Goal: Task Accomplishment & Management: Complete application form

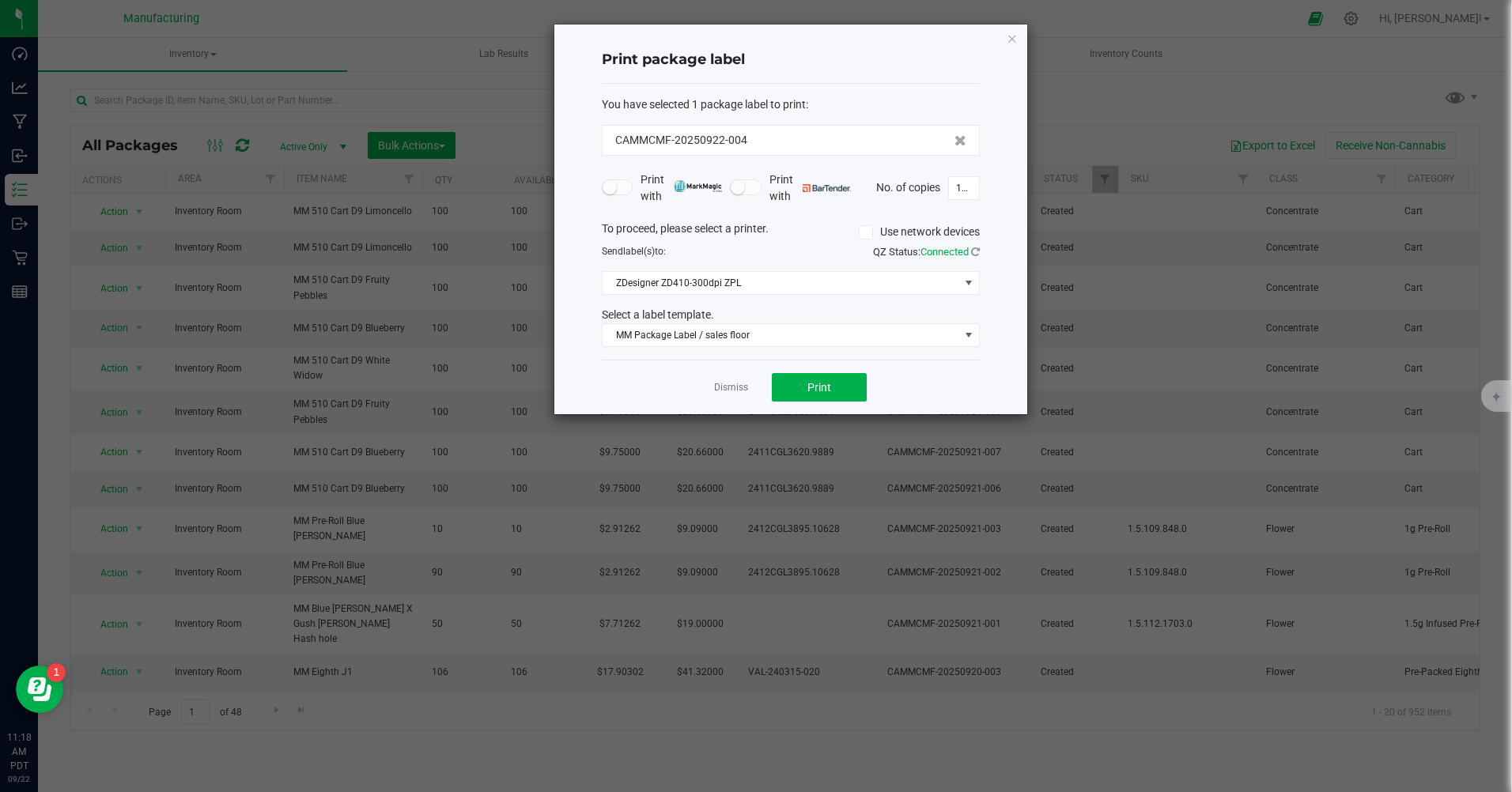
click at [1008, 33] on icon "button" at bounding box center [1012, 38] width 11 height 19
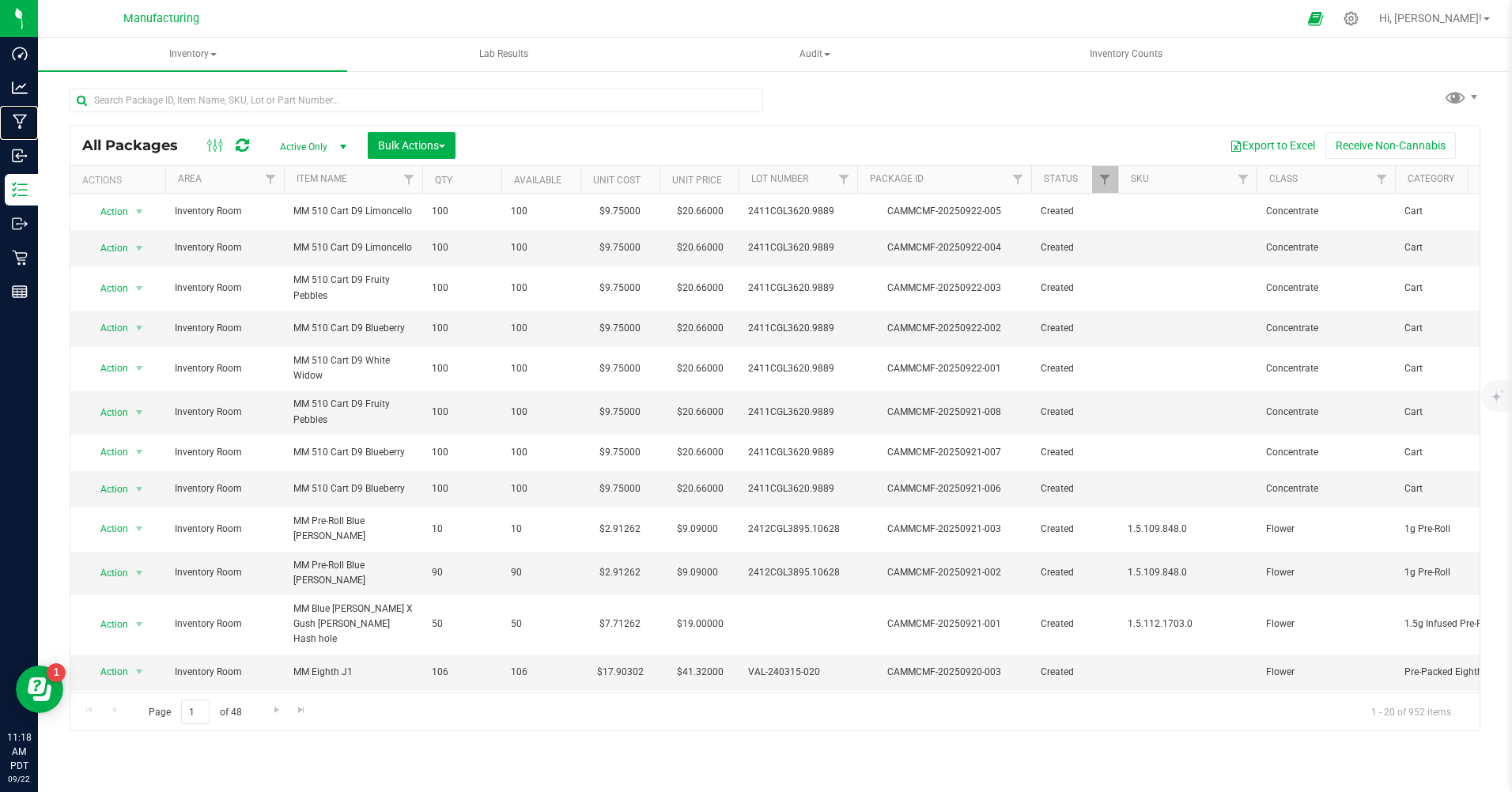
click at [0, 0] on p "Manufacturing" at bounding box center [0, 0] width 0 height 0
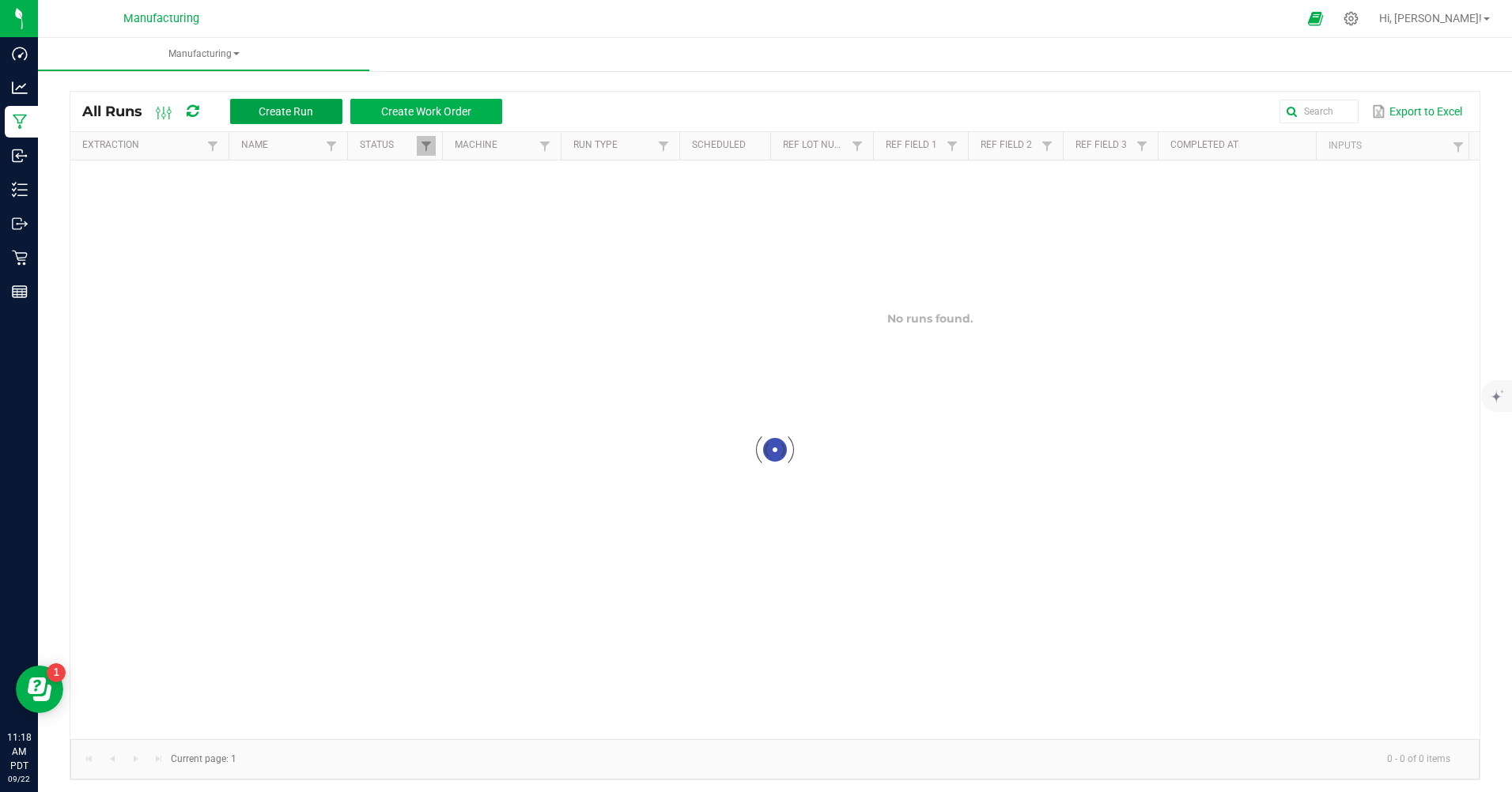
click at [268, 102] on button "Create Run" at bounding box center [285, 111] width 113 height 25
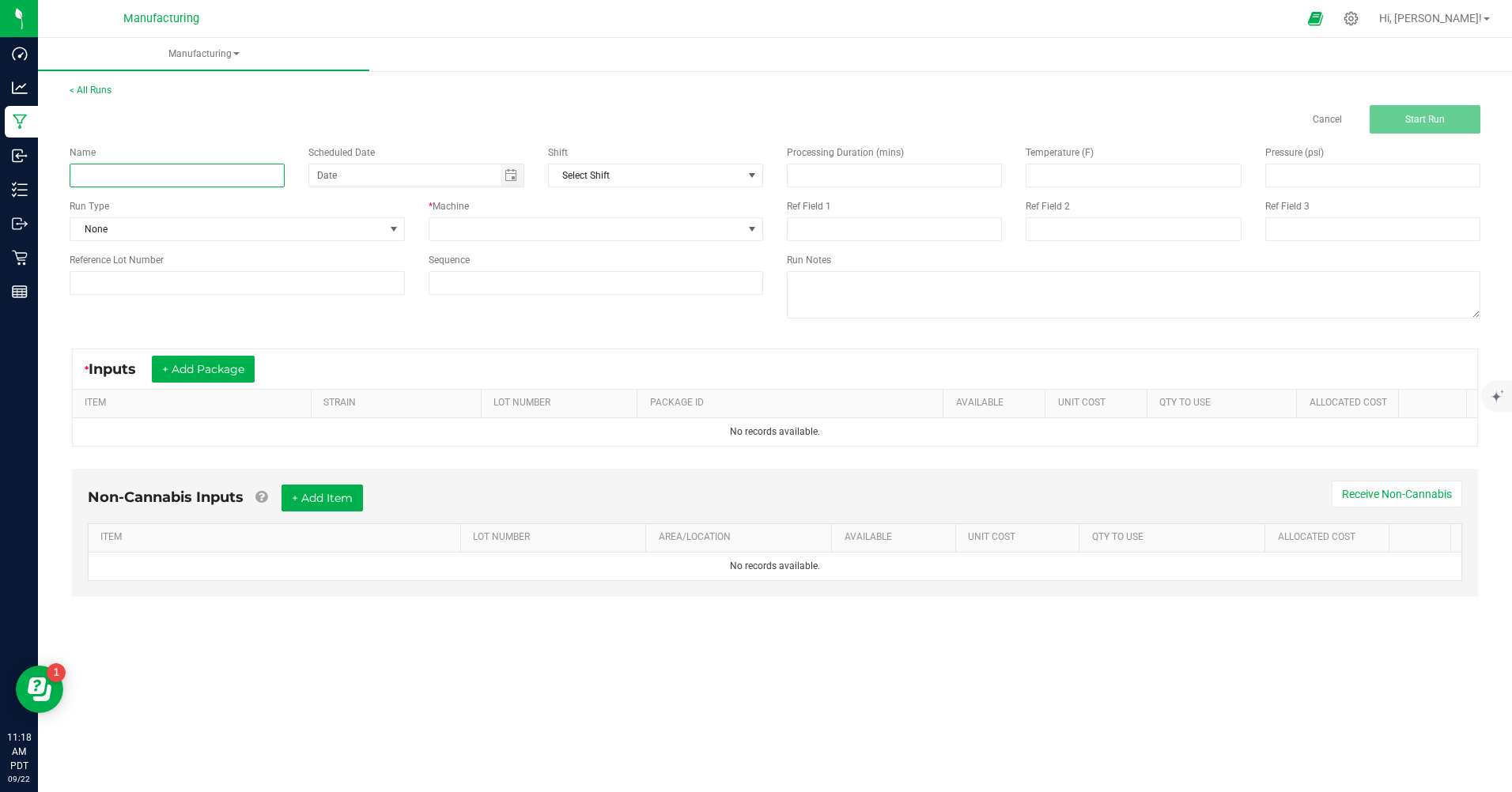
click at [193, 177] on input at bounding box center [177, 176] width 215 height 24
type input "mm 510 cart d9 bubblegum"
click at [158, 235] on span "None" at bounding box center [228, 230] width 314 height 22
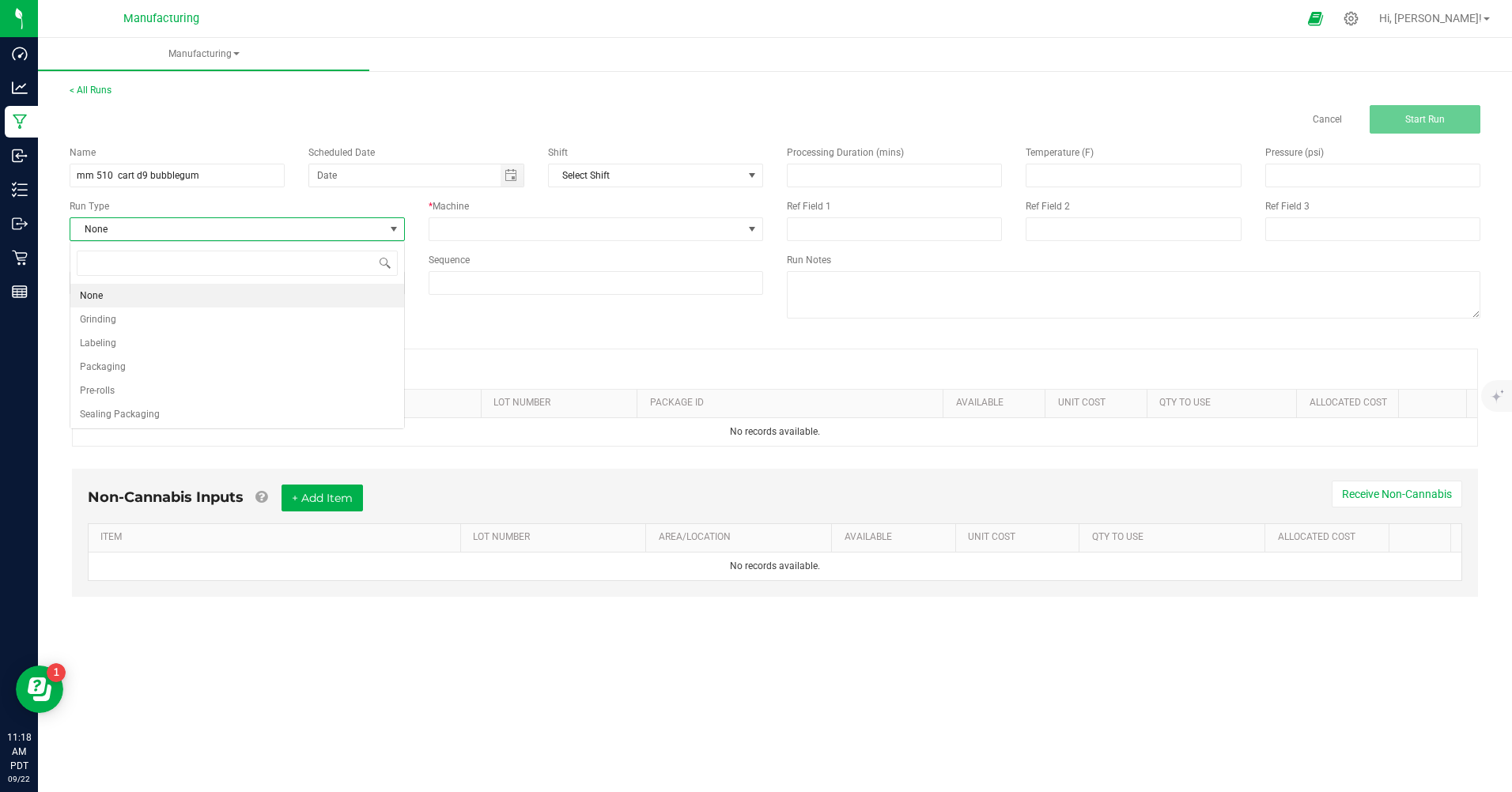
scroll to position [24, 335]
click at [119, 370] on span "Packaging" at bounding box center [102, 366] width 46 height 16
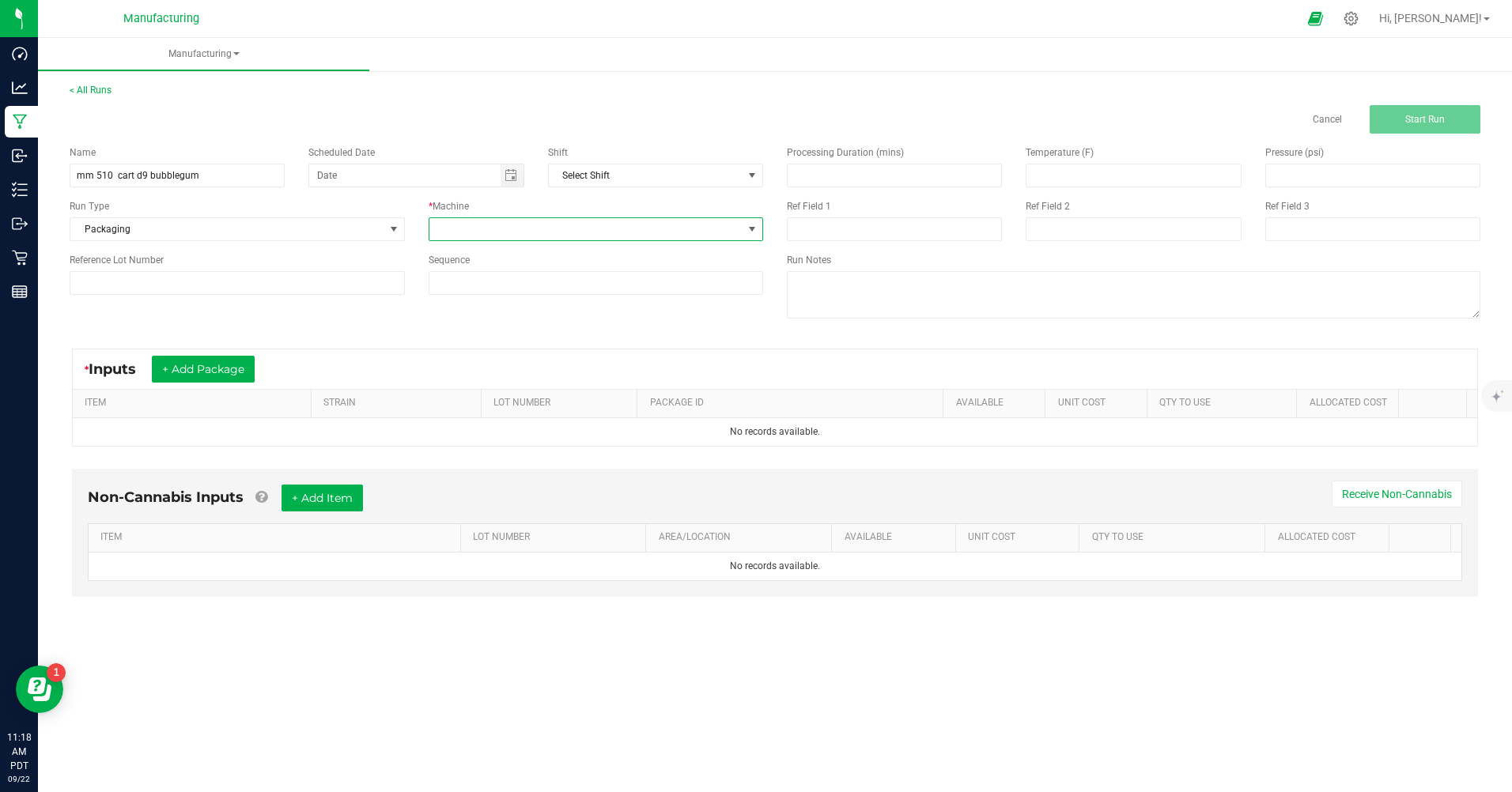
click at [483, 233] on span at bounding box center [587, 230] width 314 height 22
click at [461, 372] on li "Manual labor" at bounding box center [596, 377] width 334 height 27
click at [510, 177] on span "Toggle calendar" at bounding box center [511, 176] width 13 height 13
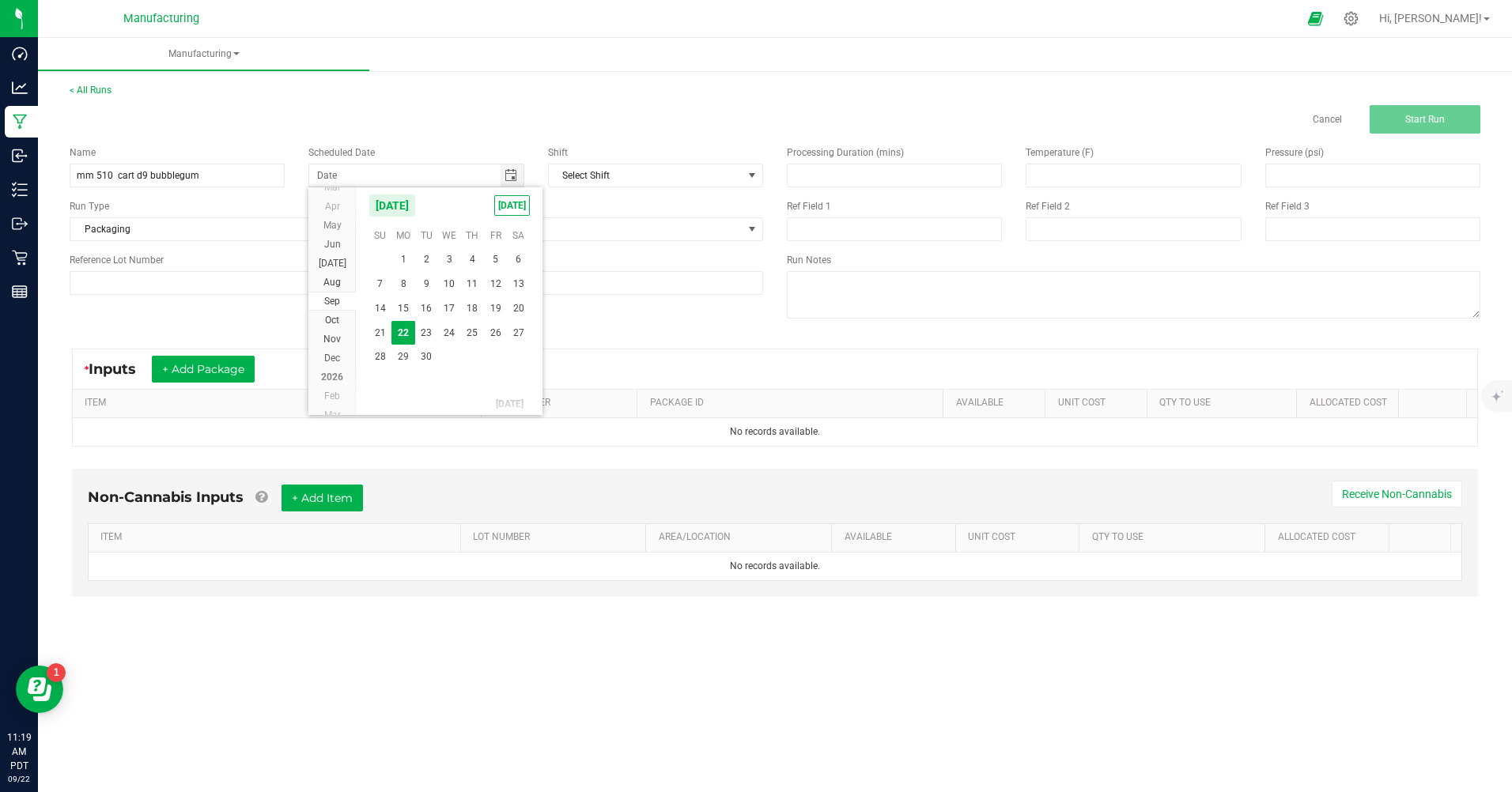
click at [505, 201] on span "[DATE]" at bounding box center [511, 205] width 35 height 20
type input "[DATE]"
click at [248, 365] on button "+ Add Package" at bounding box center [203, 369] width 103 height 27
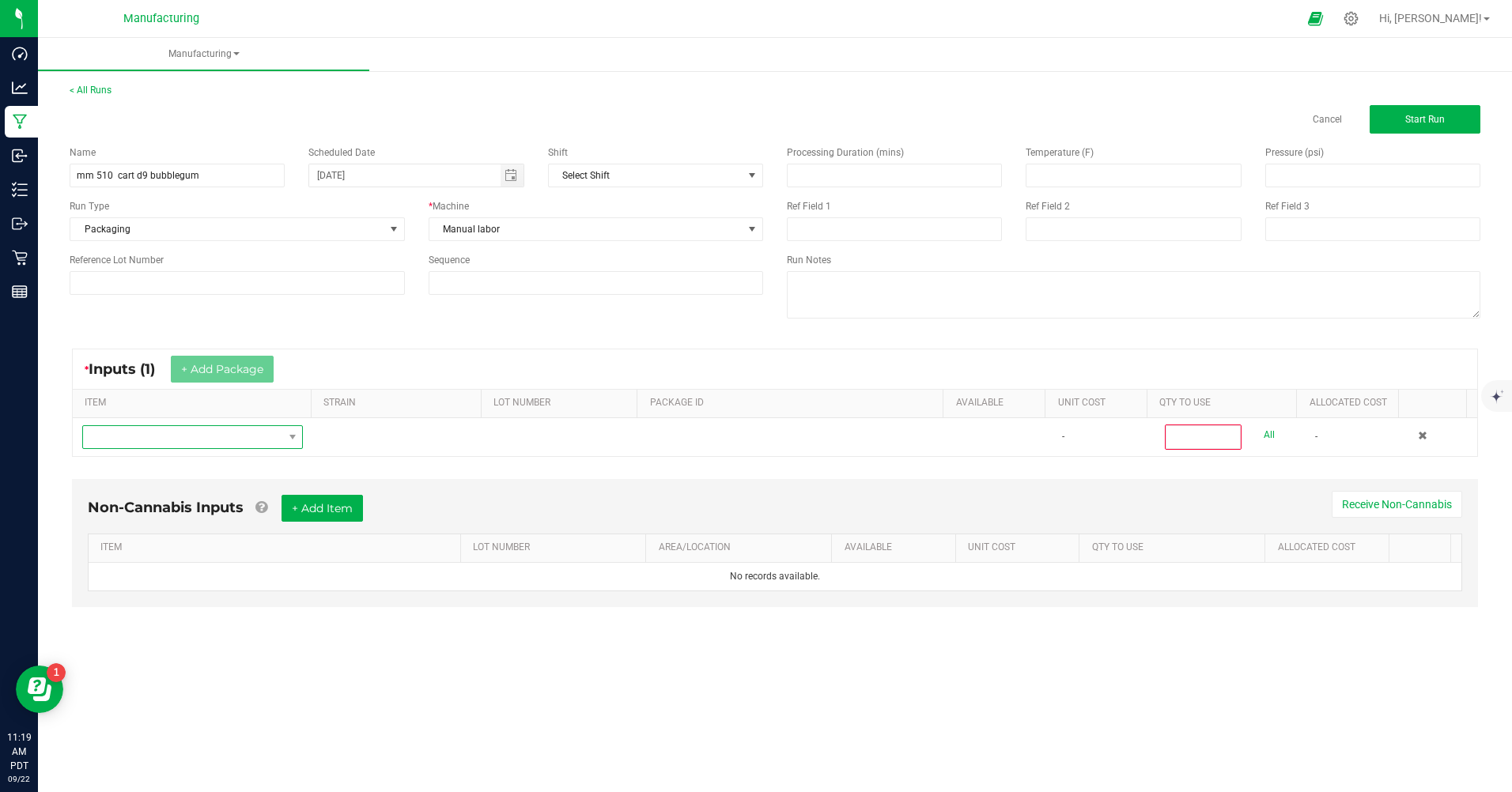
click at [219, 432] on span "NO DATA FOUND" at bounding box center [182, 437] width 199 height 22
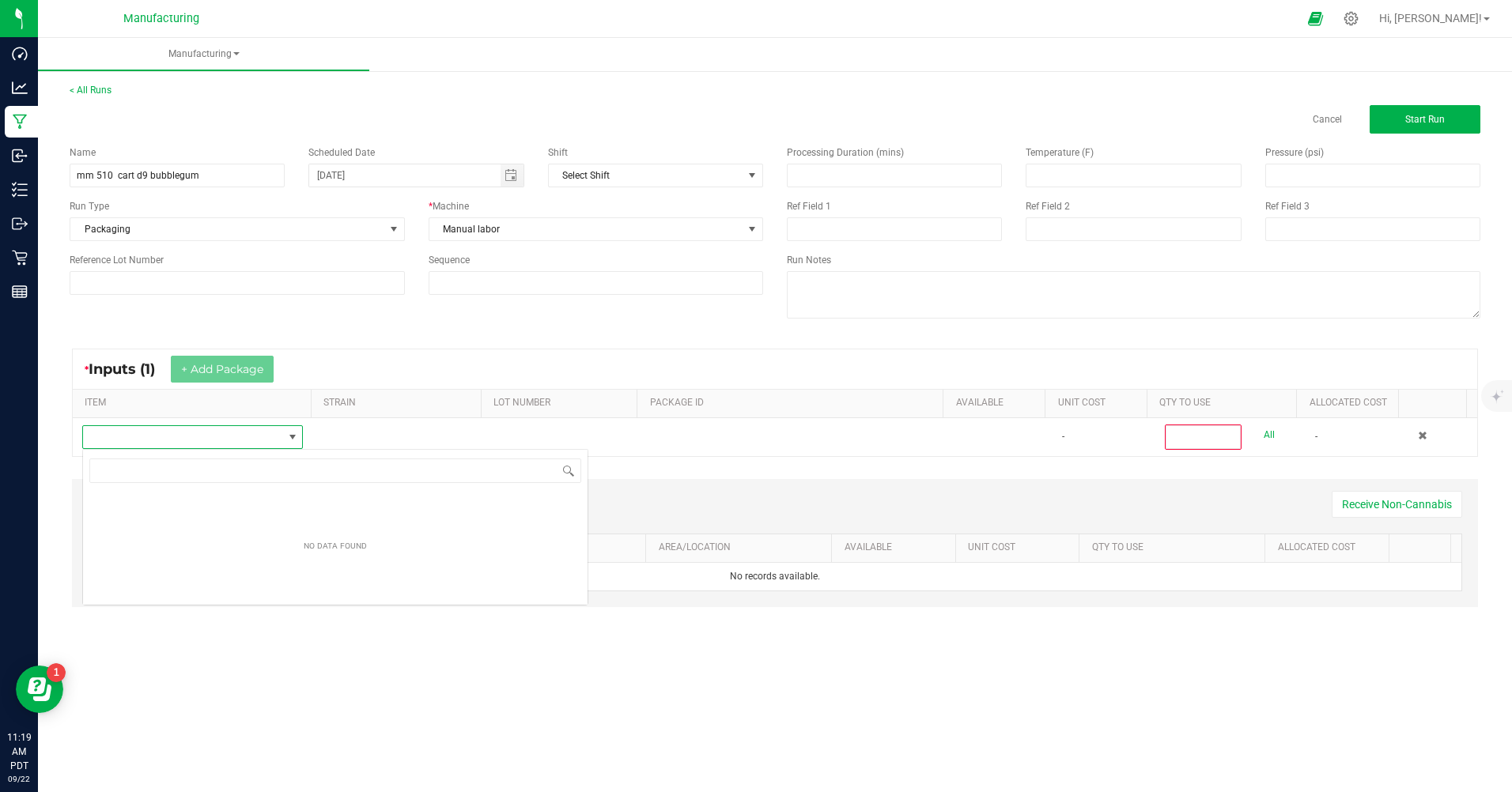
scroll to position [24, 219]
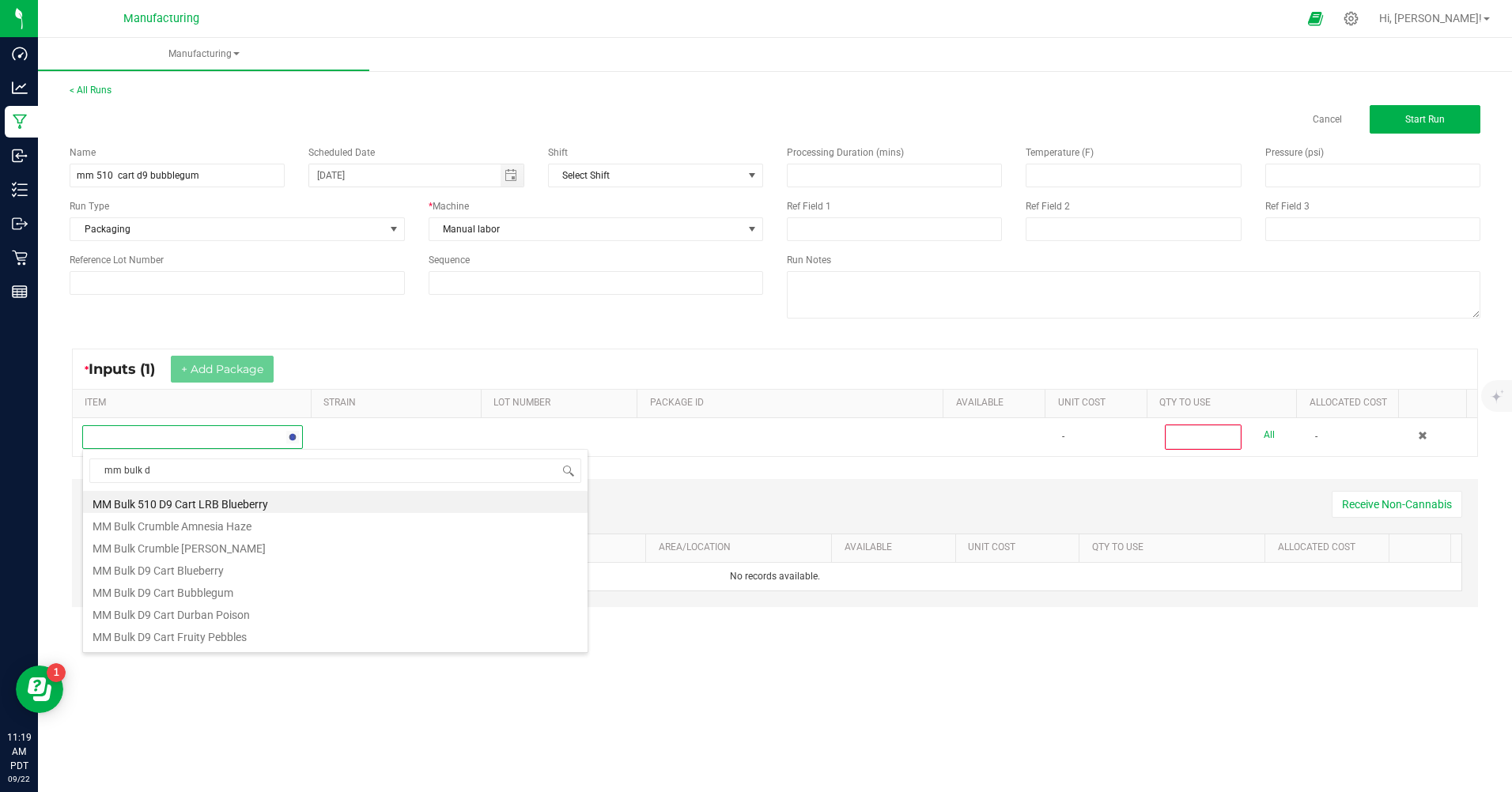
type input "mm bulk d9"
click at [213, 520] on li "MM Bulk D9 Cart Bubblegum" at bounding box center [335, 524] width 504 height 22
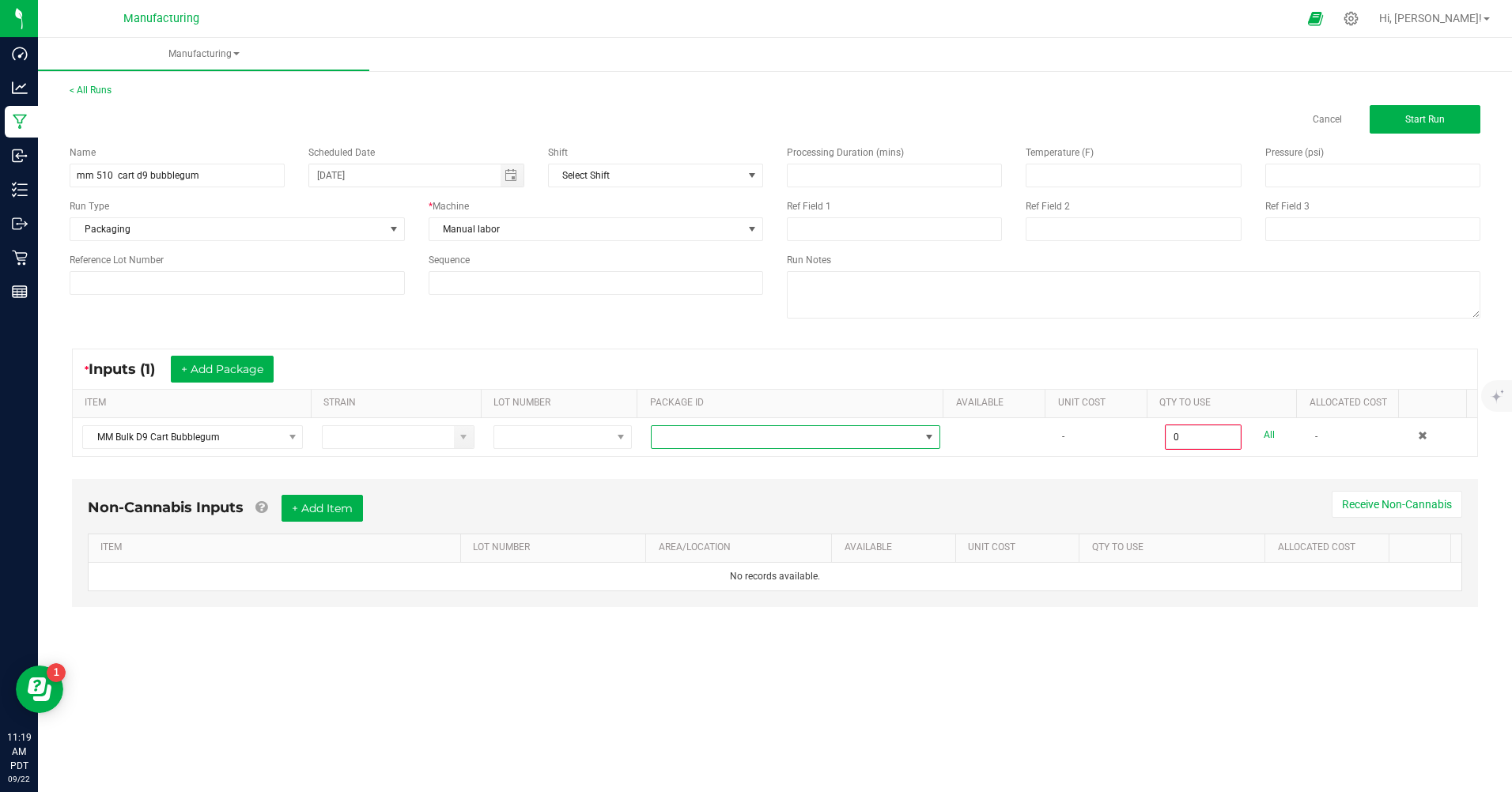
click at [691, 432] on span at bounding box center [786, 437] width 268 height 22
click at [770, 530] on li "CAMMCMF-20250822-138" at bounding box center [789, 531] width 285 height 27
click at [1264, 436] on link "All" at bounding box center [1269, 435] width 11 height 21
type input "100 ea"
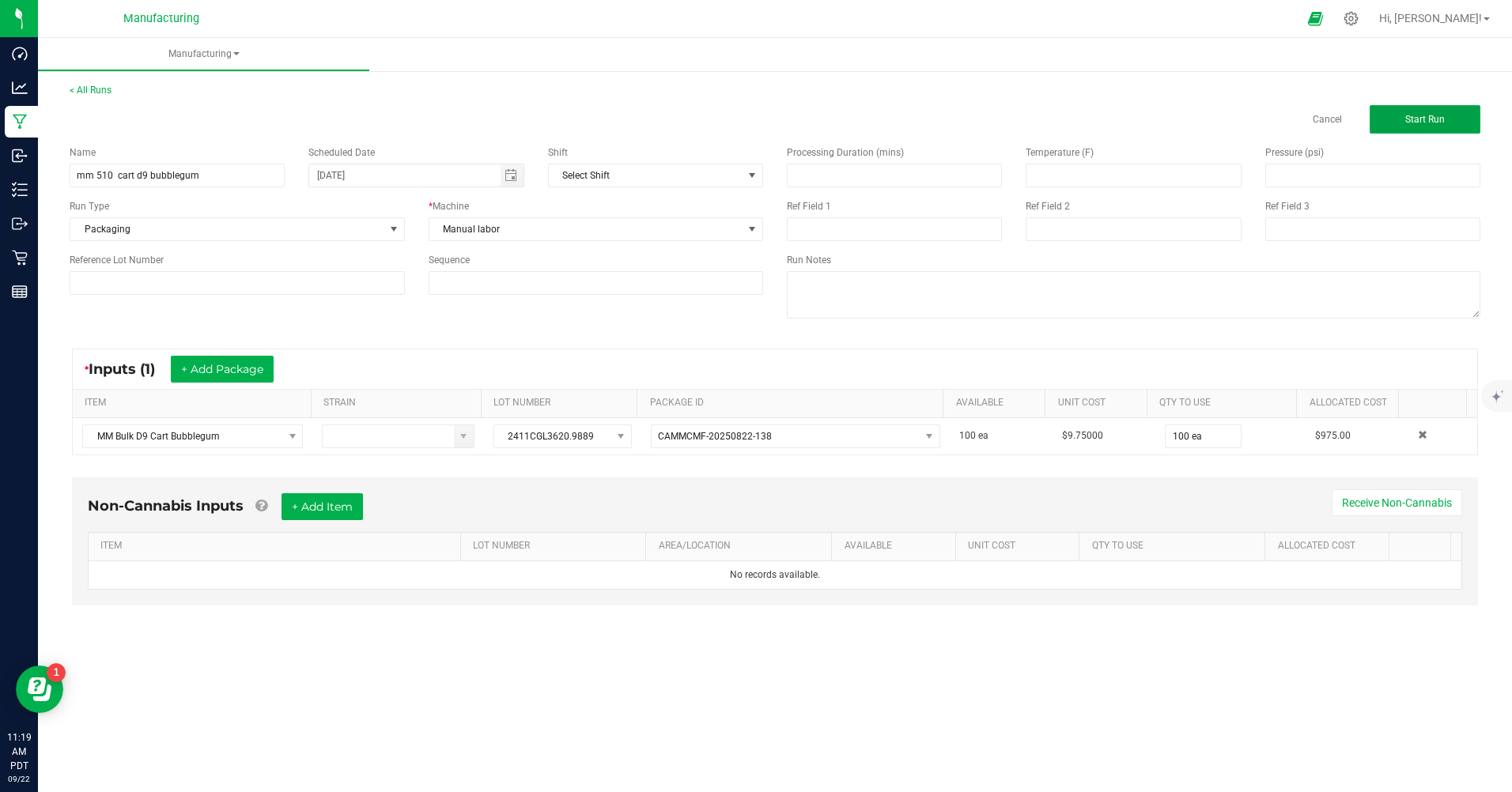
click at [1410, 122] on span "Start Run" at bounding box center [1425, 119] width 40 height 11
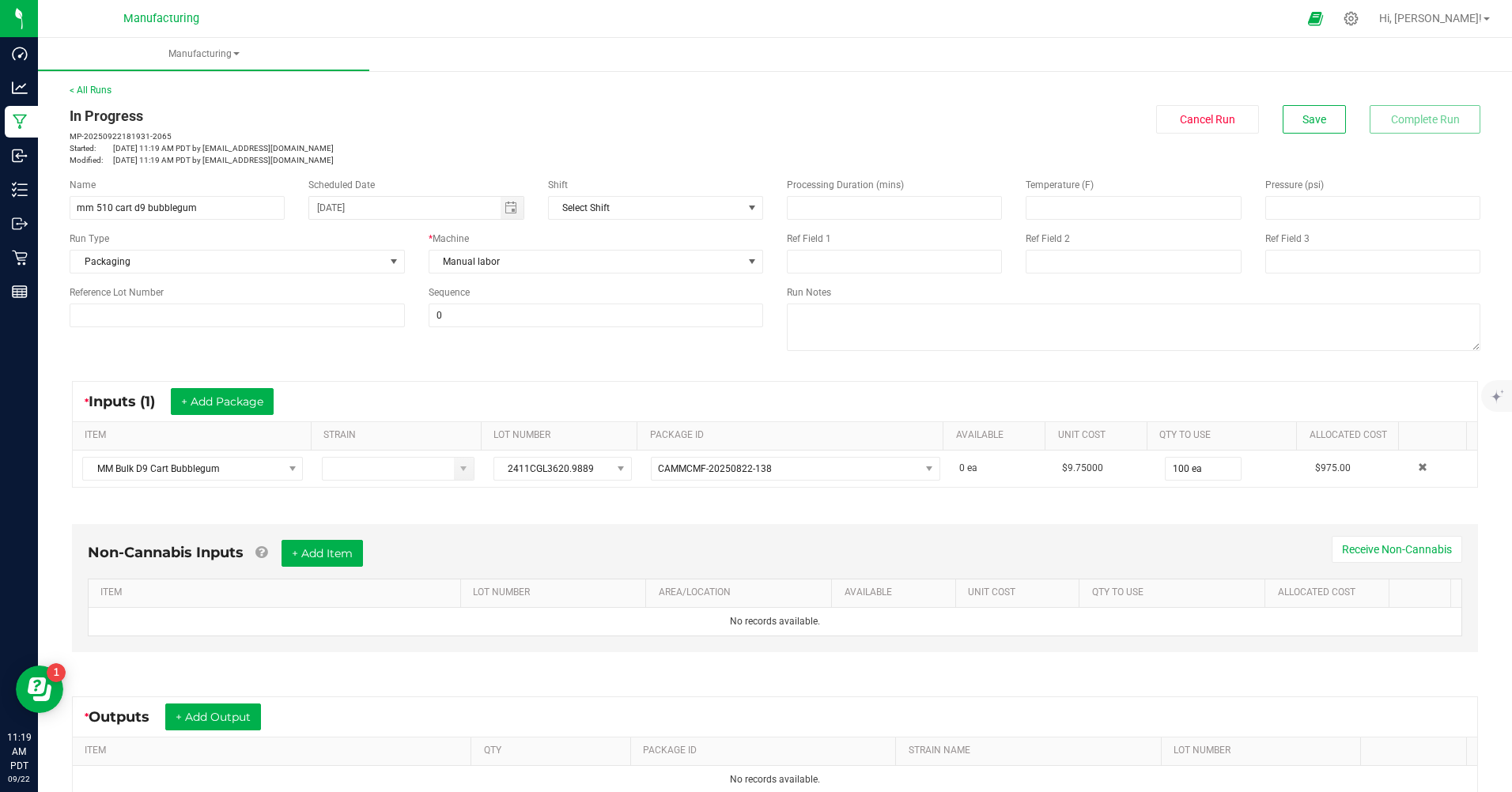
scroll to position [79, 0]
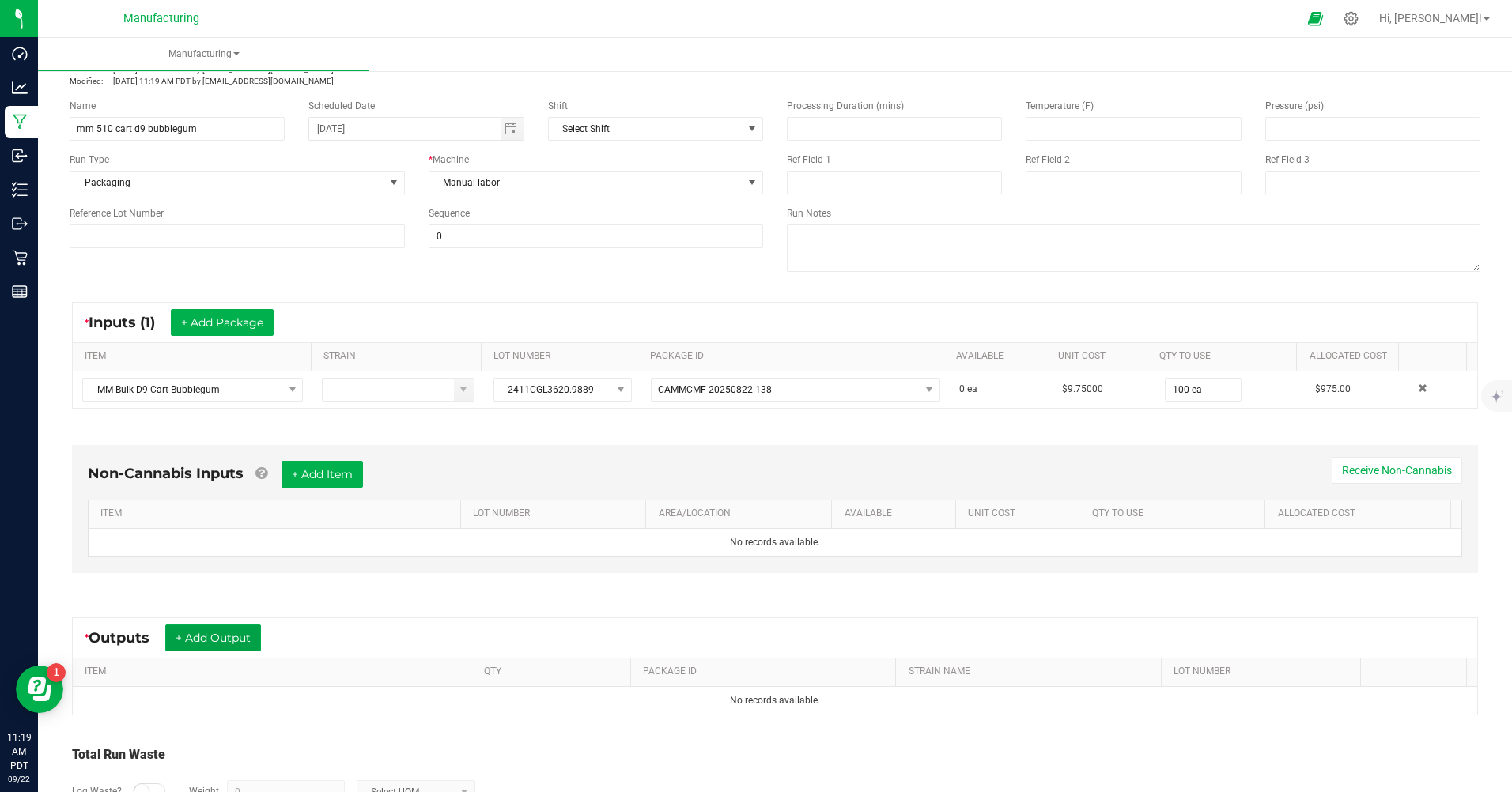
click at [221, 636] on button "+ Add Output" at bounding box center [213, 638] width 96 height 27
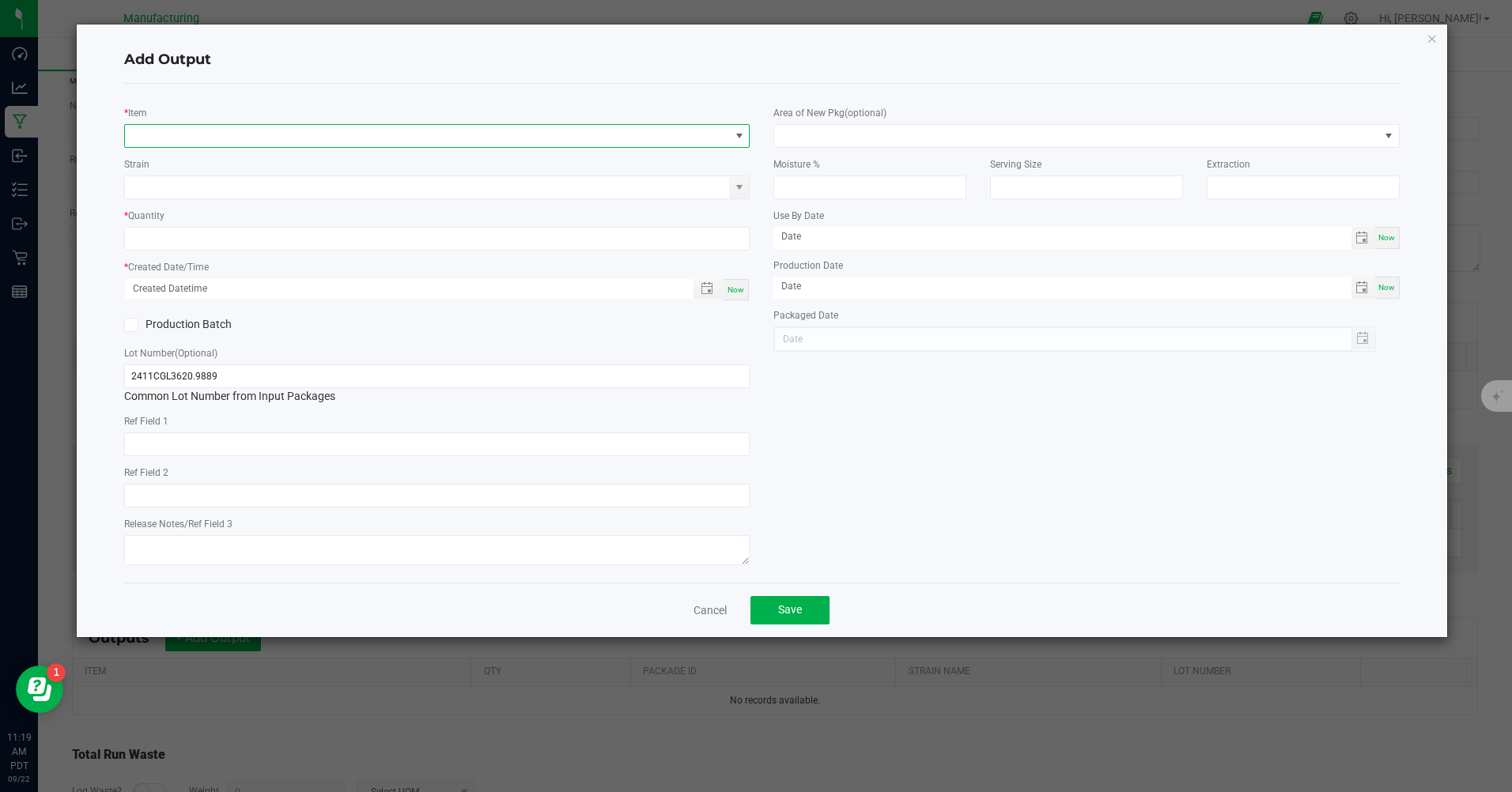
click at [160, 136] on span "NO DATA FOUND" at bounding box center [427, 136] width 604 height 22
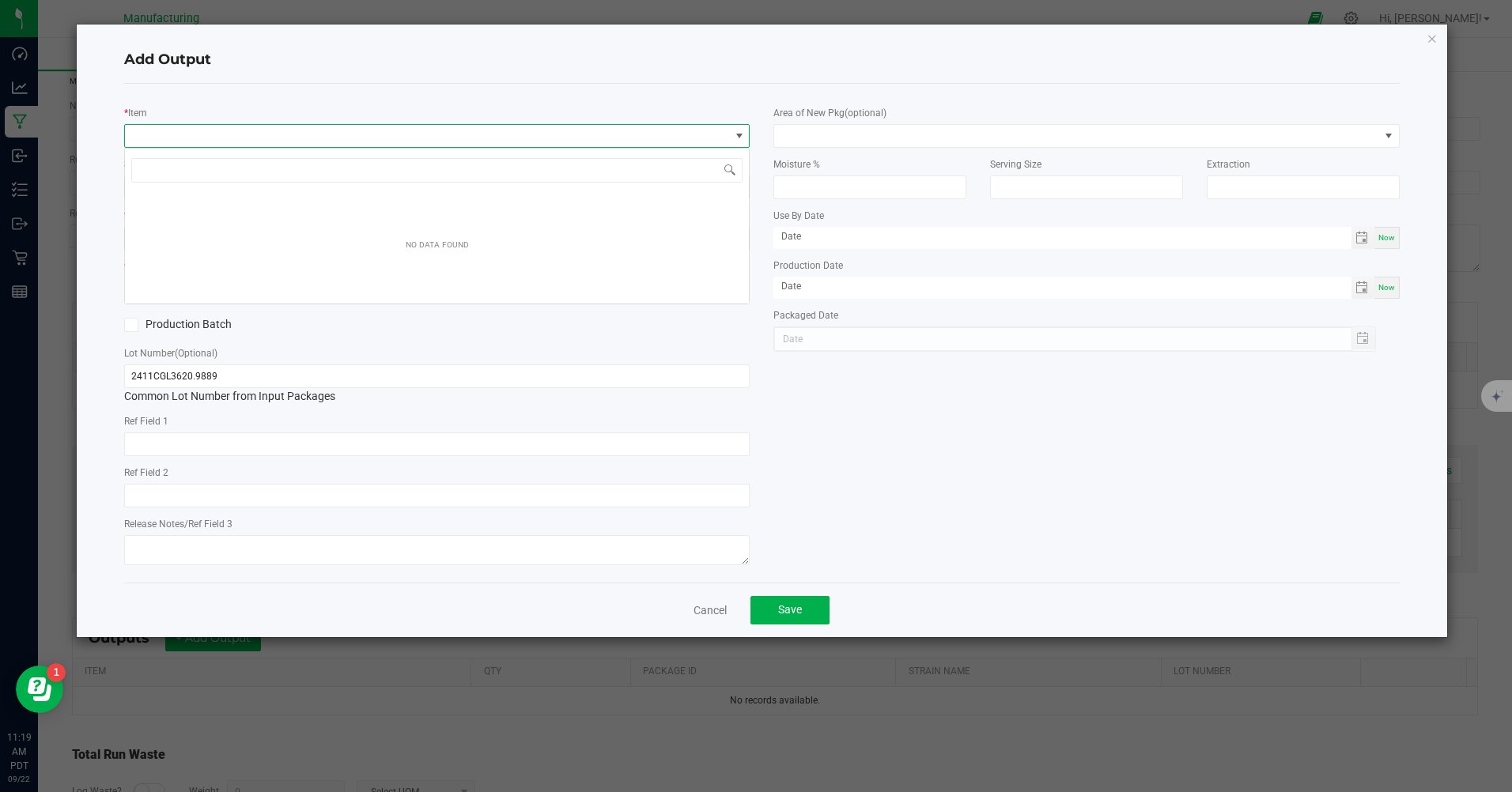
scroll to position [24, 626]
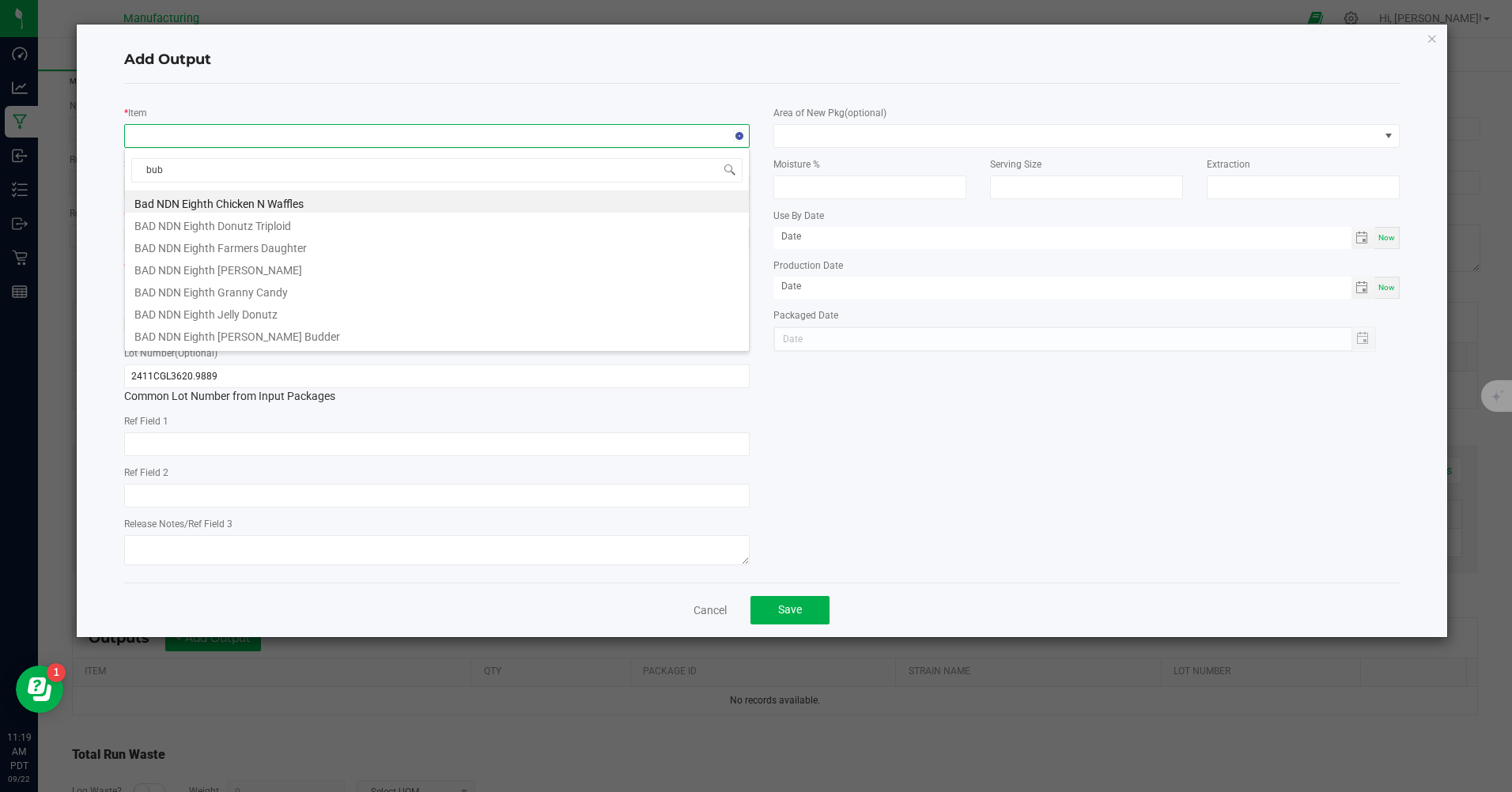
type input "[PERSON_NAME]"
click at [175, 268] on li "MM 510 Cart D9 Bubba Gum" at bounding box center [436, 268] width 624 height 22
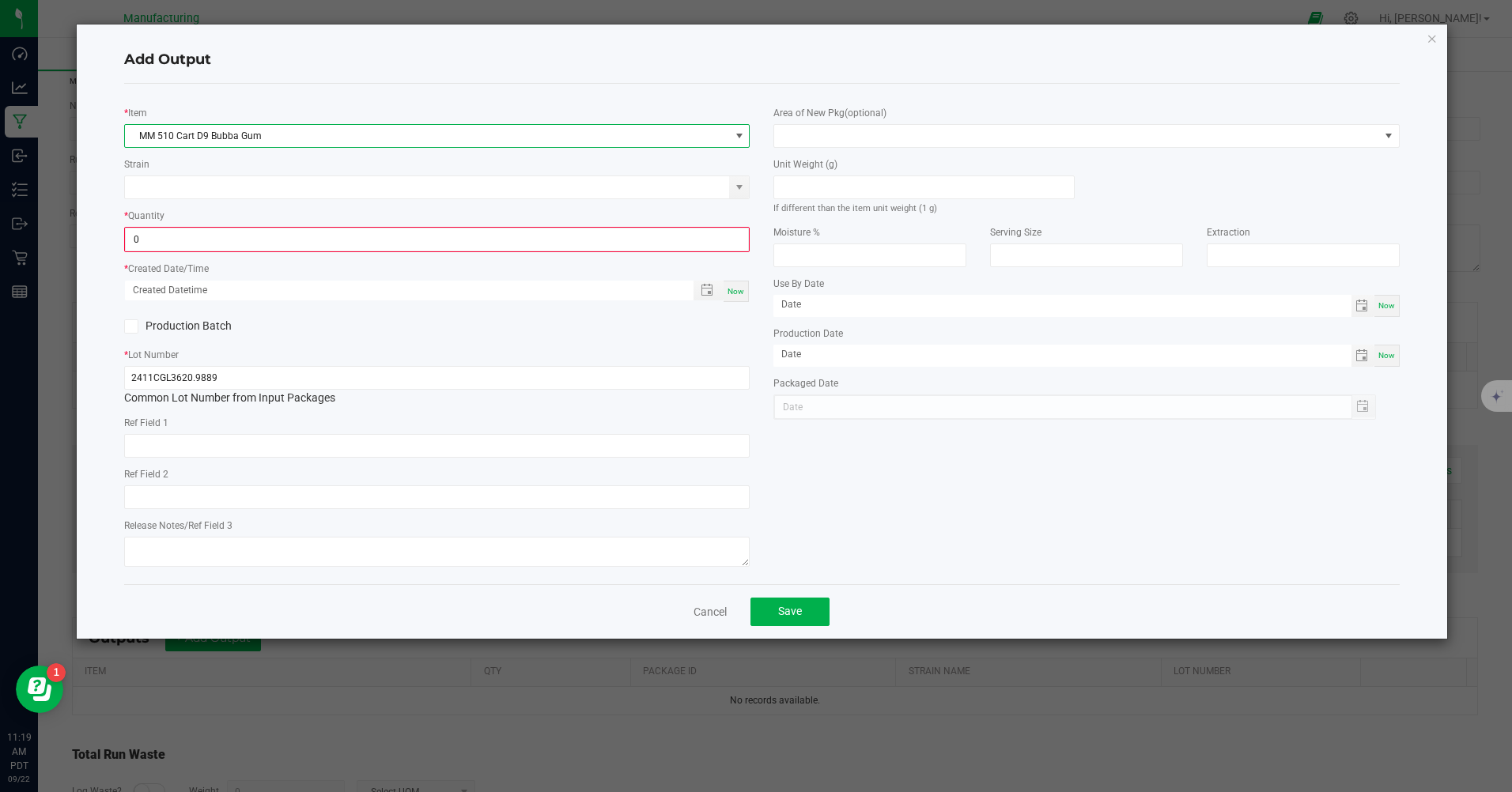
click at [172, 240] on input "0" at bounding box center [436, 240] width 622 height 22
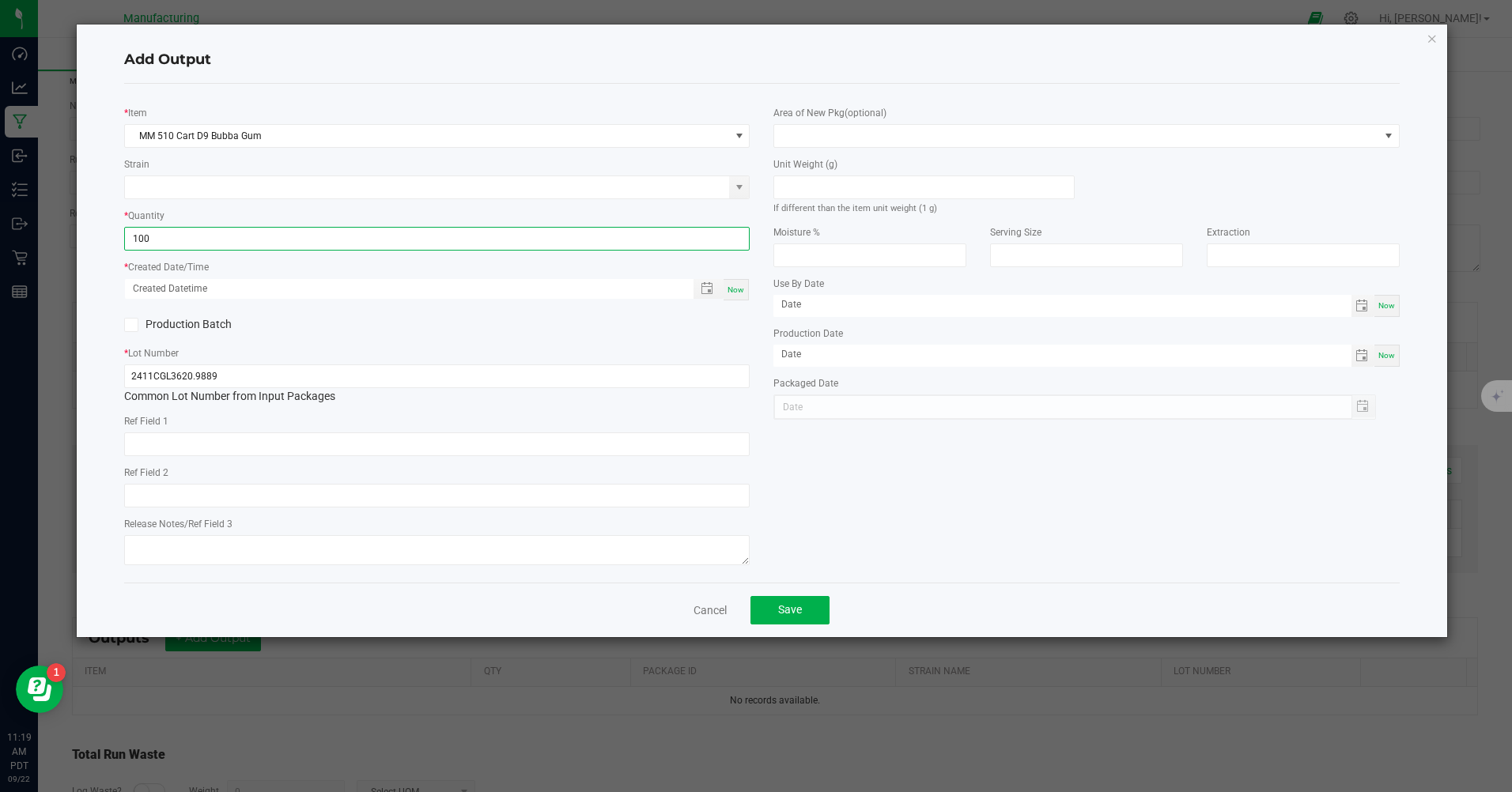
type input "100 ea"
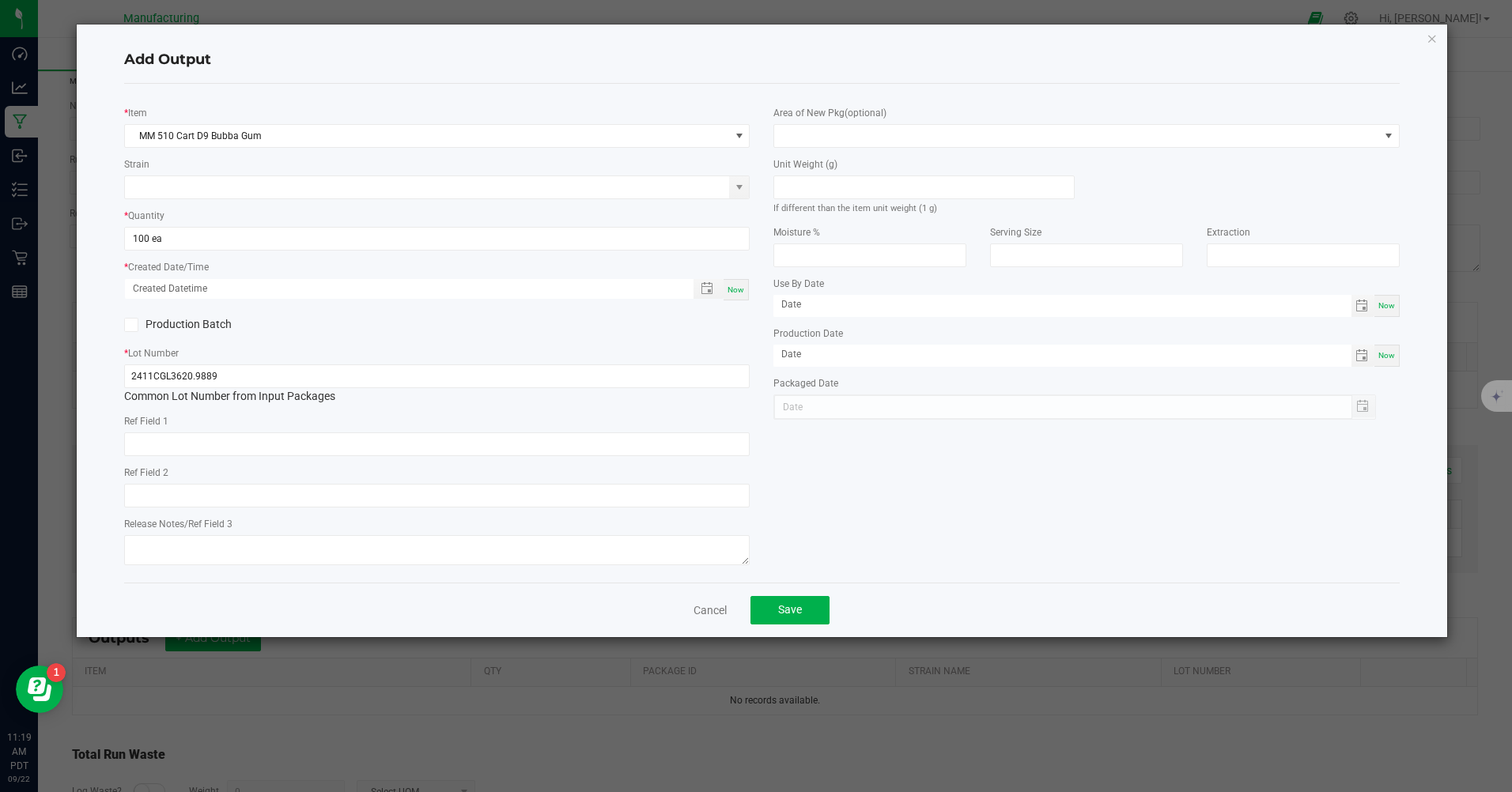
click at [736, 293] on span "Now" at bounding box center [736, 289] width 17 height 8
type input "[DATE] 11:19 AM"
type input "[DATE]"
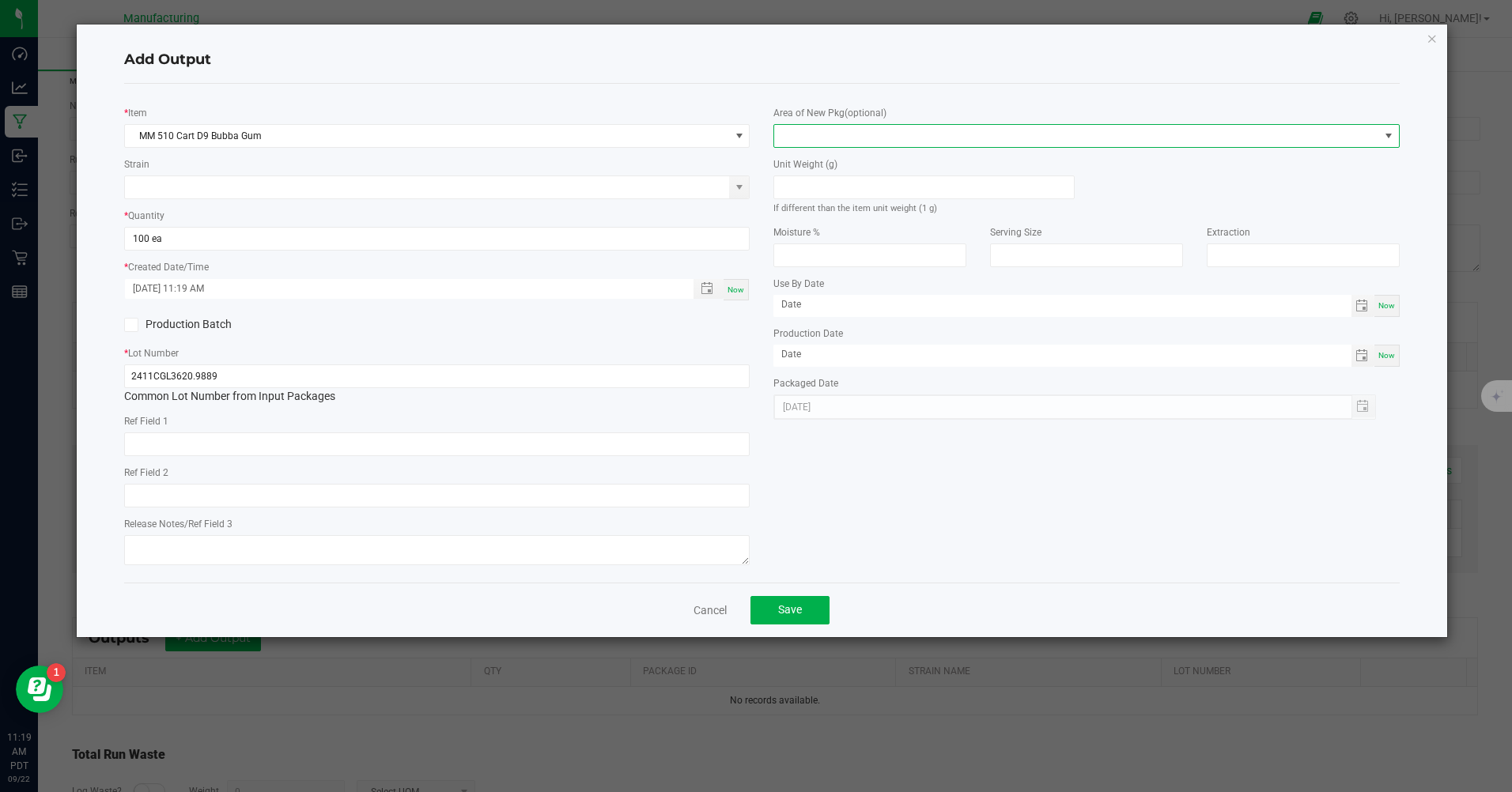
click at [799, 139] on span at bounding box center [1076, 136] width 604 height 22
click at [820, 335] on li "Inventory Room" at bounding box center [1086, 337] width 624 height 27
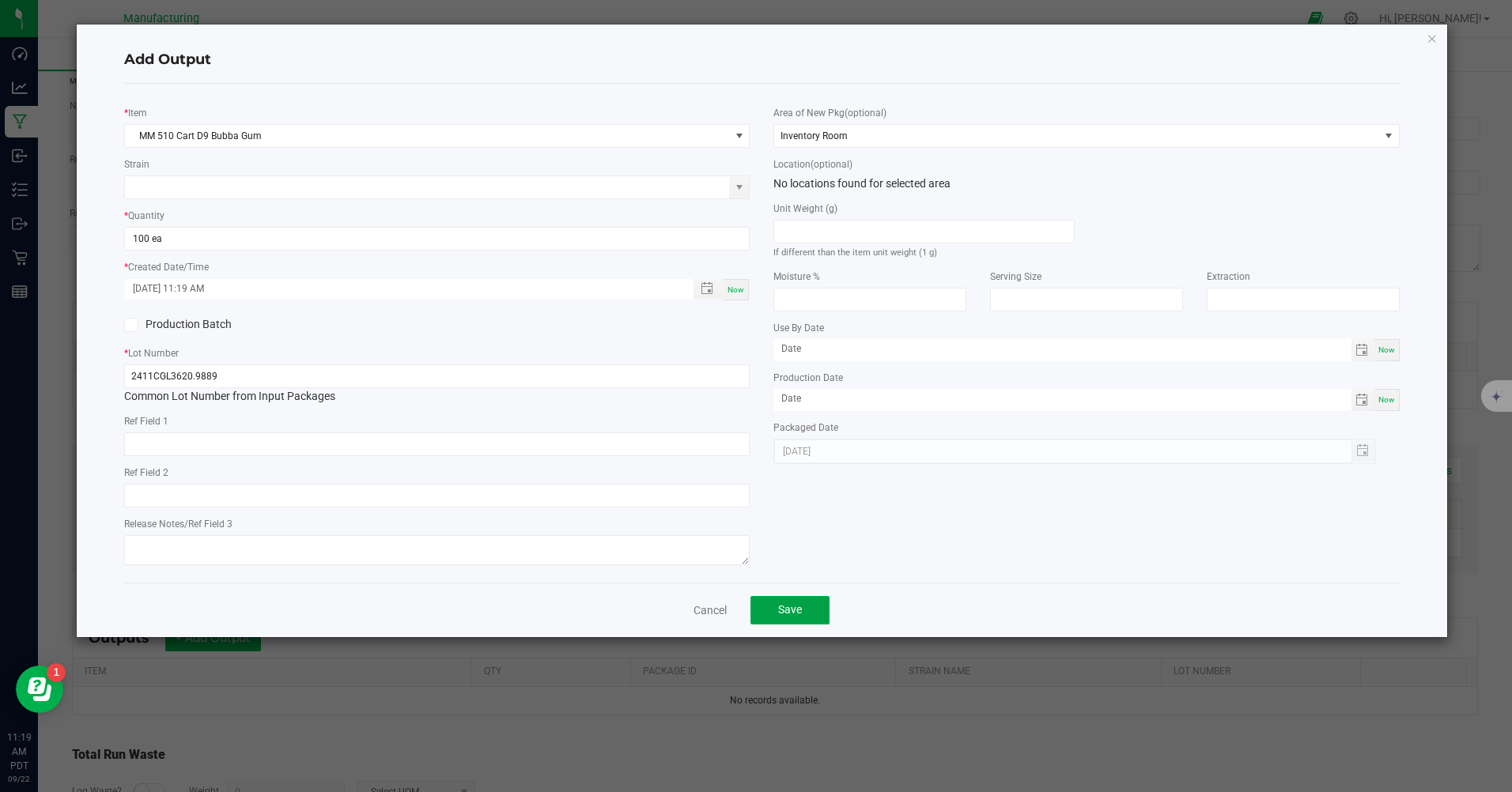
click at [808, 606] on button "Save" at bounding box center [789, 610] width 79 height 29
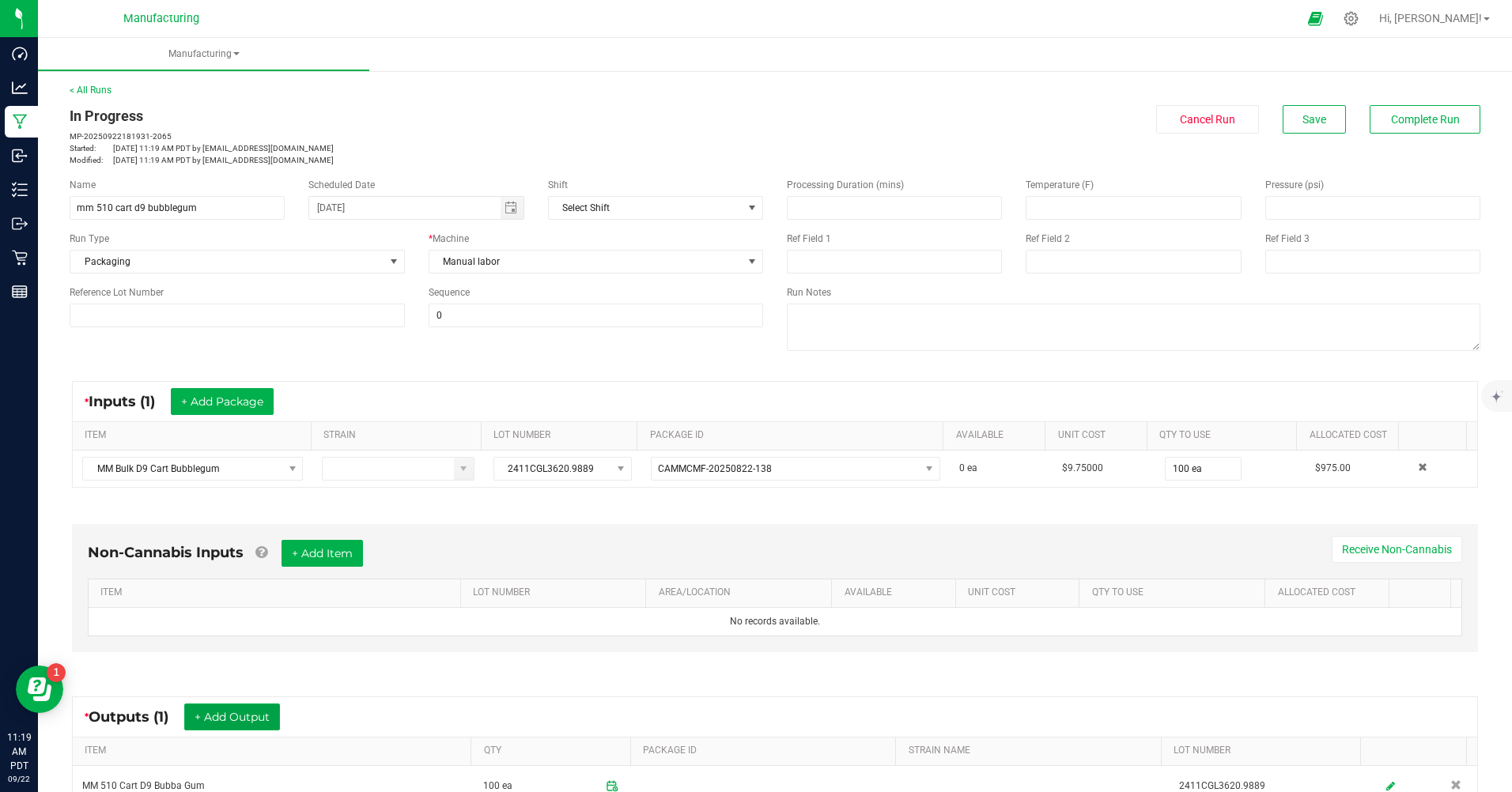
scroll to position [0, 0]
click at [1398, 119] on span "Complete Run" at bounding box center [1426, 120] width 69 height 13
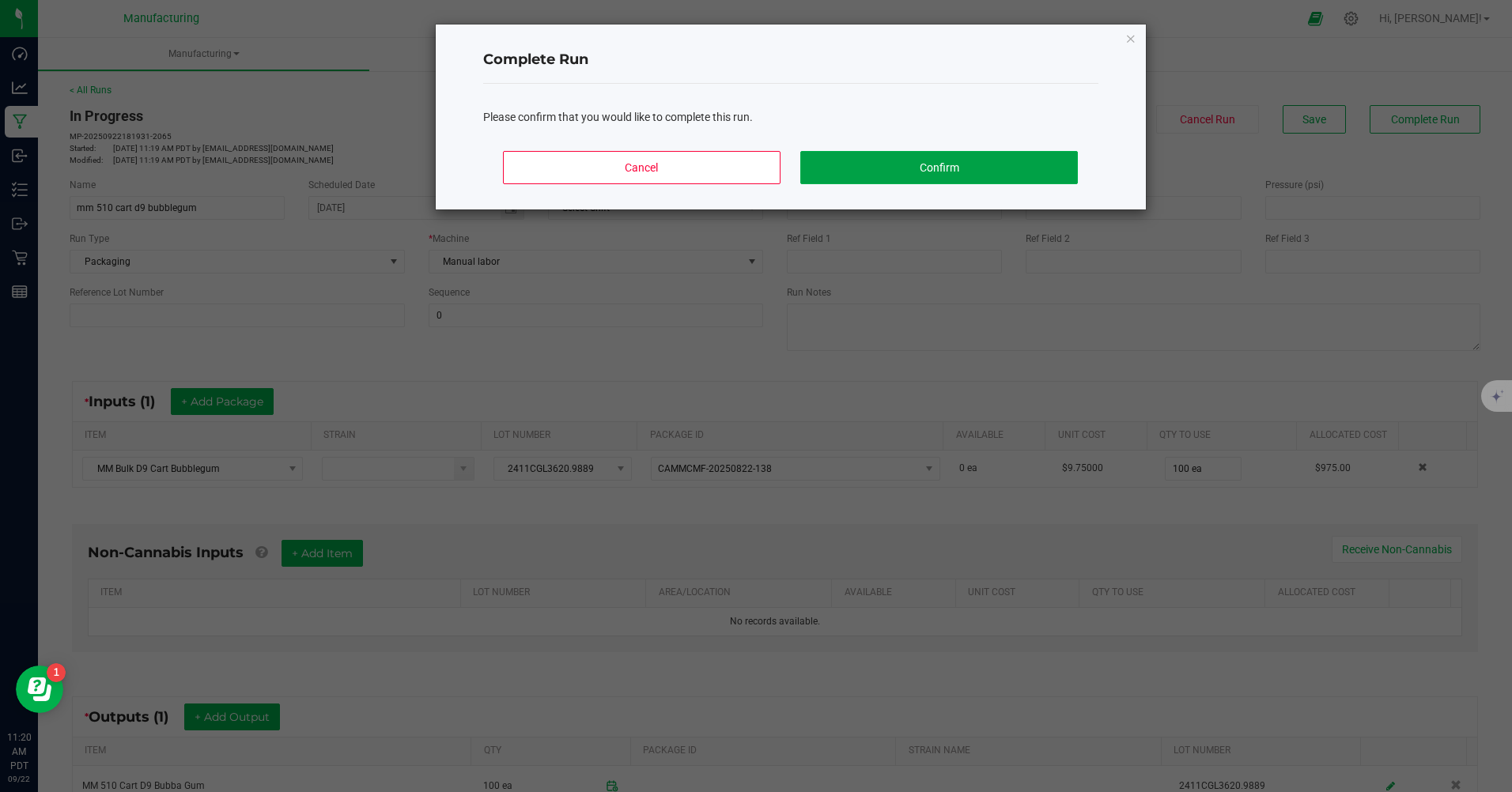
click at [1006, 177] on button "Confirm" at bounding box center [938, 167] width 277 height 33
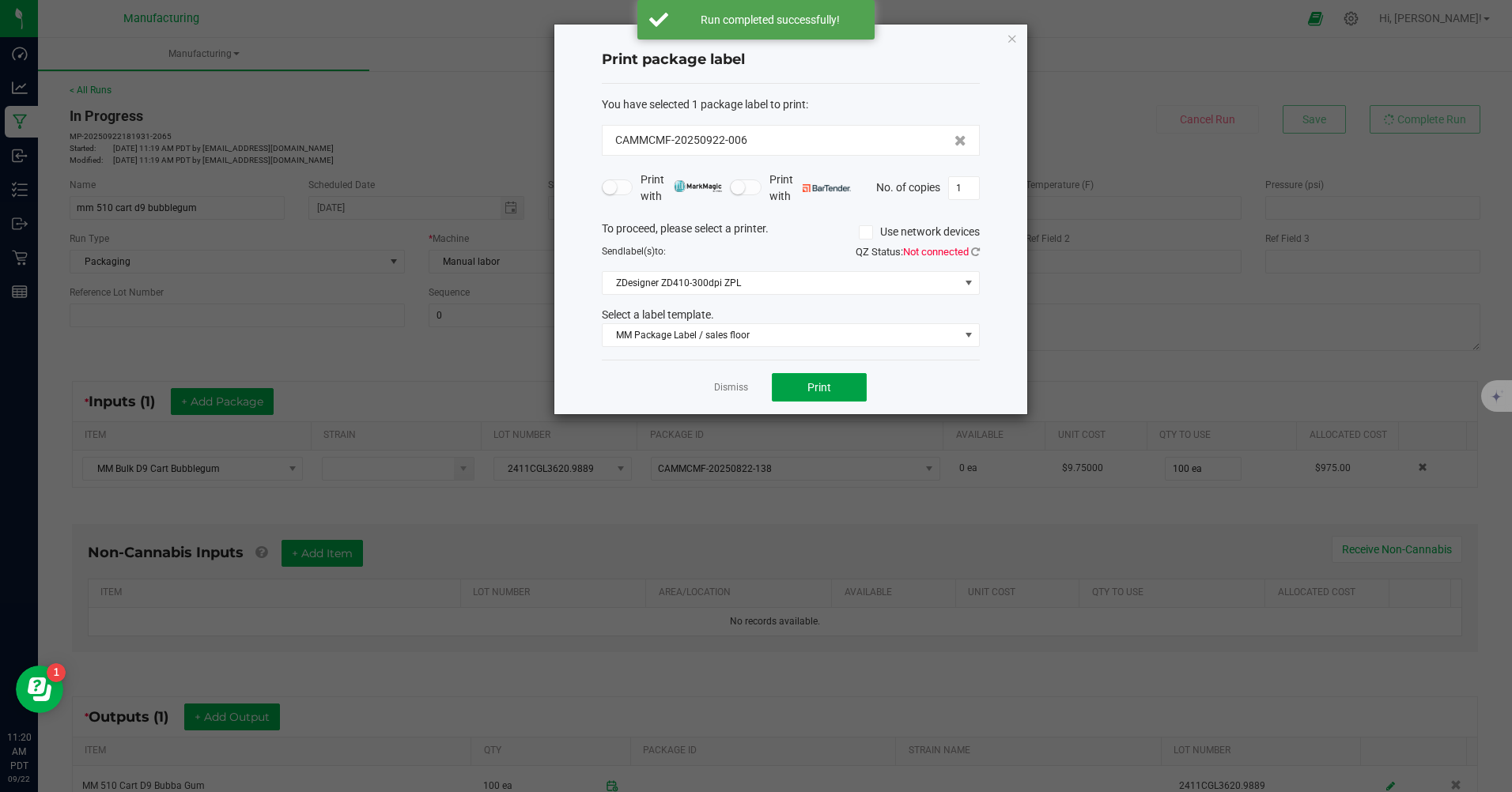
click at [836, 390] on button "Print" at bounding box center [819, 387] width 95 height 29
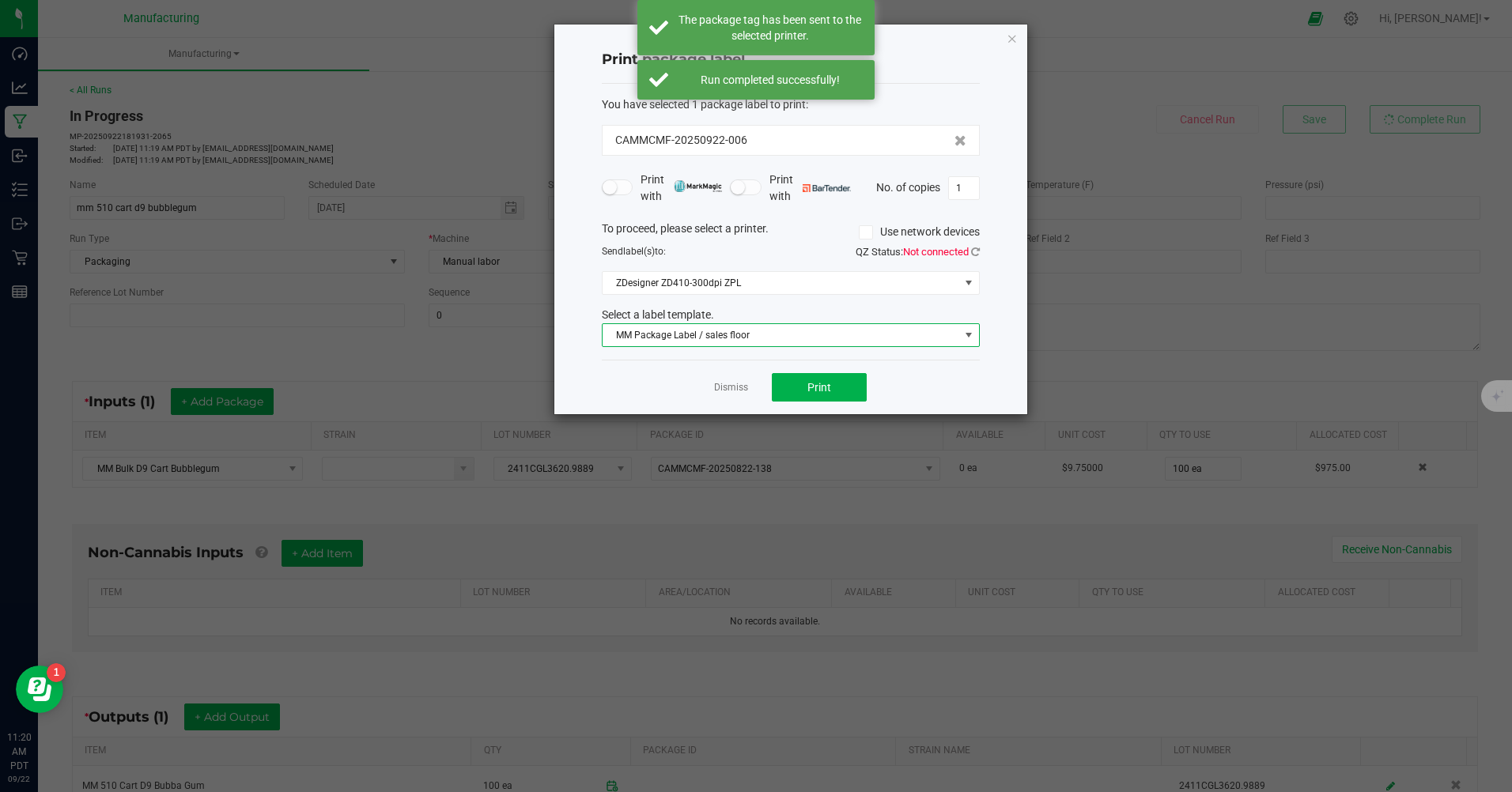
click at [739, 336] on span "MM Package Label / sales floor" at bounding box center [780, 336] width 356 height 22
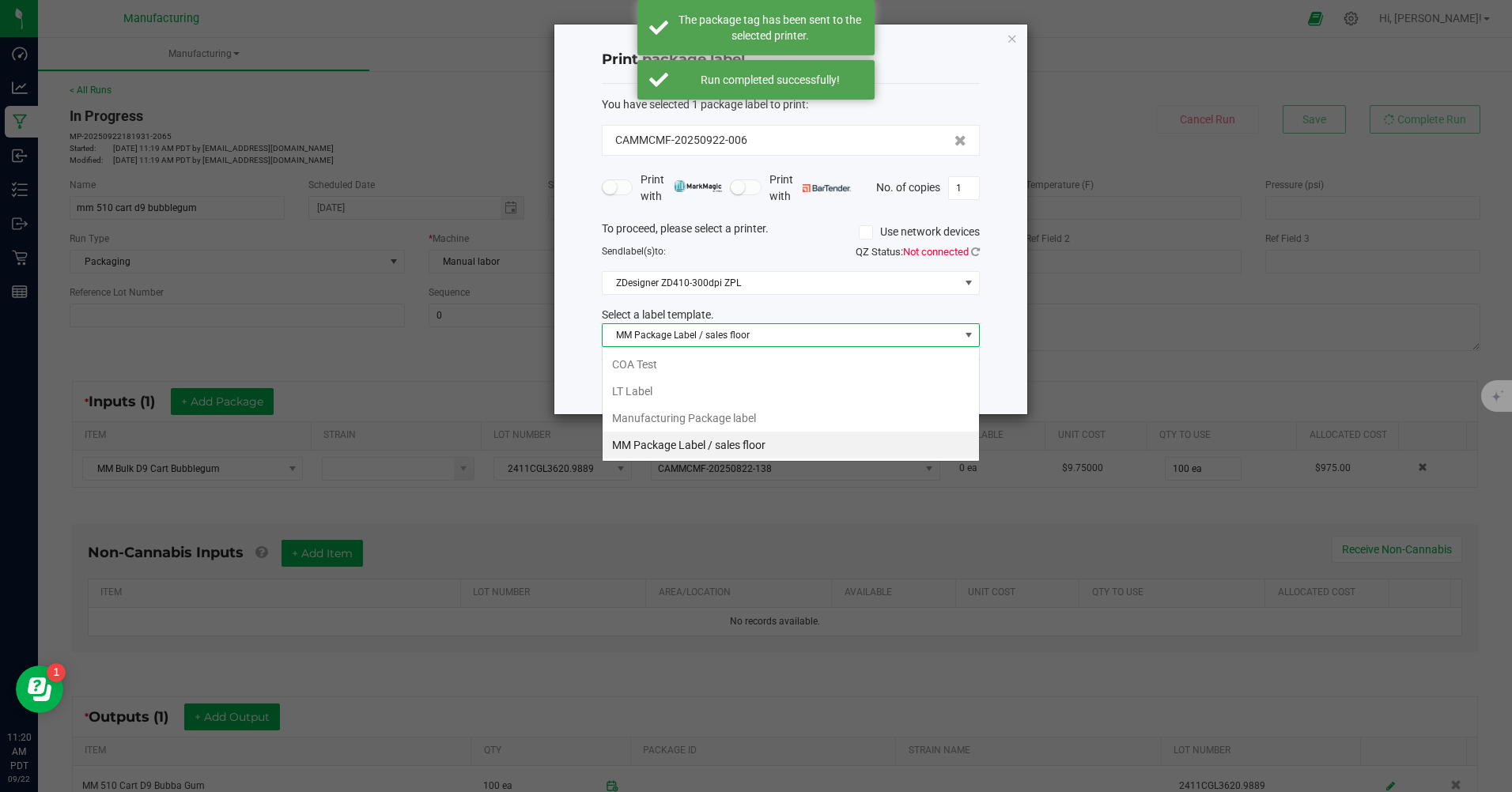
scroll to position [24, 378]
click at [720, 418] on li "Manufacturing Package label" at bounding box center [790, 417] width 377 height 27
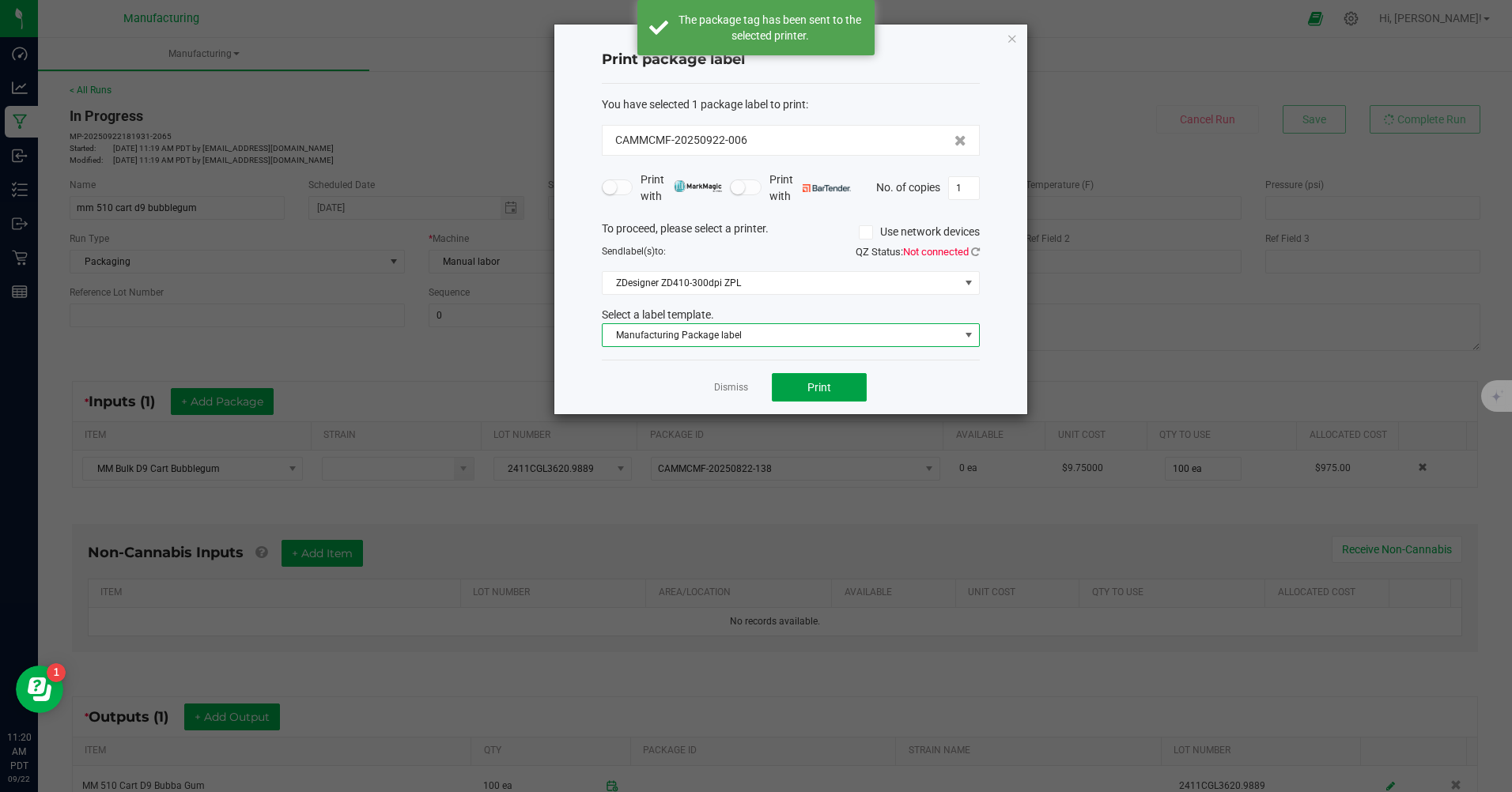
click at [828, 389] on span "Print" at bounding box center [819, 388] width 24 height 13
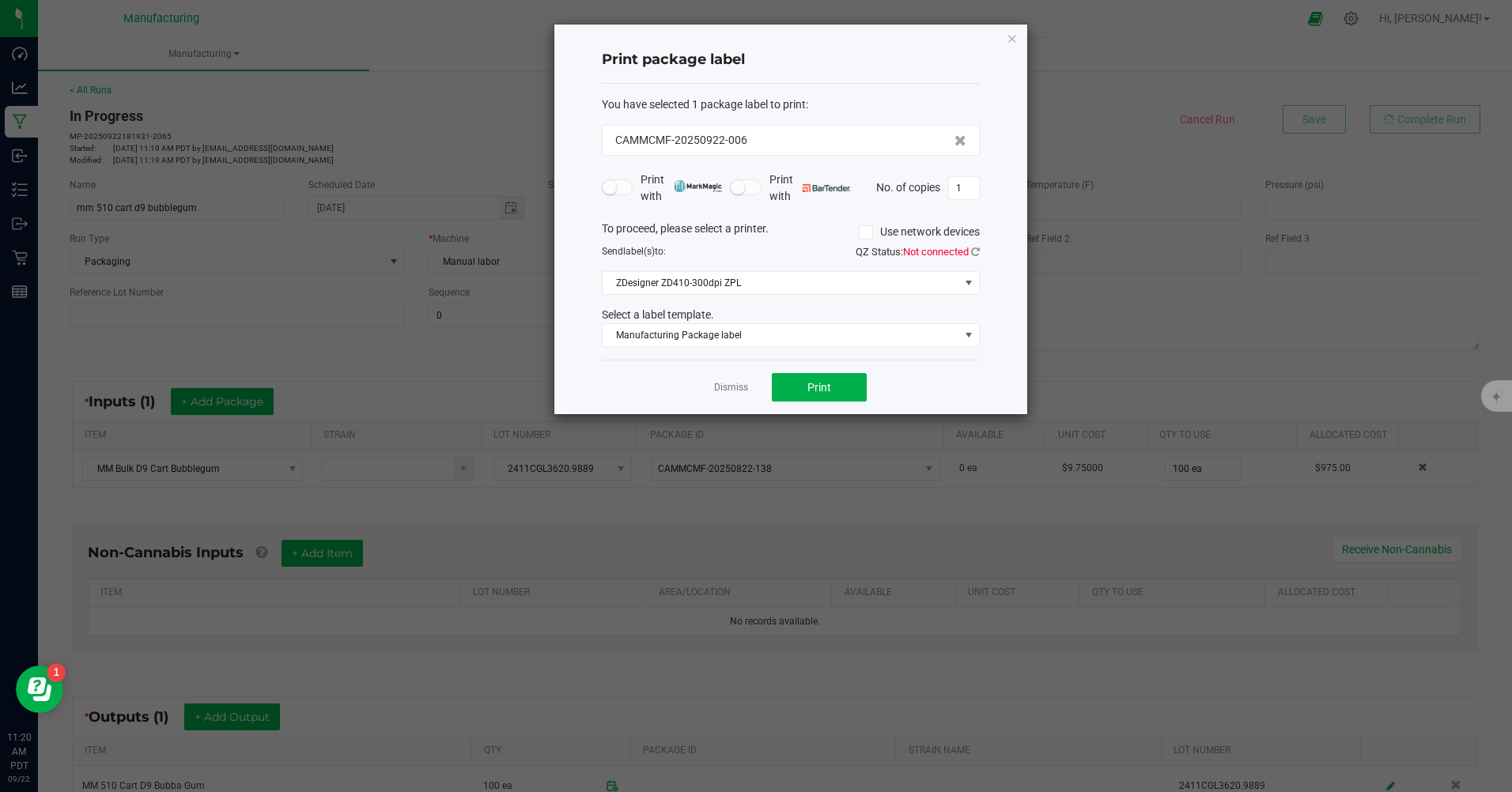
click at [1015, 36] on icon "button" at bounding box center [1012, 38] width 11 height 19
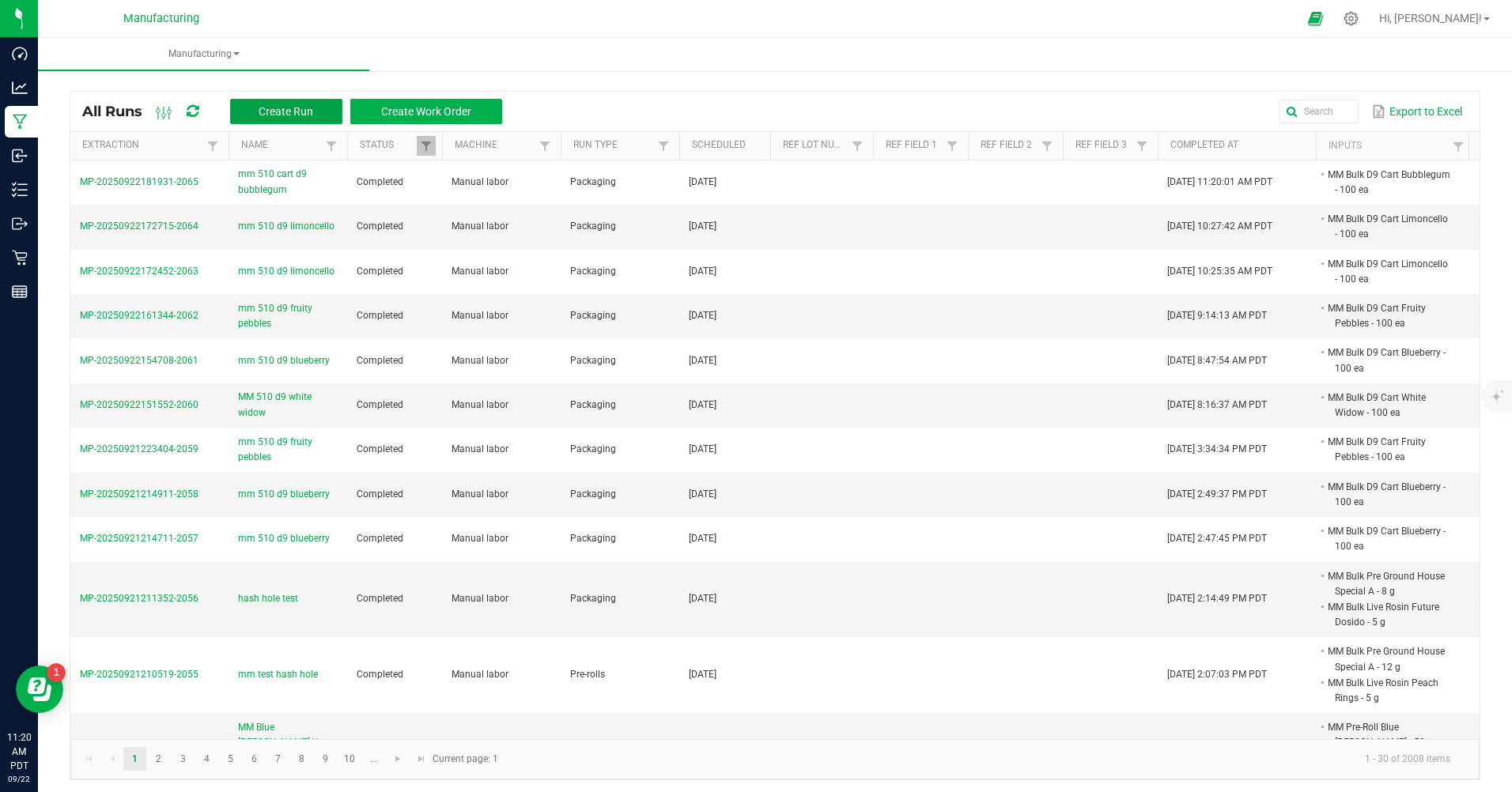
click at [312, 106] on span "Create Run" at bounding box center [285, 112] width 55 height 13
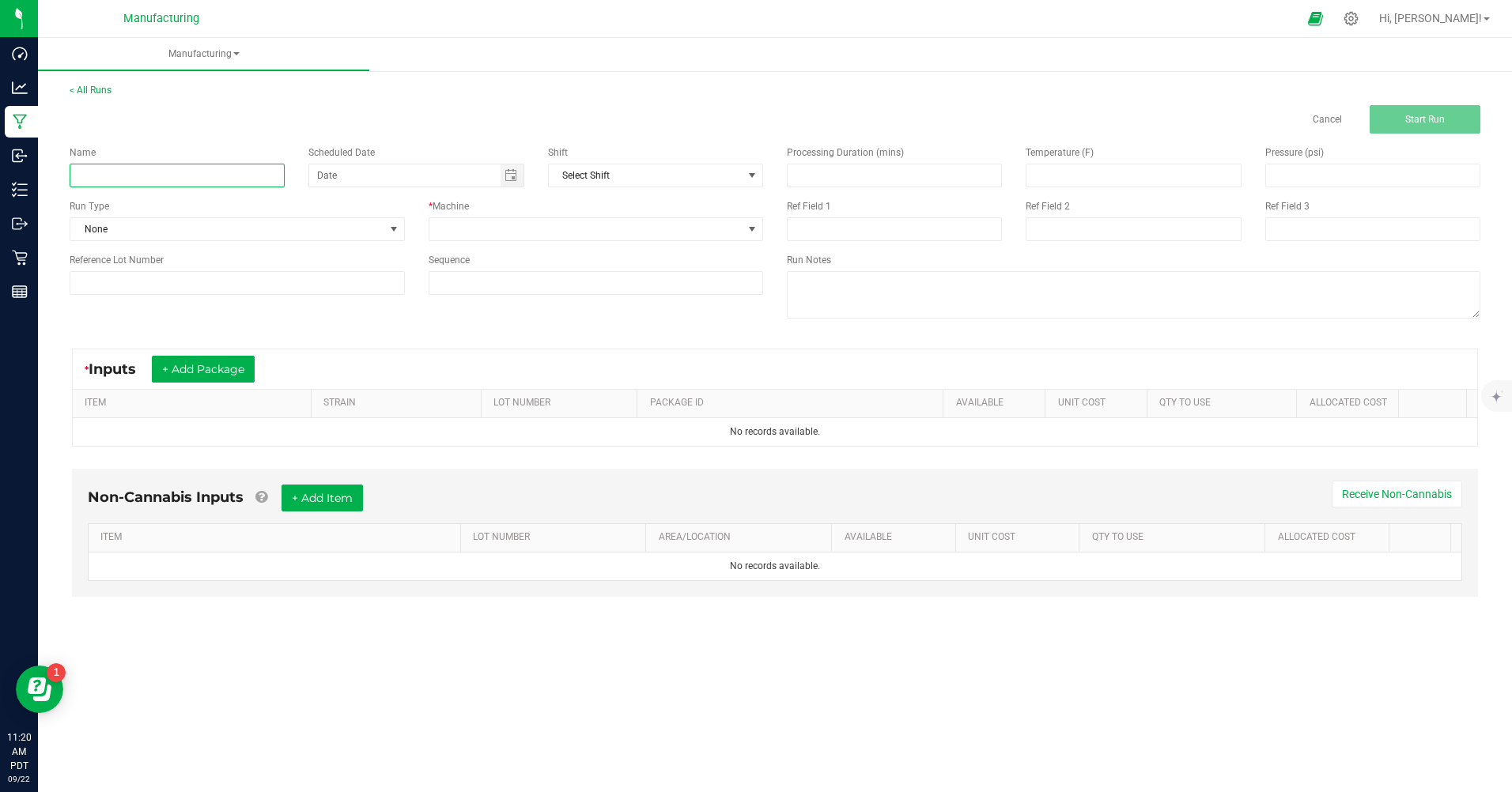
click at [190, 170] on input at bounding box center [177, 176] width 215 height 24
type input "mm 510 cart d9 bubblegum"
click at [129, 228] on span "None" at bounding box center [228, 230] width 314 height 22
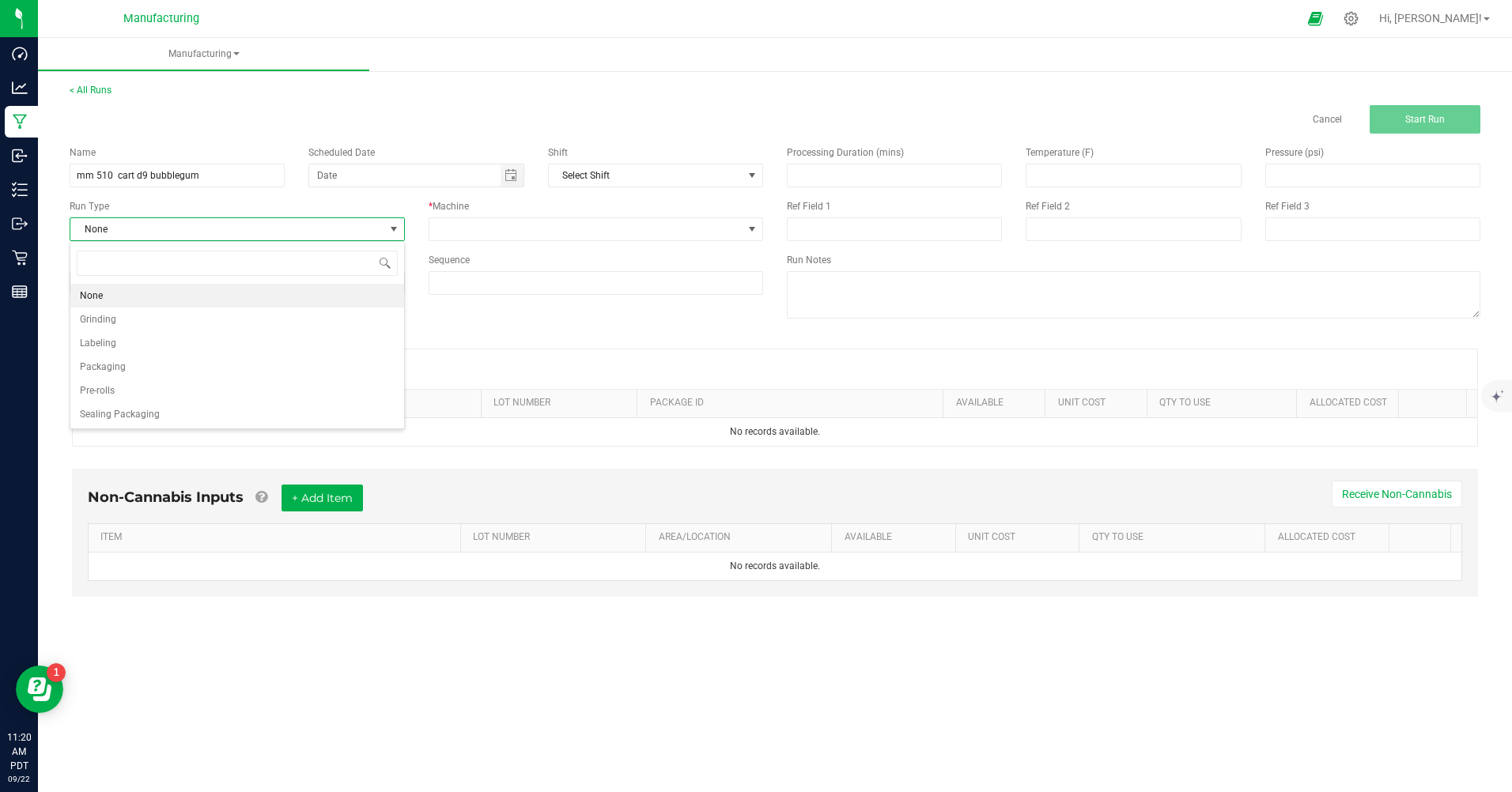
scroll to position [24, 335]
click at [119, 363] on span "Packaging" at bounding box center [102, 366] width 46 height 16
click at [511, 173] on span "Toggle calendar" at bounding box center [511, 176] width 13 height 13
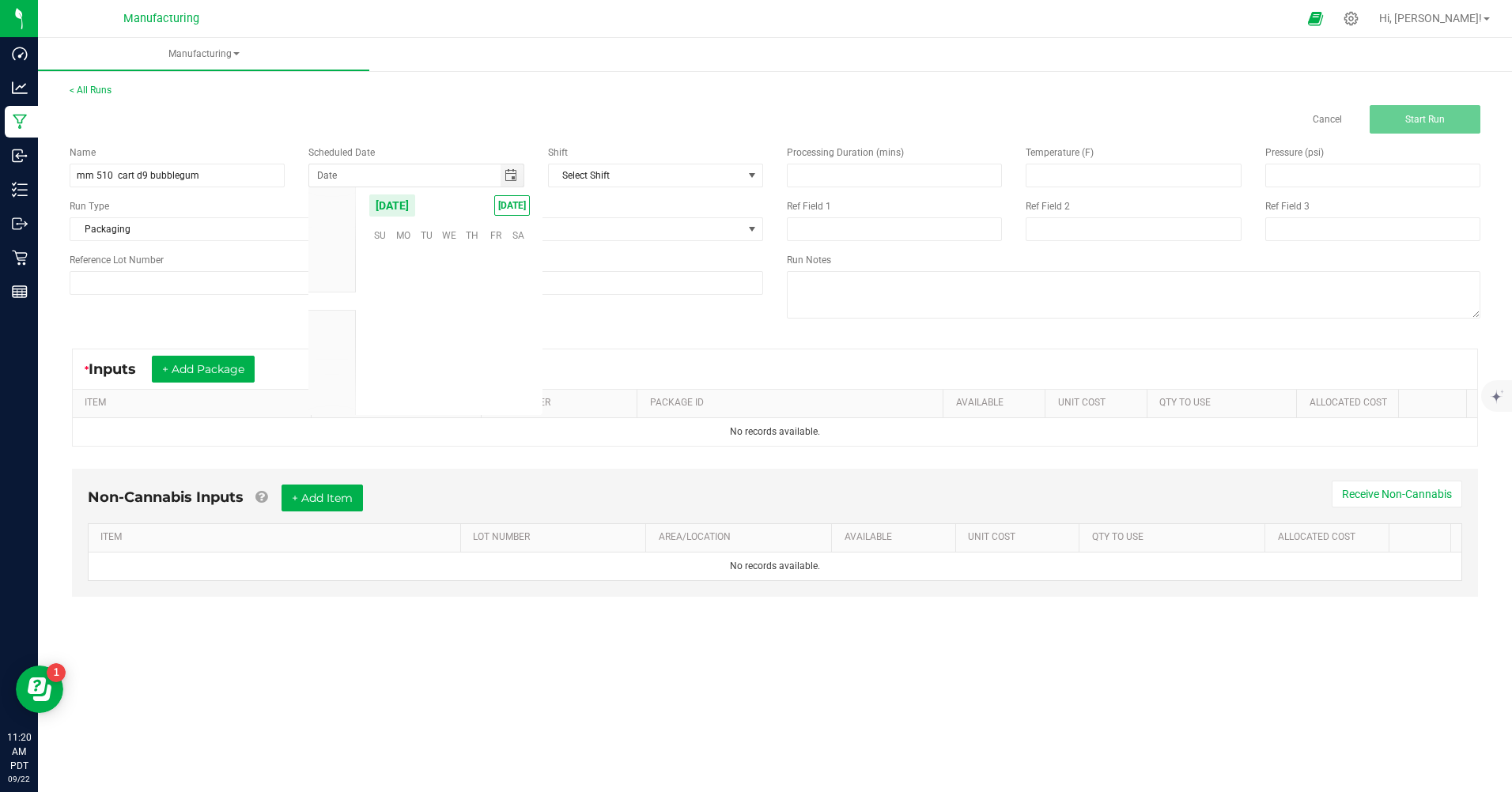
scroll to position [256374, 0]
click at [504, 206] on span "[DATE]" at bounding box center [511, 205] width 35 height 20
type input "[DATE]"
click at [488, 237] on span at bounding box center [587, 230] width 314 height 22
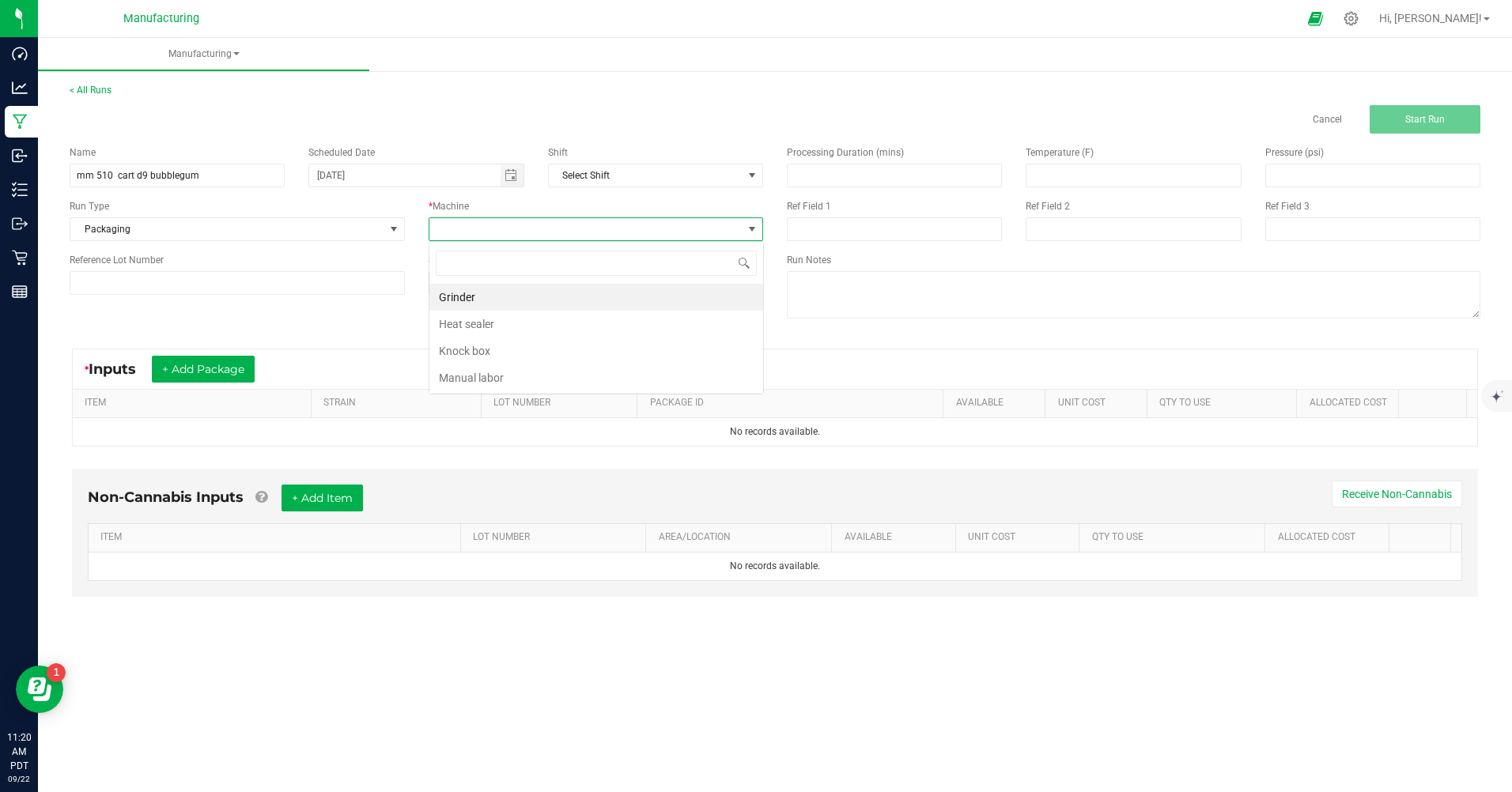
scroll to position [24, 335]
click at [471, 383] on li "Manual labor" at bounding box center [596, 377] width 334 height 27
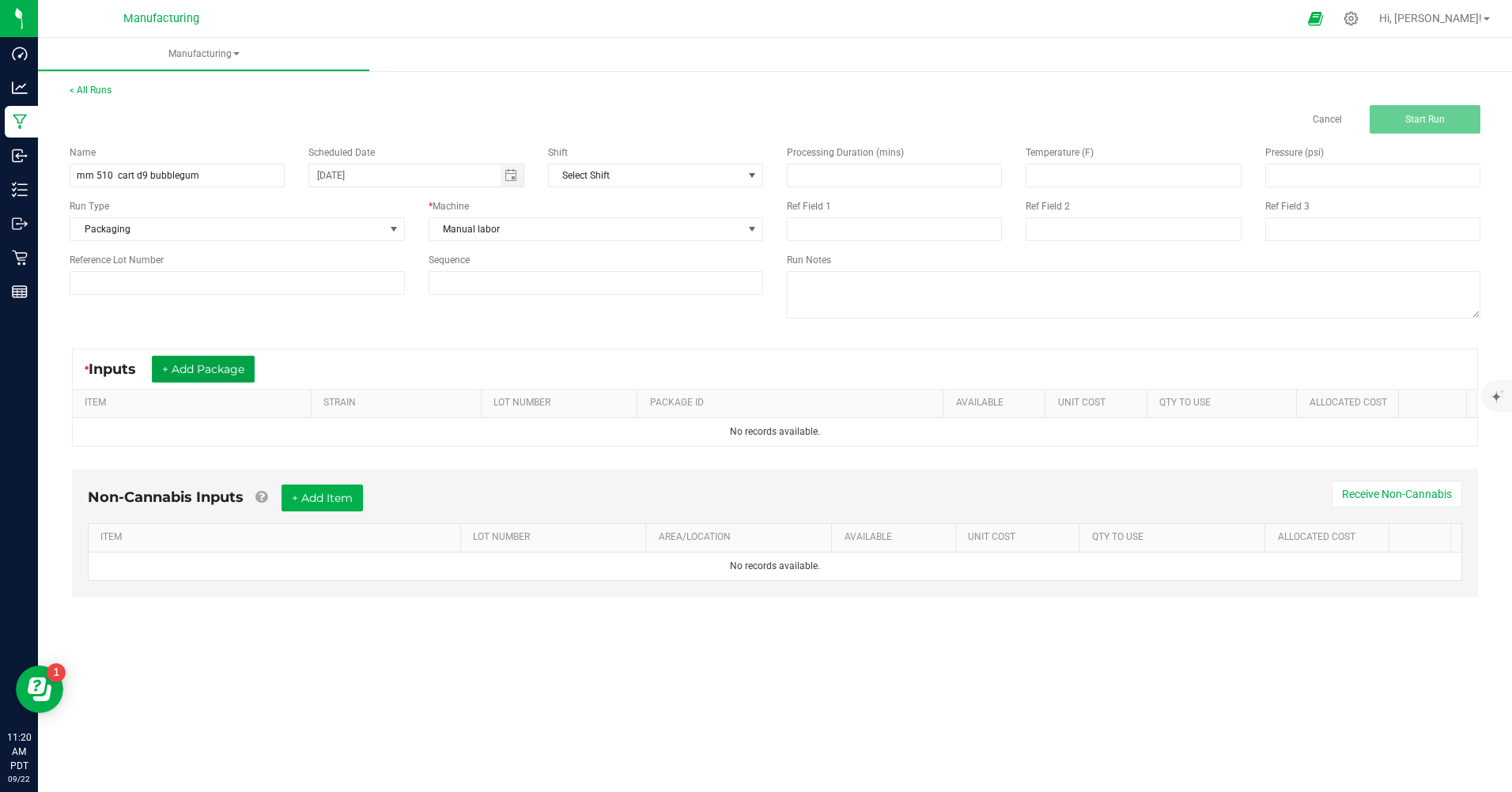
click at [240, 370] on button "+ Add Package" at bounding box center [203, 369] width 103 height 27
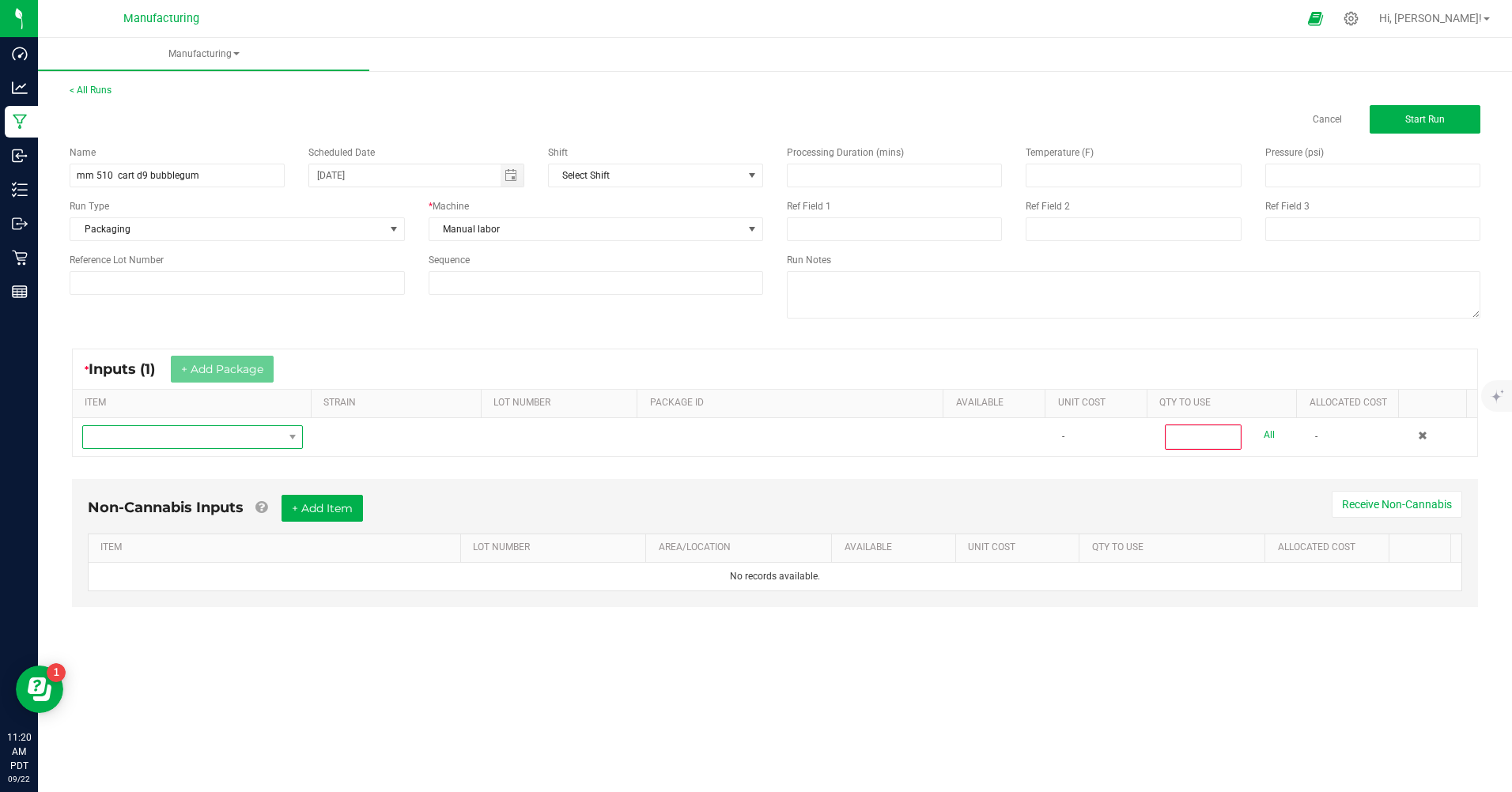
drag, startPoint x: 139, startPoint y: 437, endPoint x: 140, endPoint y: 410, distance: 27.0
click at [139, 434] on span "NO DATA FOUND" at bounding box center [182, 437] width 199 height 22
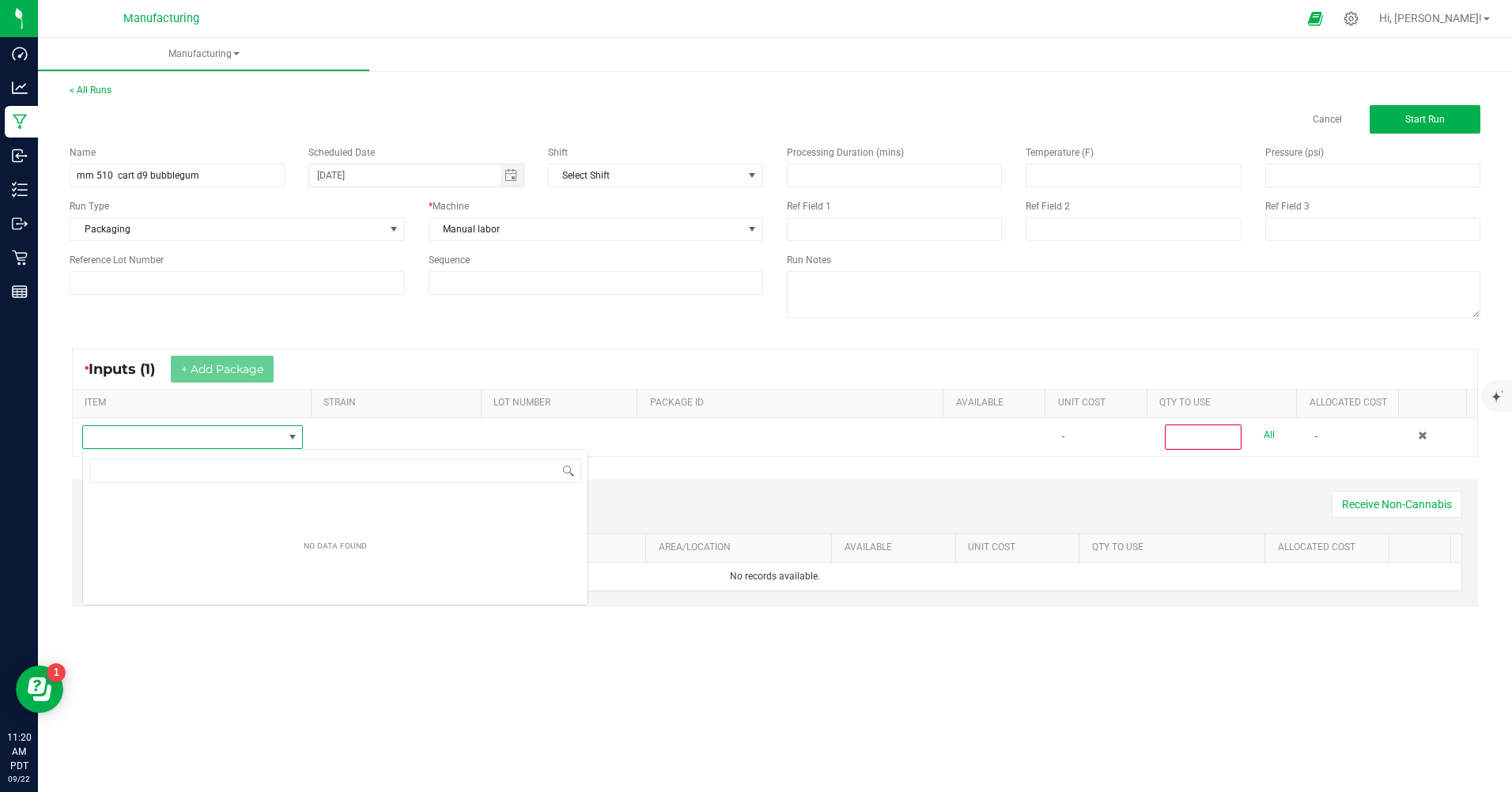
scroll to position [24, 219]
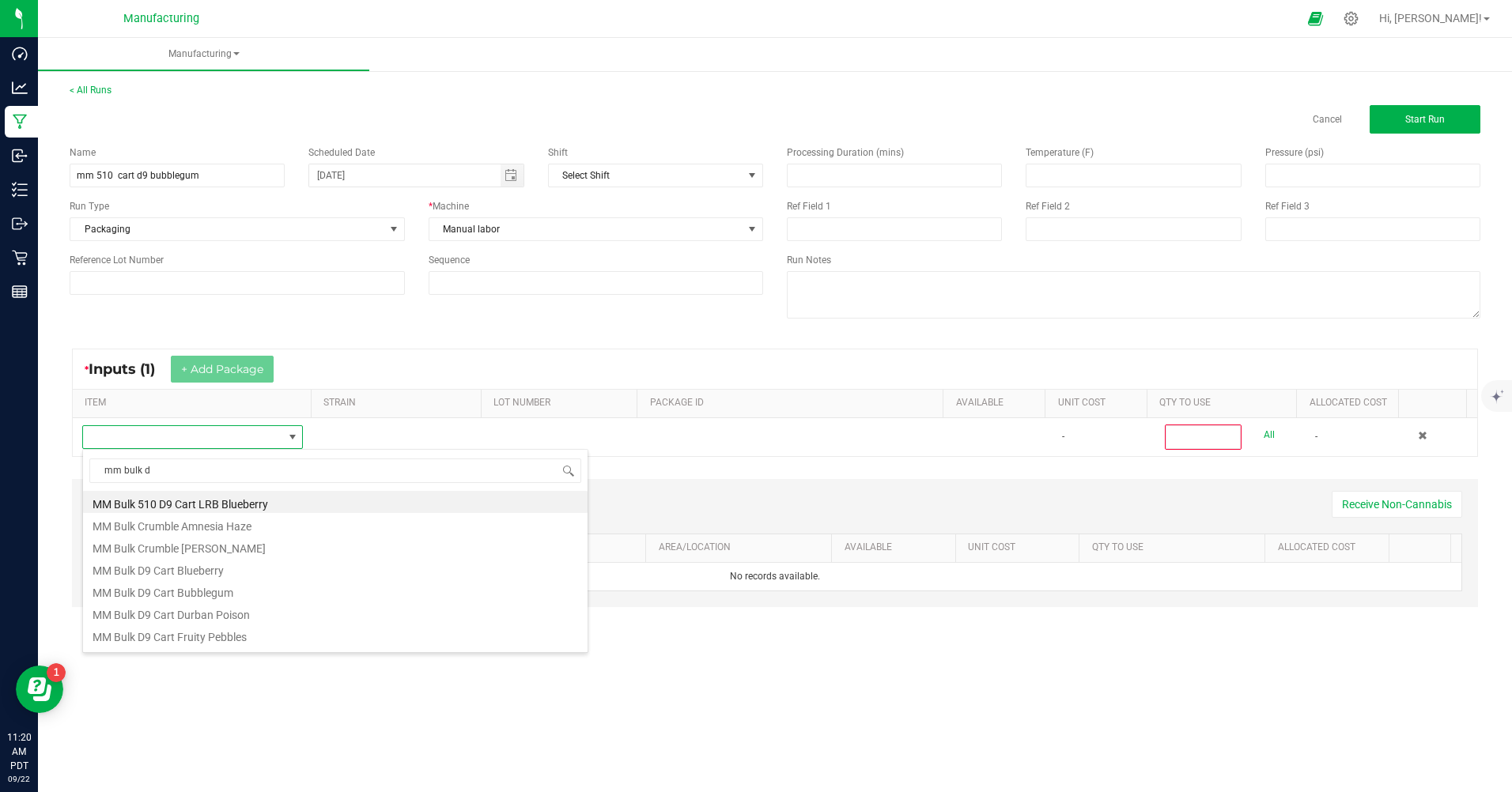
type input "mm bulk d9"
click at [165, 528] on li "MM Bulk D9 Cart Bubblegum" at bounding box center [335, 524] width 504 height 22
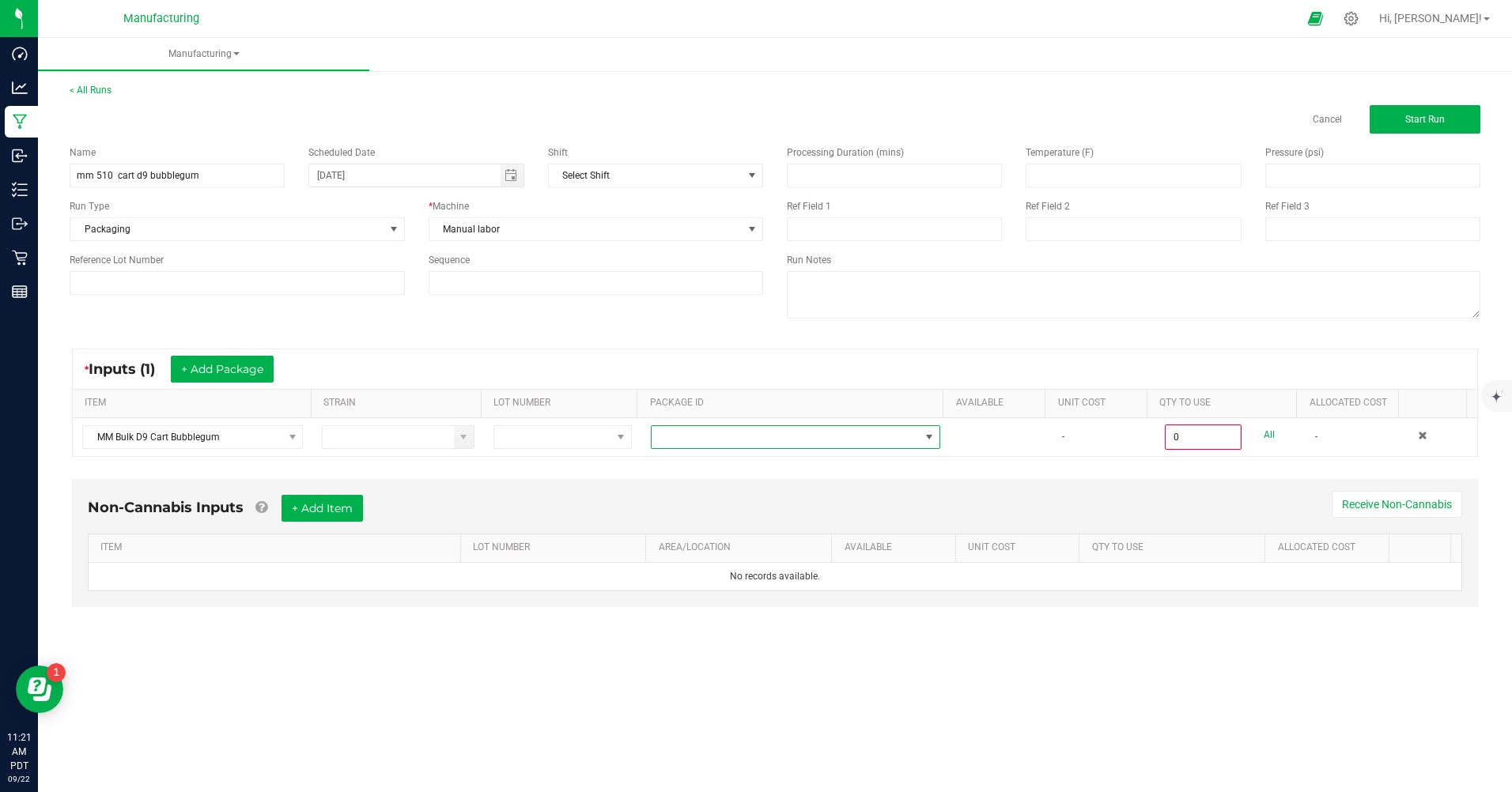
click at [702, 440] on span at bounding box center [786, 437] width 268 height 22
click at [722, 504] on li "CAMMCMF-20250702-203" at bounding box center [789, 504] width 285 height 27
click at [1264, 435] on link "All" at bounding box center [1269, 435] width 11 height 21
type input "100 ea"
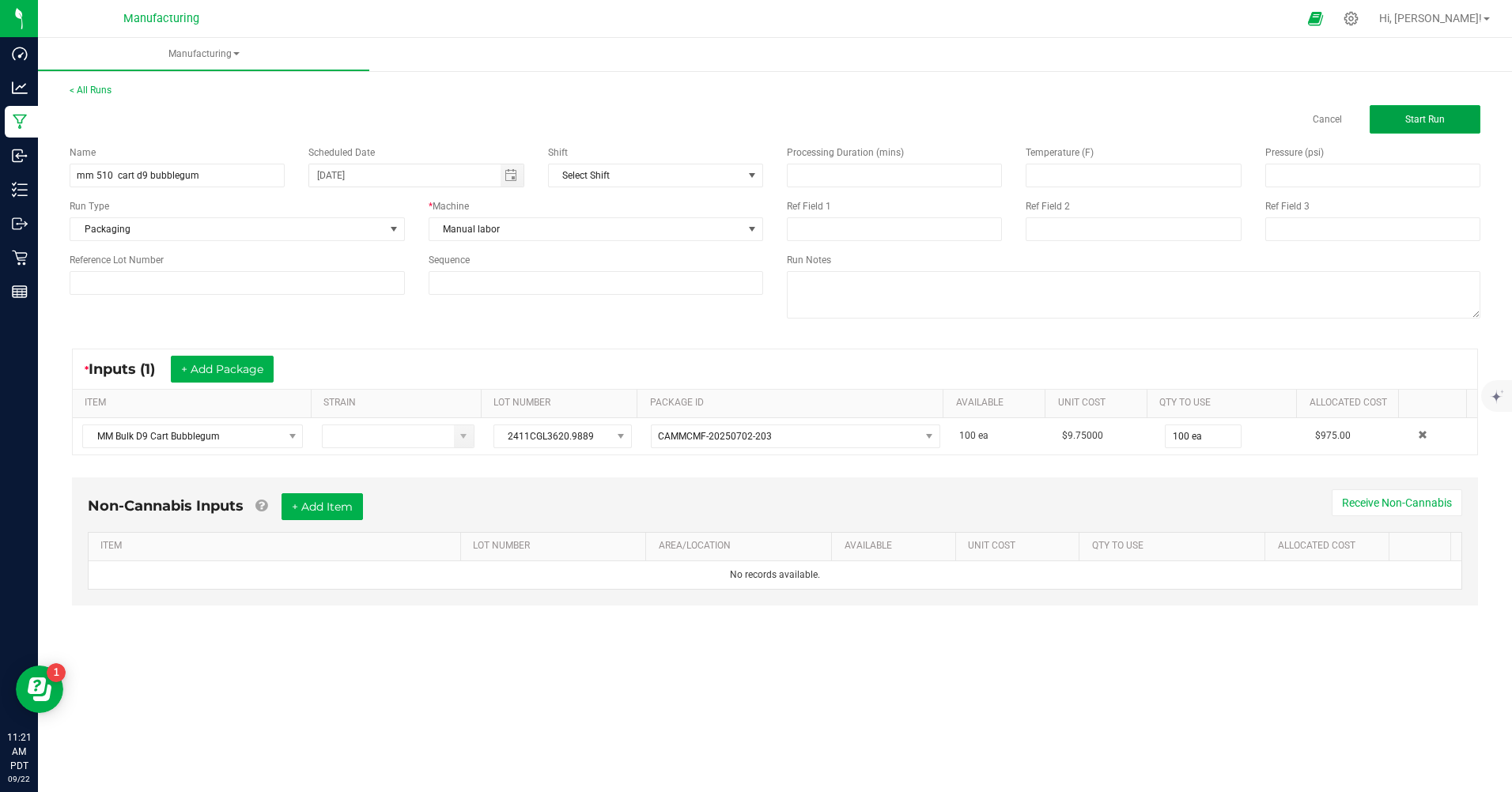
click at [1438, 126] on button "Start Run" at bounding box center [1425, 119] width 111 height 29
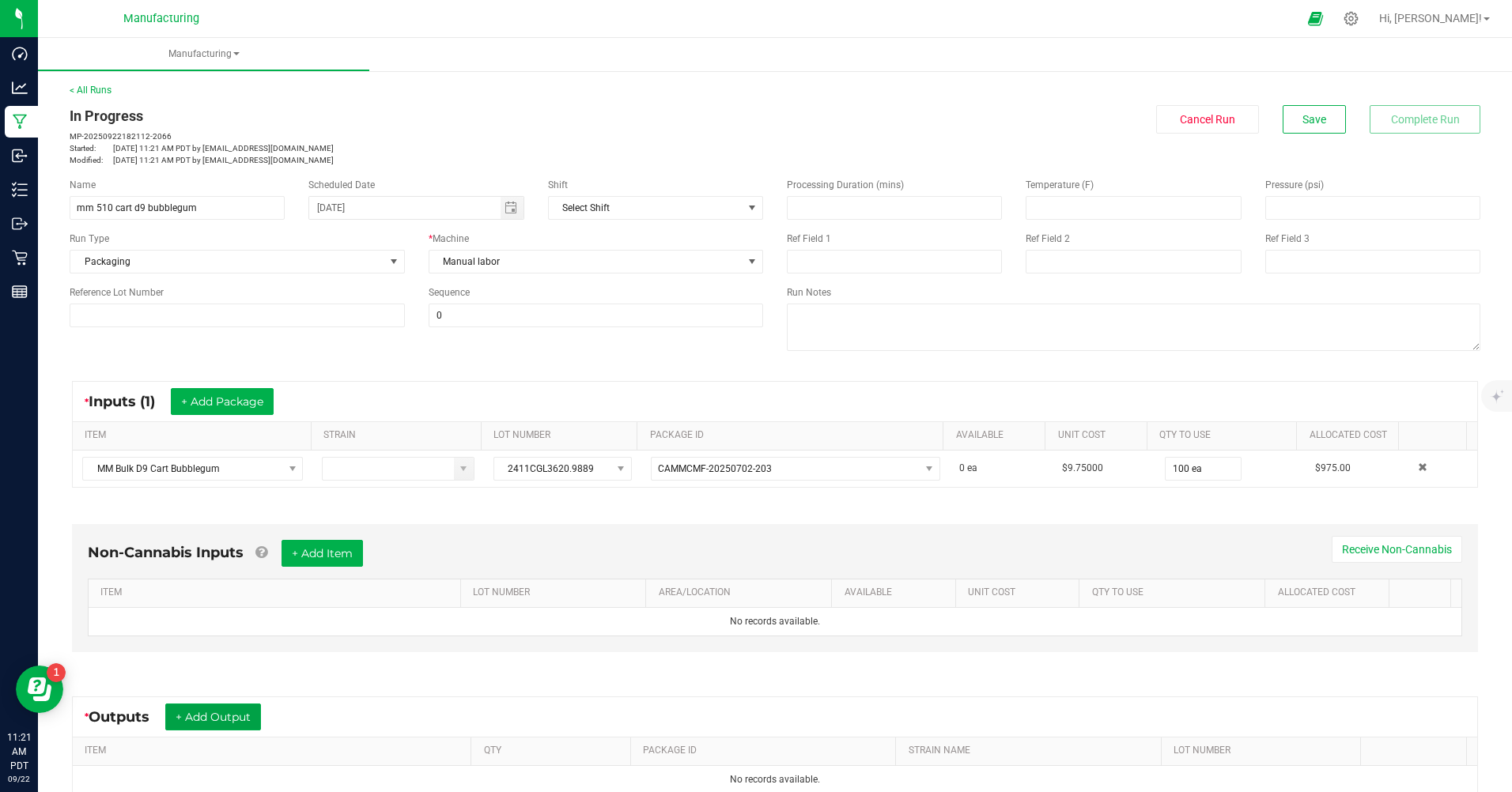
click at [237, 719] on button "+ Add Output" at bounding box center [213, 717] width 96 height 27
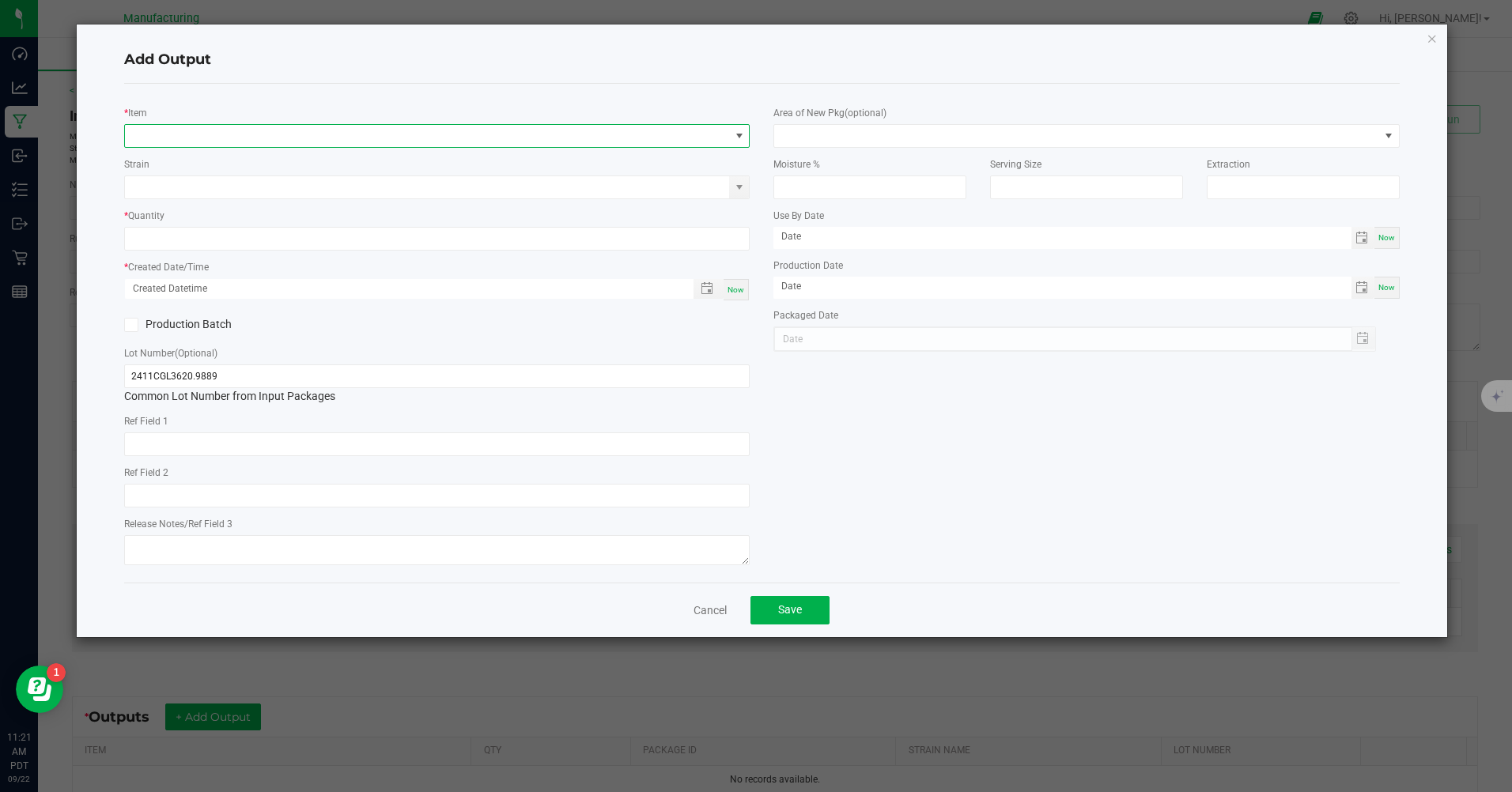
click at [192, 136] on span "NO DATA FOUND" at bounding box center [427, 136] width 604 height 22
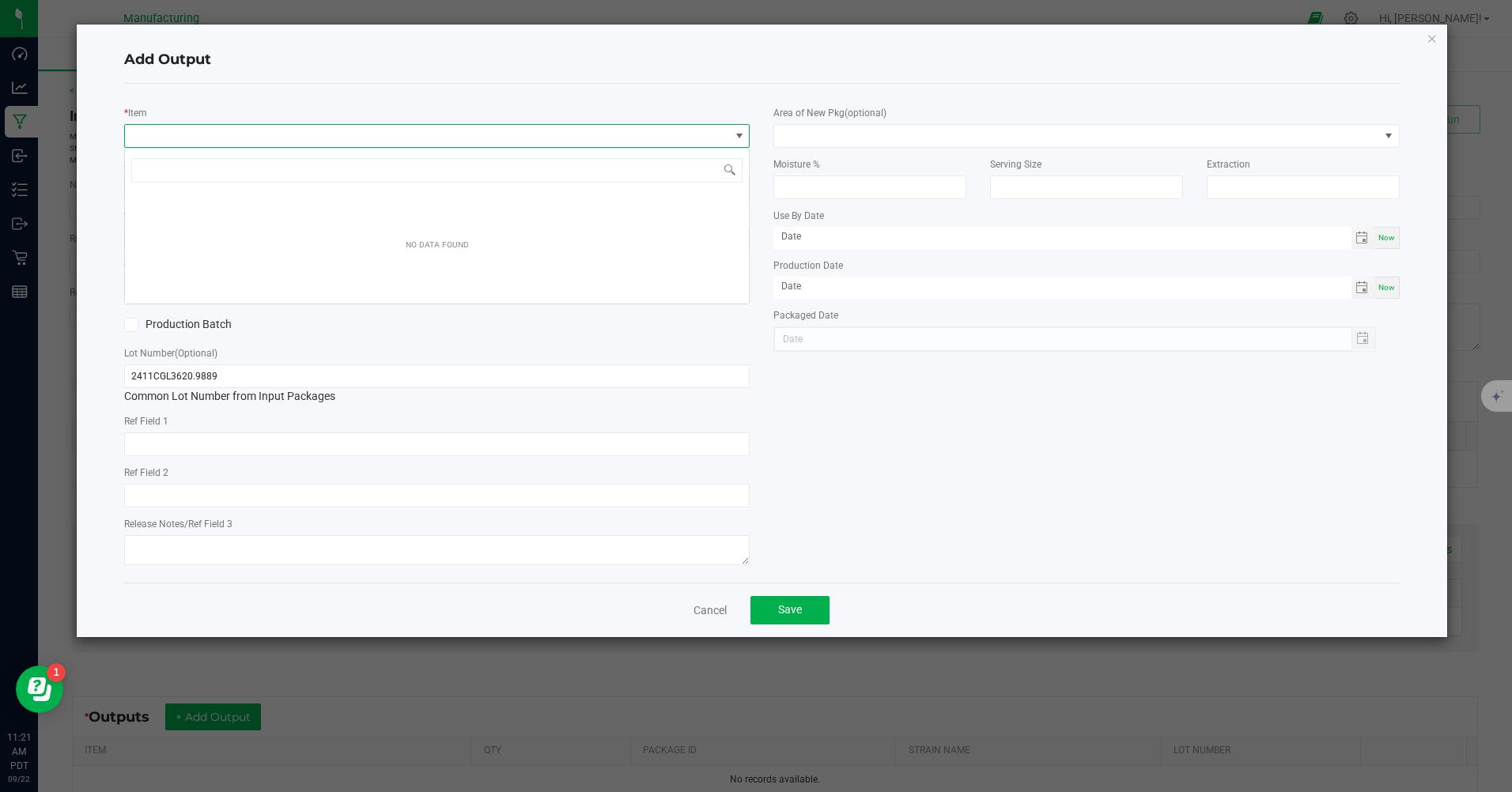
scroll to position [24, 626]
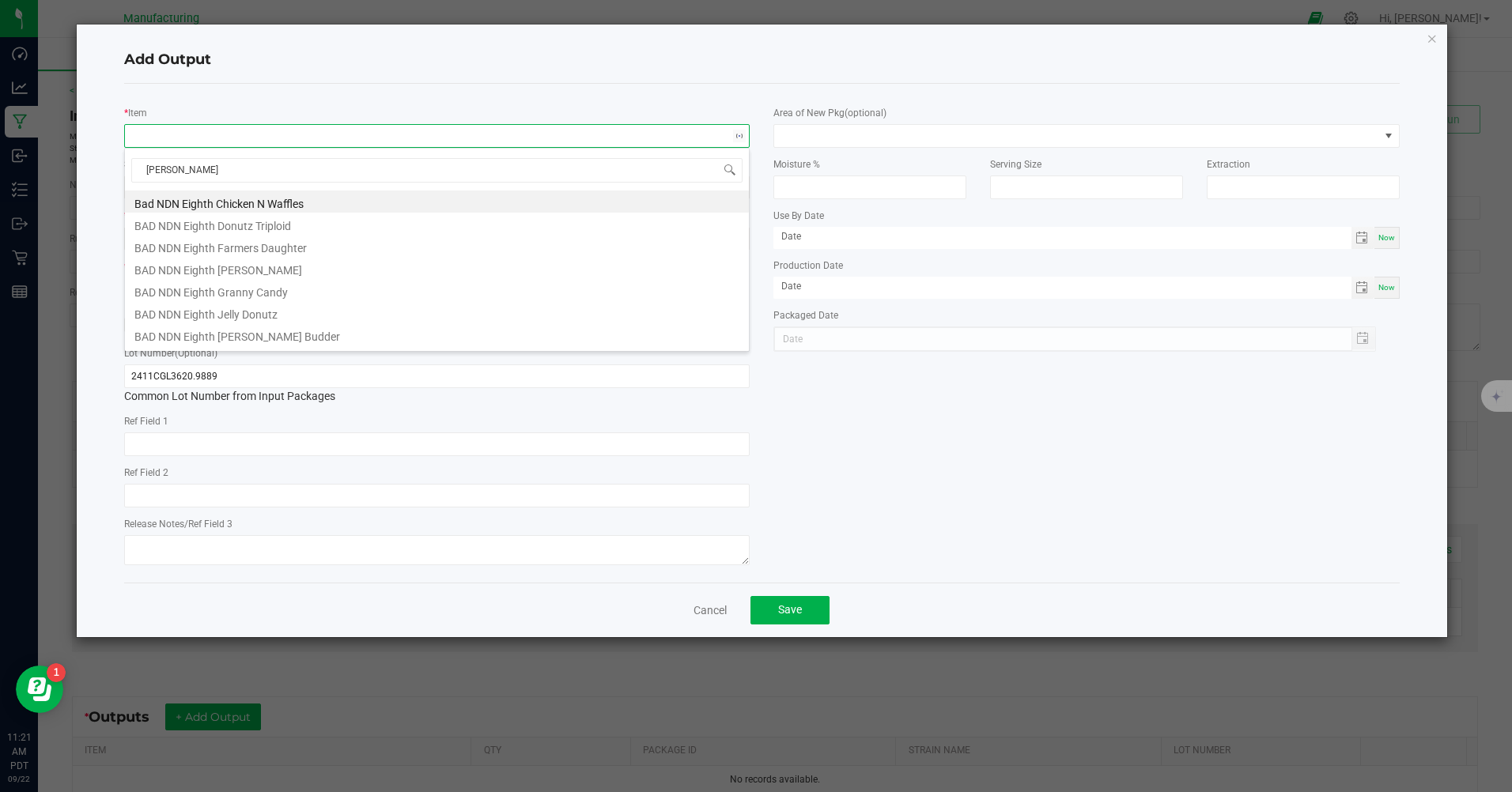
type input "bubba"
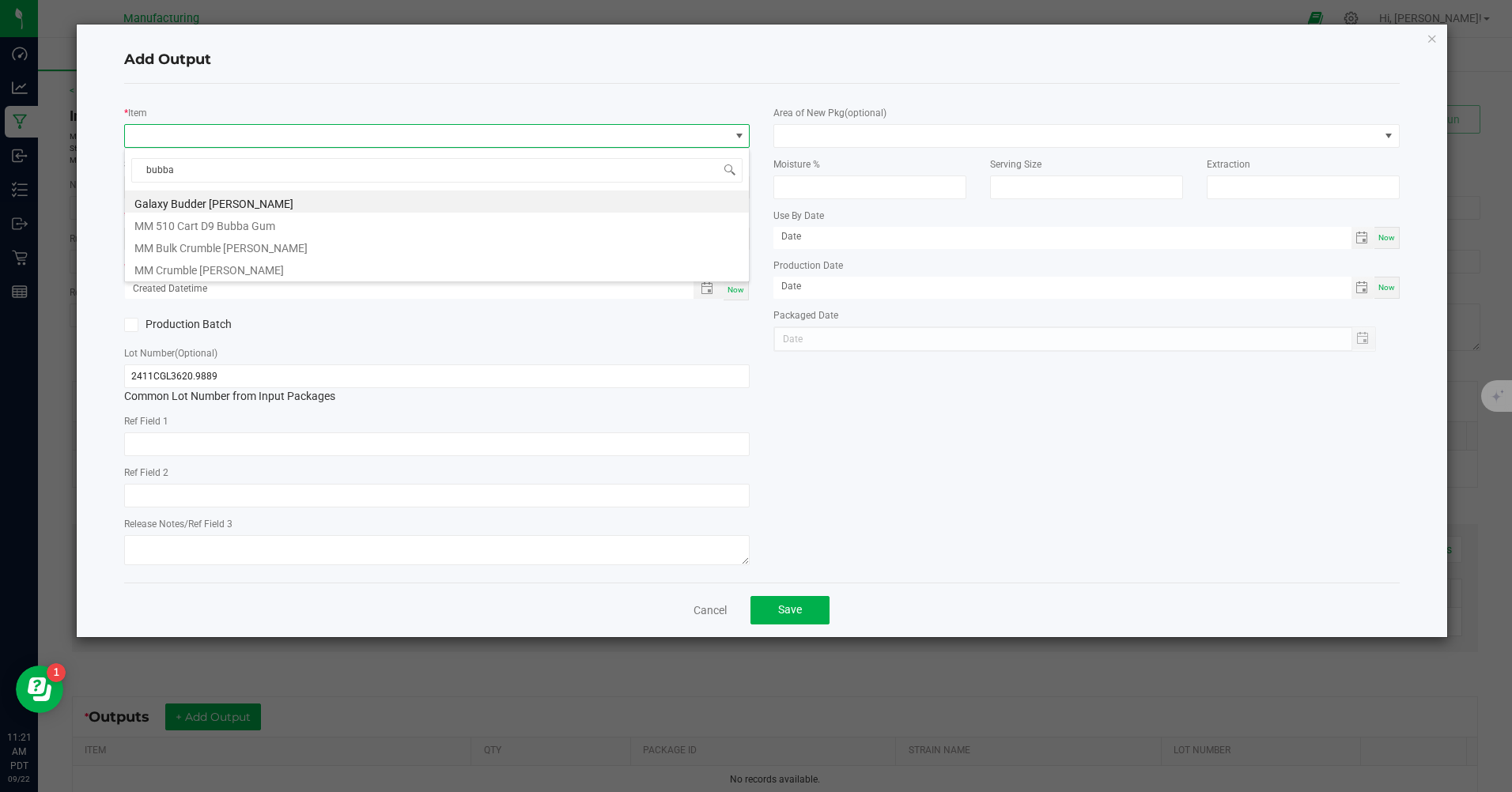
click at [207, 229] on li "MM 510 Cart D9 Bubba Gum" at bounding box center [436, 224] width 624 height 22
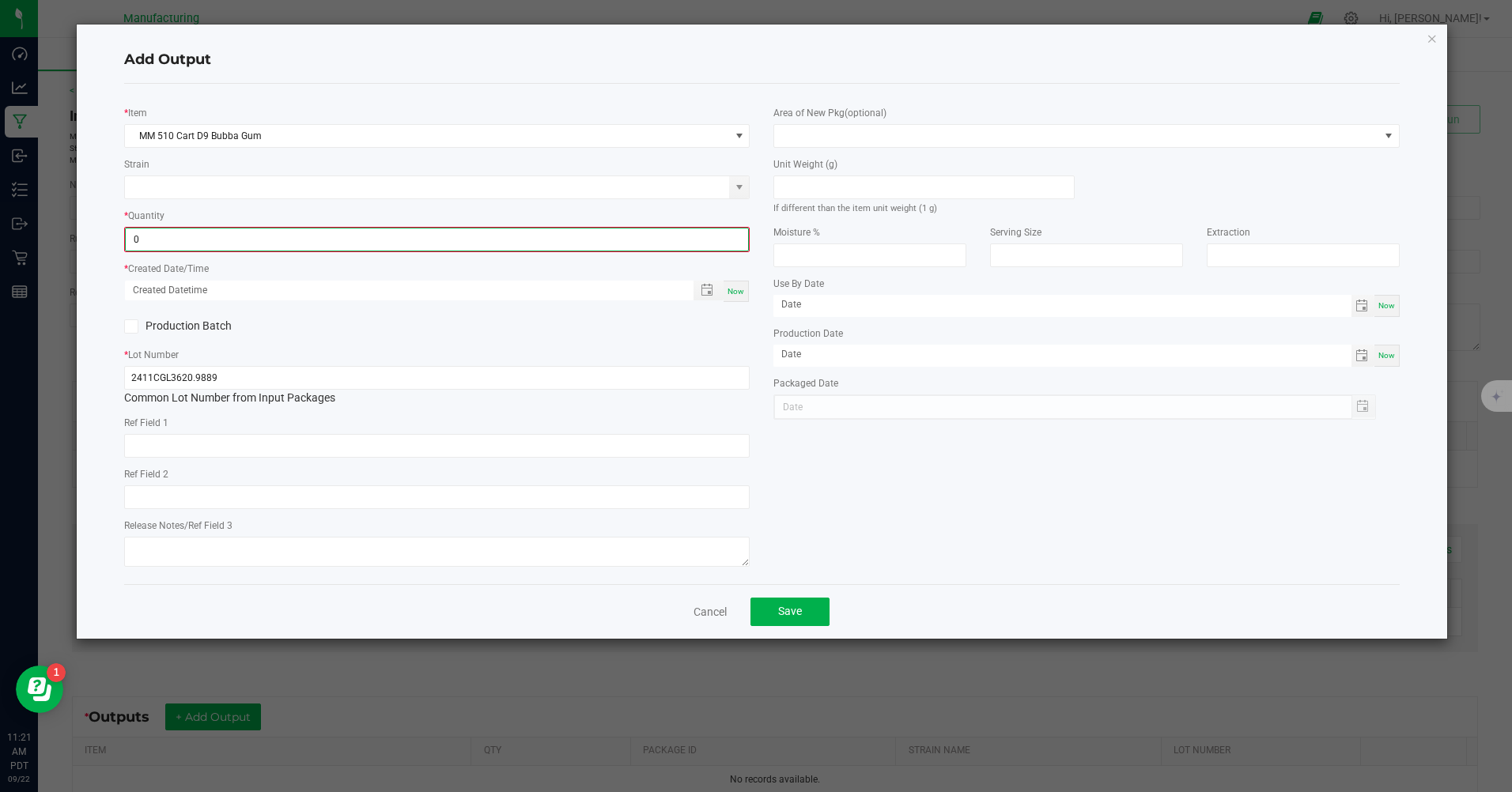
click at [202, 245] on input "0" at bounding box center [436, 240] width 622 height 22
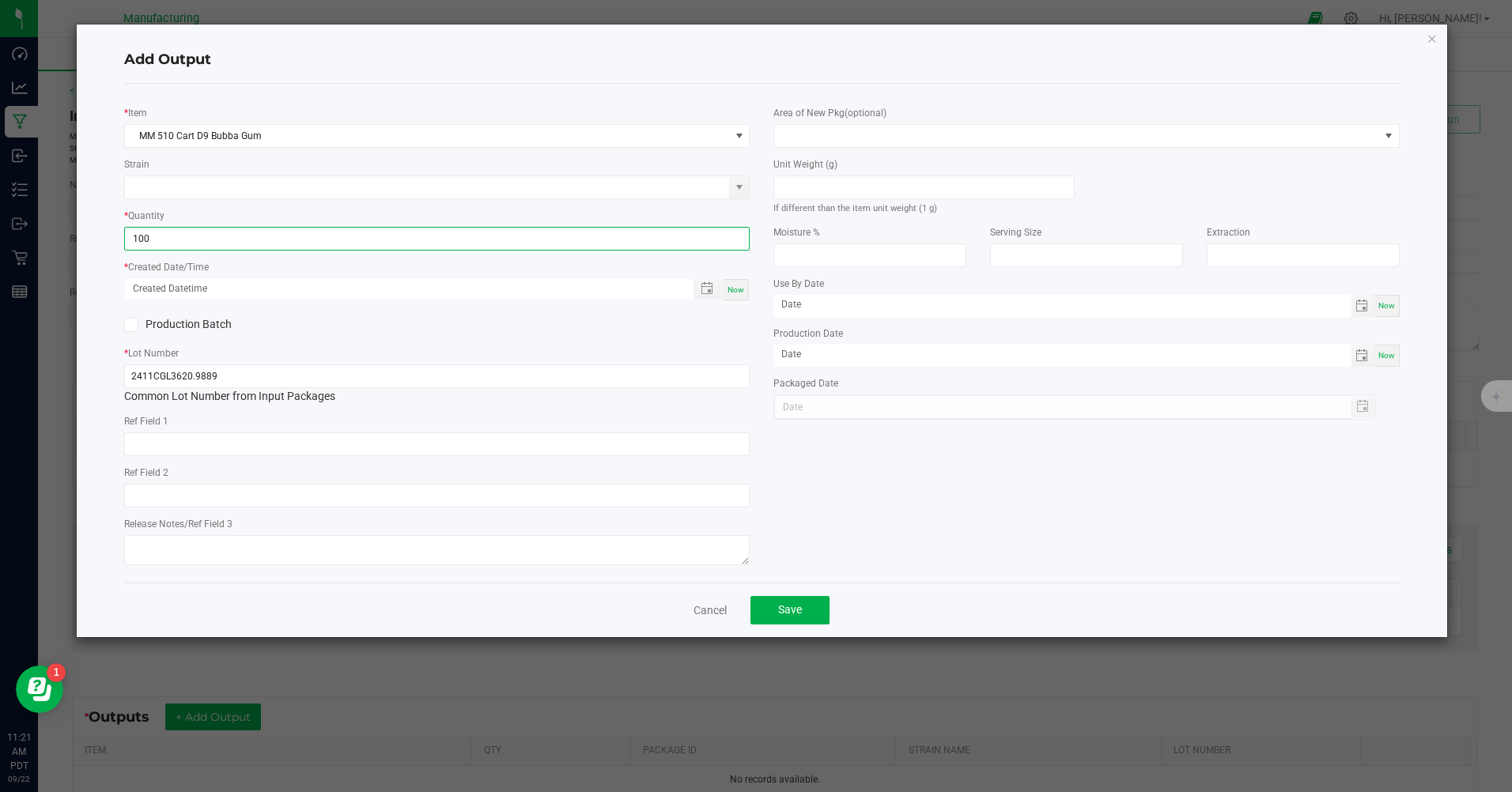
type input "100 ea"
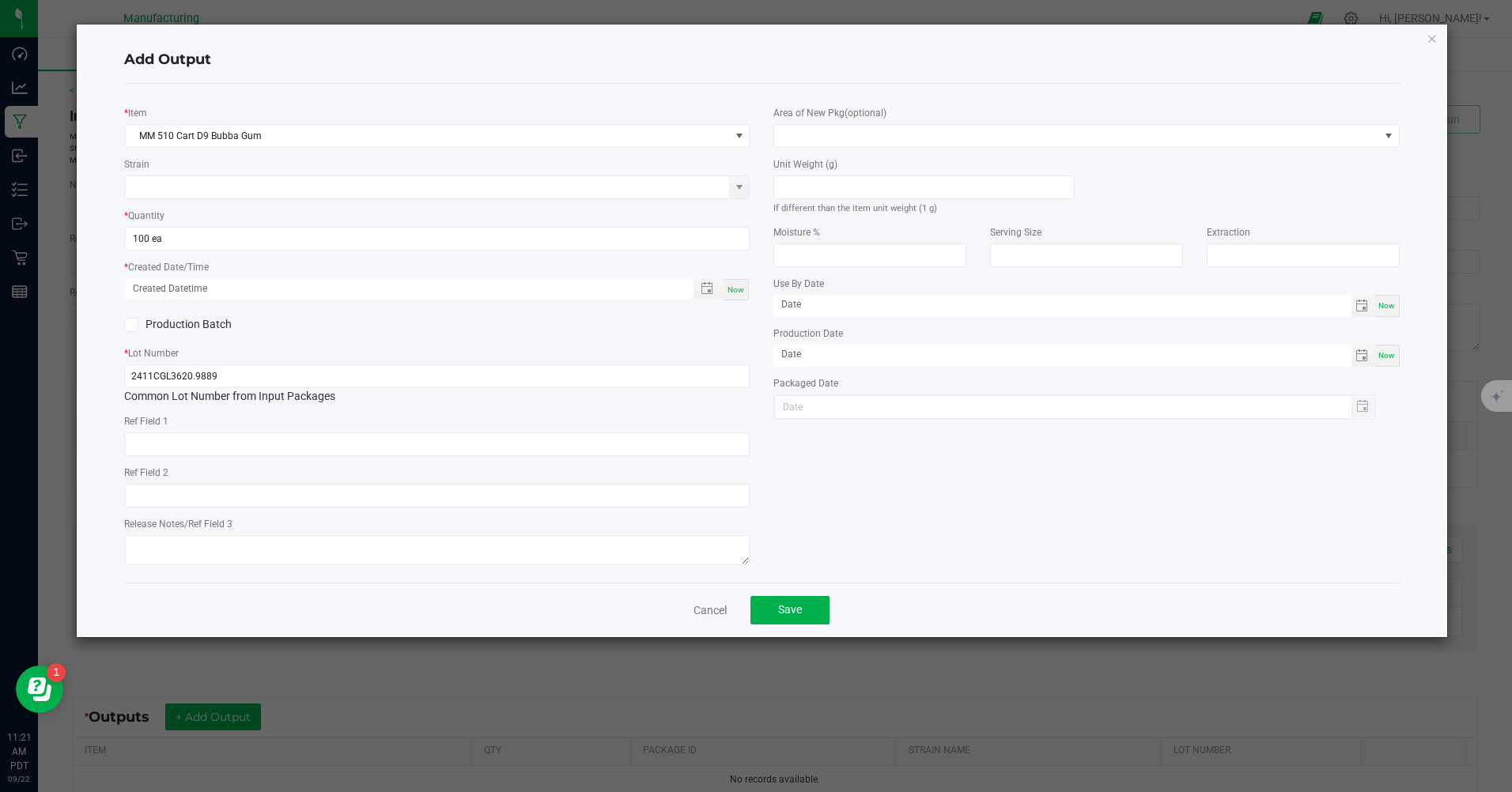
click at [744, 285] on div "Now" at bounding box center [736, 289] width 25 height 21
type input "[DATE] 11:21 AM"
type input "[DATE]"
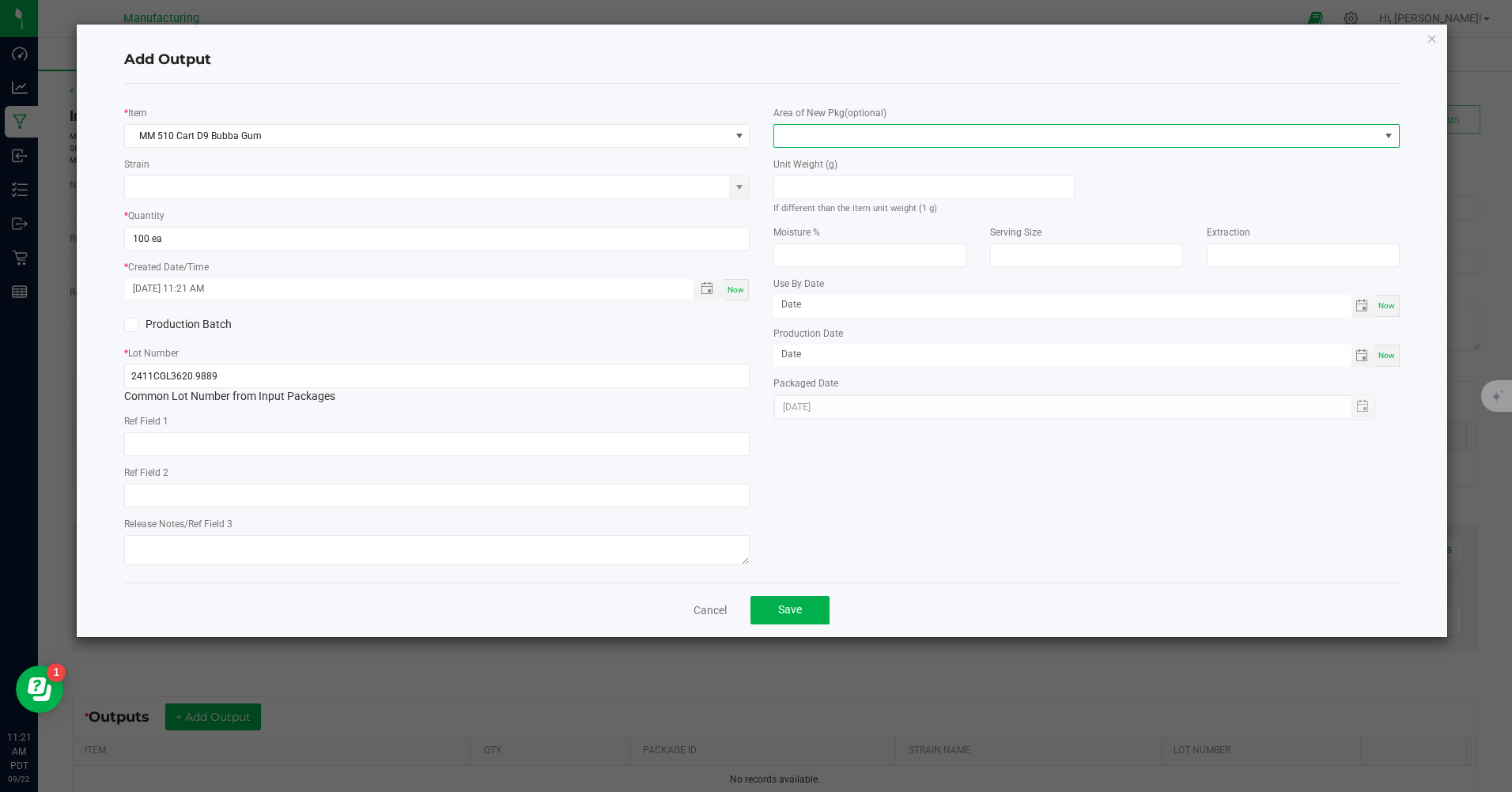
click at [835, 128] on span at bounding box center [1076, 136] width 604 height 22
click at [829, 334] on li "Inventory Room" at bounding box center [1086, 337] width 624 height 27
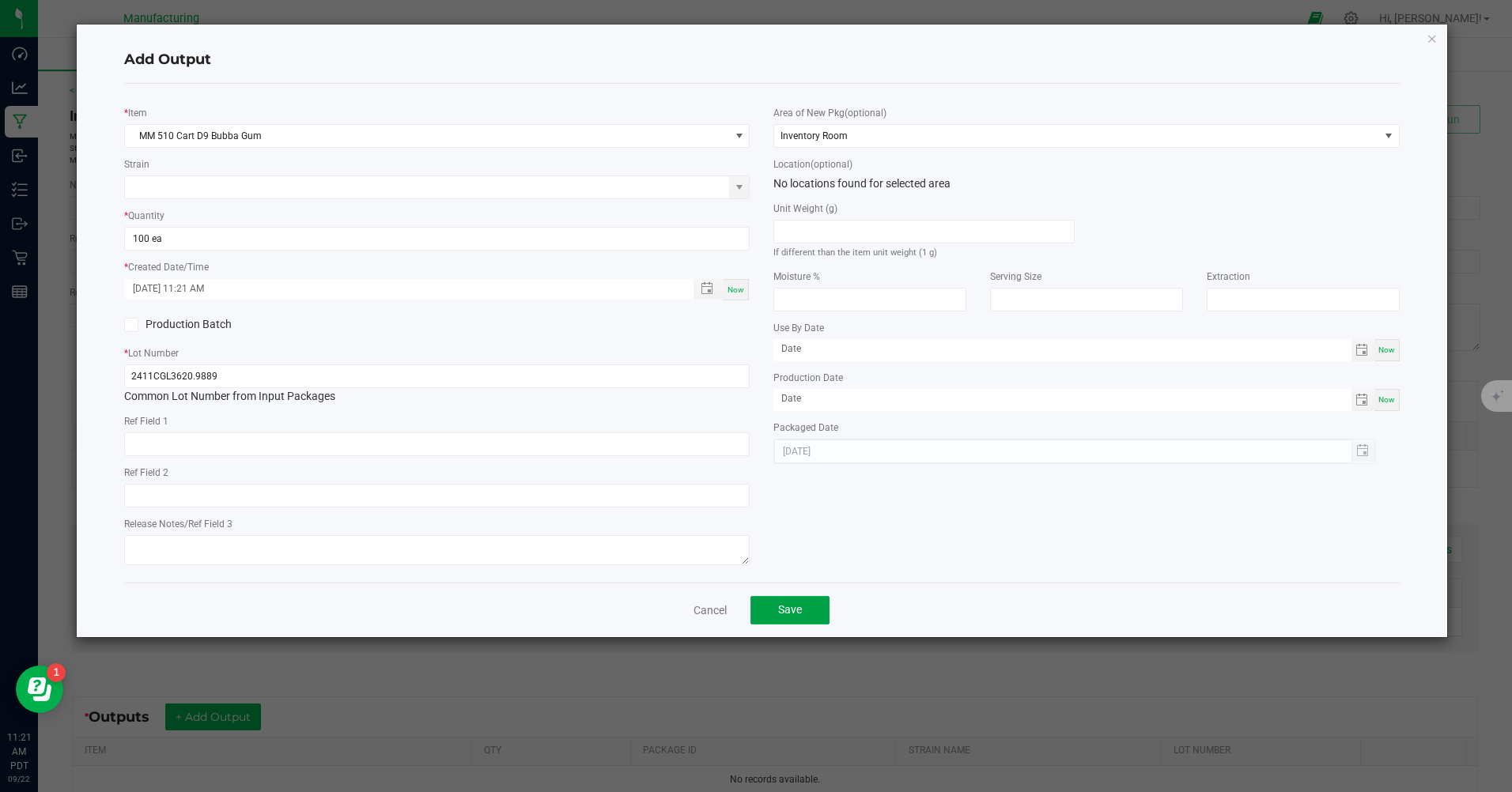
click at [820, 608] on button "Save" at bounding box center [789, 610] width 79 height 29
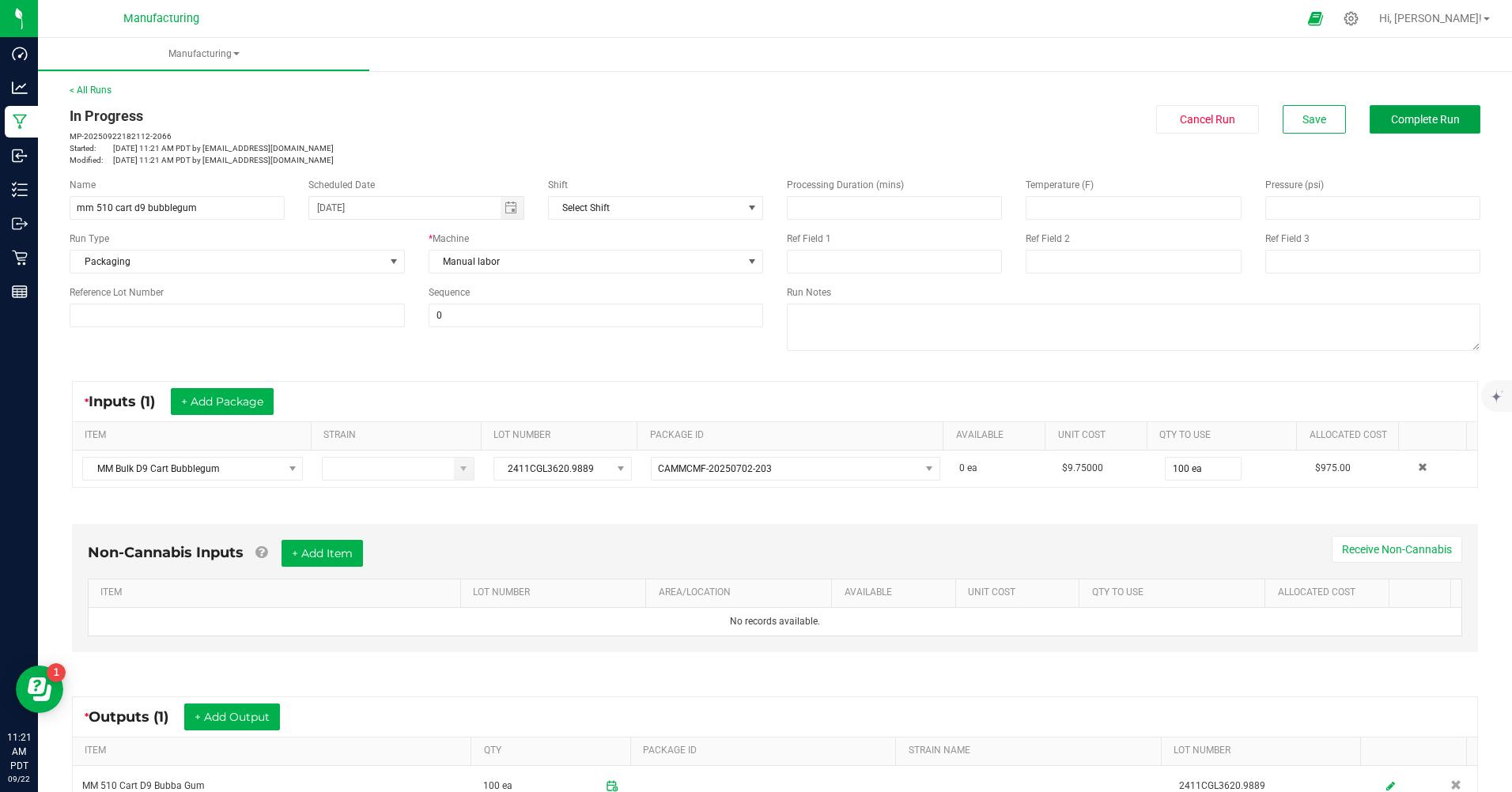
click at [1415, 119] on span "Complete Run" at bounding box center [1426, 120] width 69 height 13
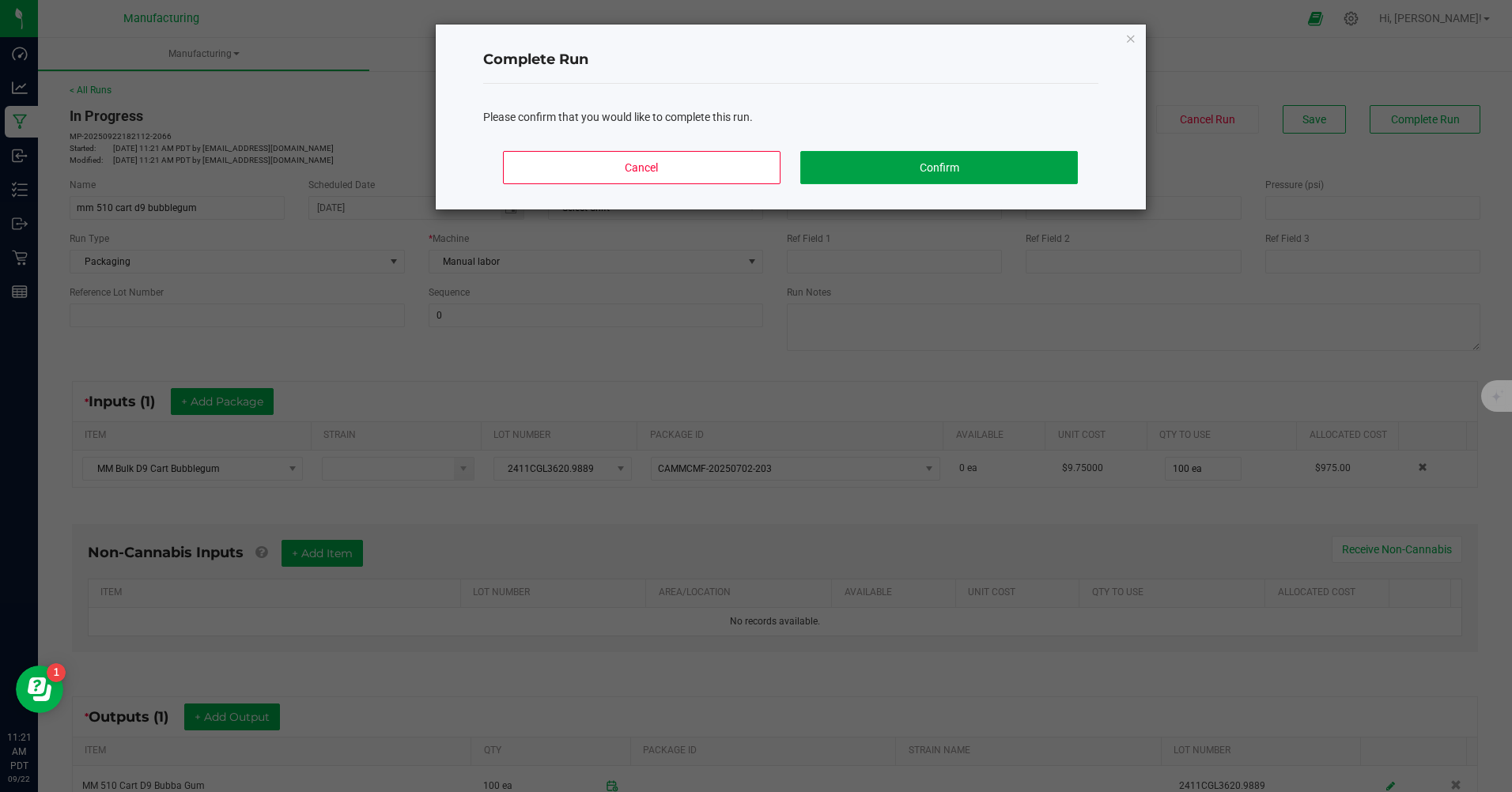
click at [963, 172] on button "Confirm" at bounding box center [938, 167] width 277 height 33
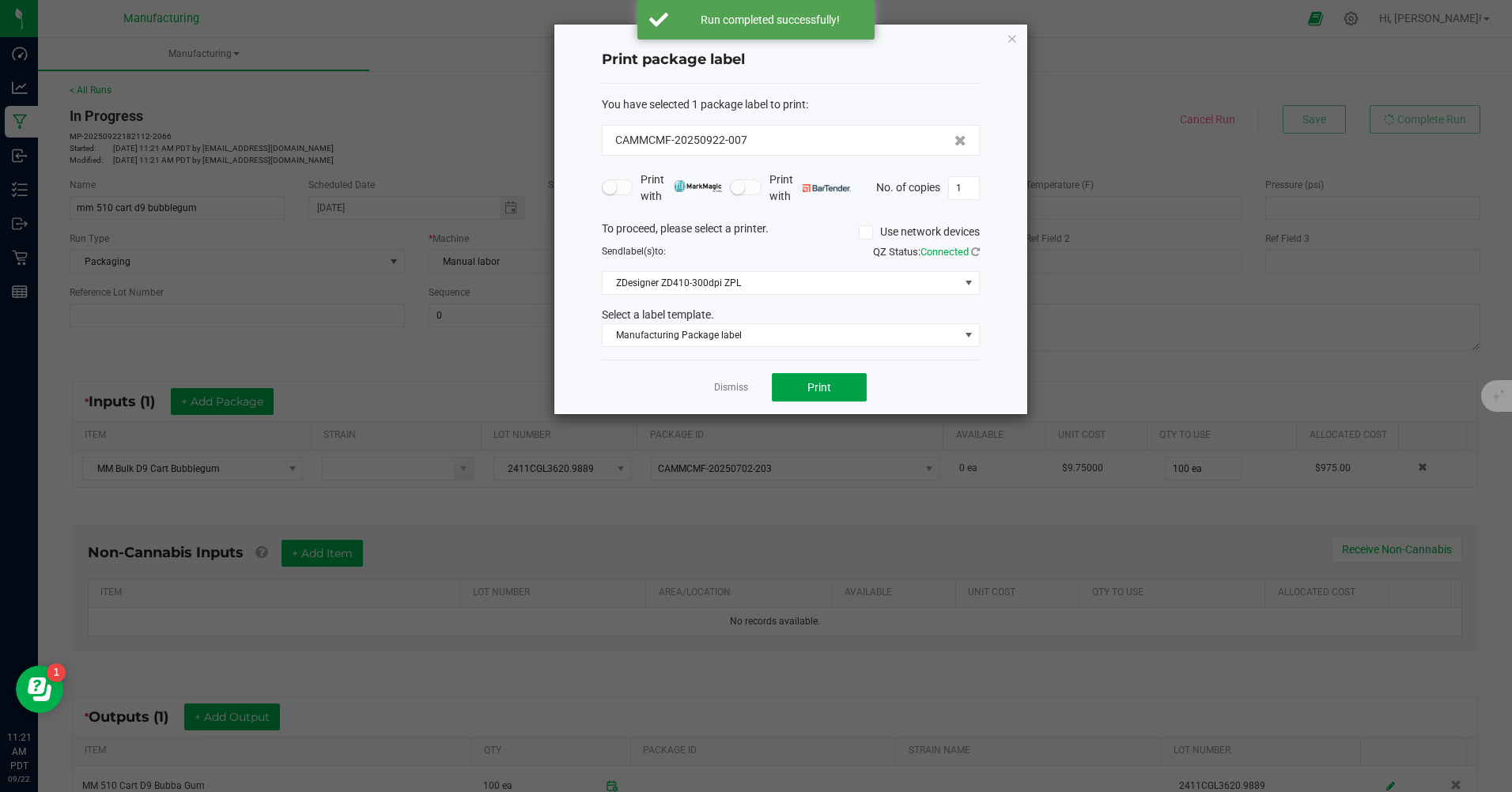
click at [816, 377] on button "Print" at bounding box center [819, 387] width 95 height 29
click at [818, 388] on span "Print" at bounding box center [819, 388] width 24 height 13
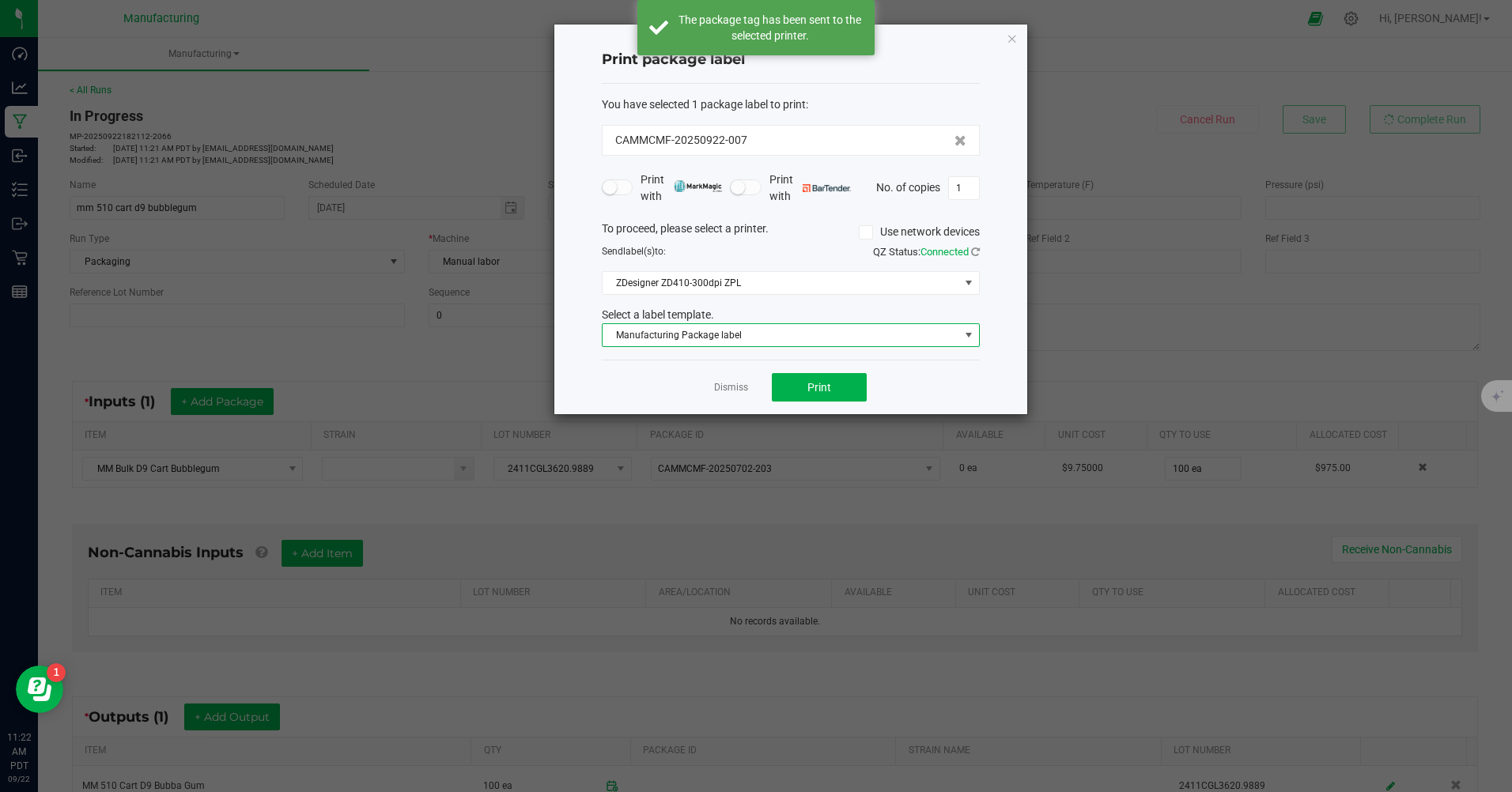
click at [718, 335] on span "Manufacturing Package label" at bounding box center [780, 336] width 356 height 22
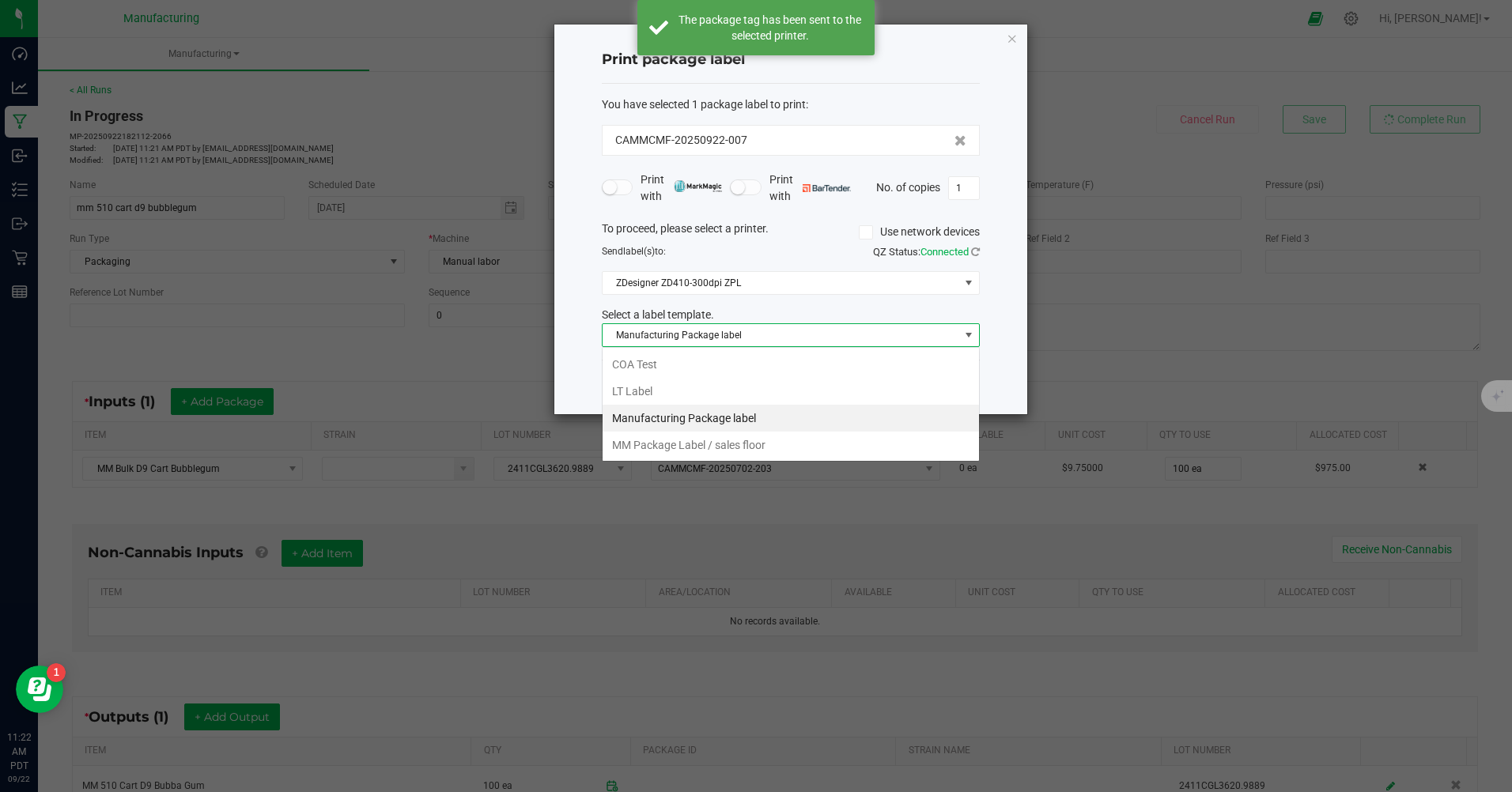
scroll to position [24, 378]
click at [713, 445] on li "MM Package Label / sales floor" at bounding box center [790, 444] width 377 height 27
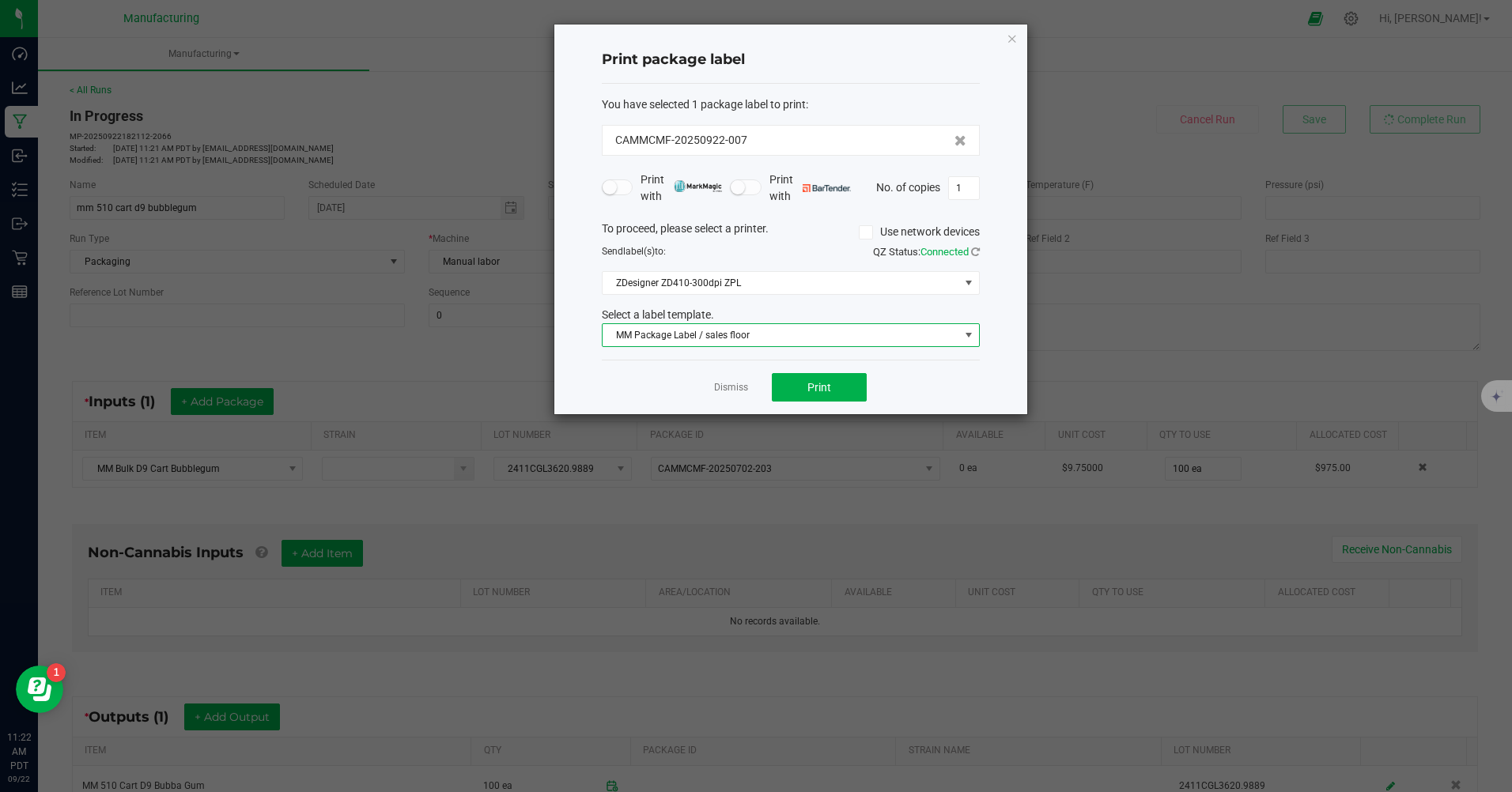
click at [962, 192] on input "1" at bounding box center [963, 188] width 30 height 22
type input "100"
click at [823, 389] on span "Print" at bounding box center [819, 388] width 24 height 13
click at [1009, 42] on icon "button" at bounding box center [1012, 38] width 11 height 19
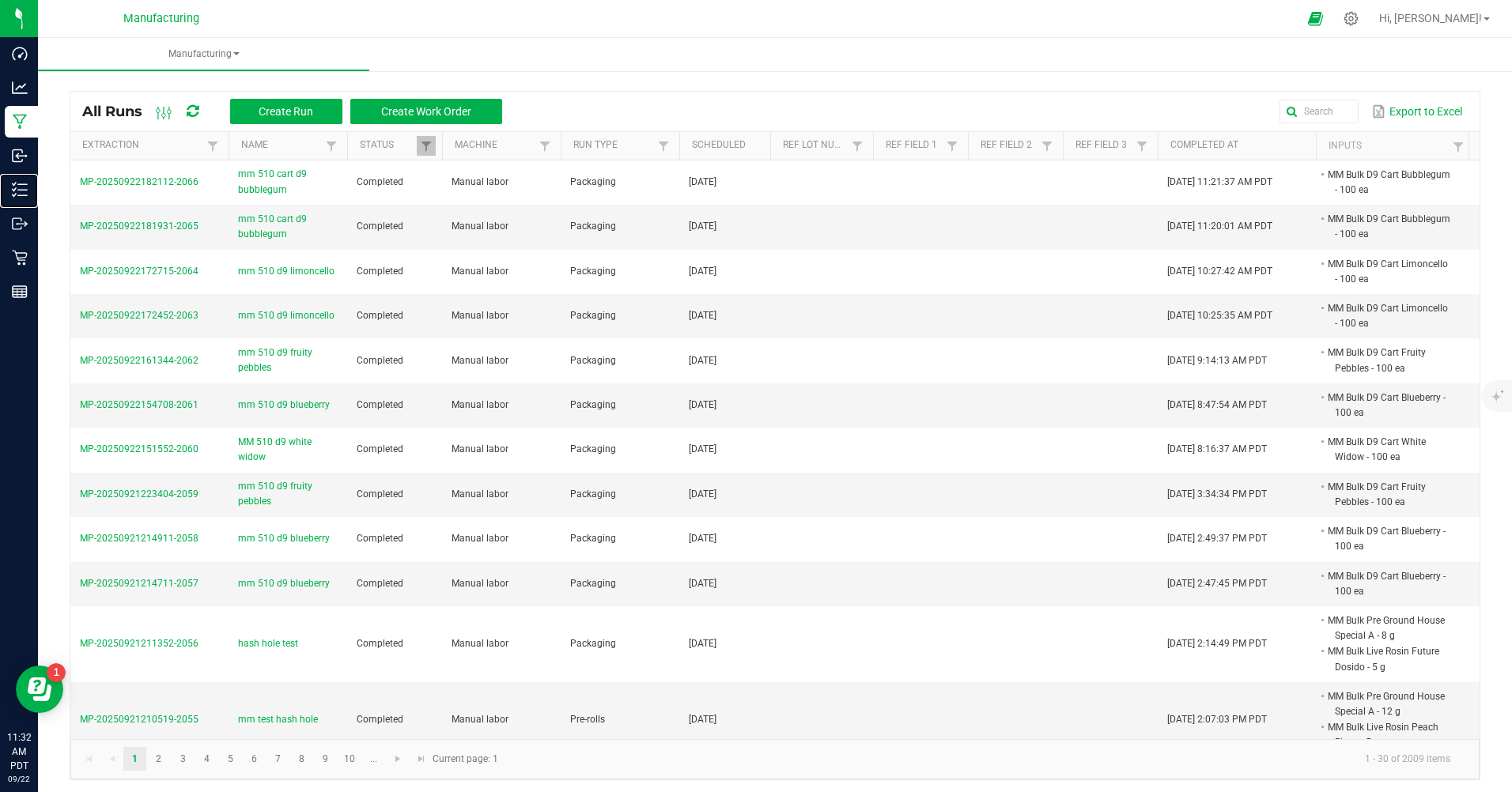
click at [0, 0] on p "Inventory" at bounding box center [0, 0] width 0 height 0
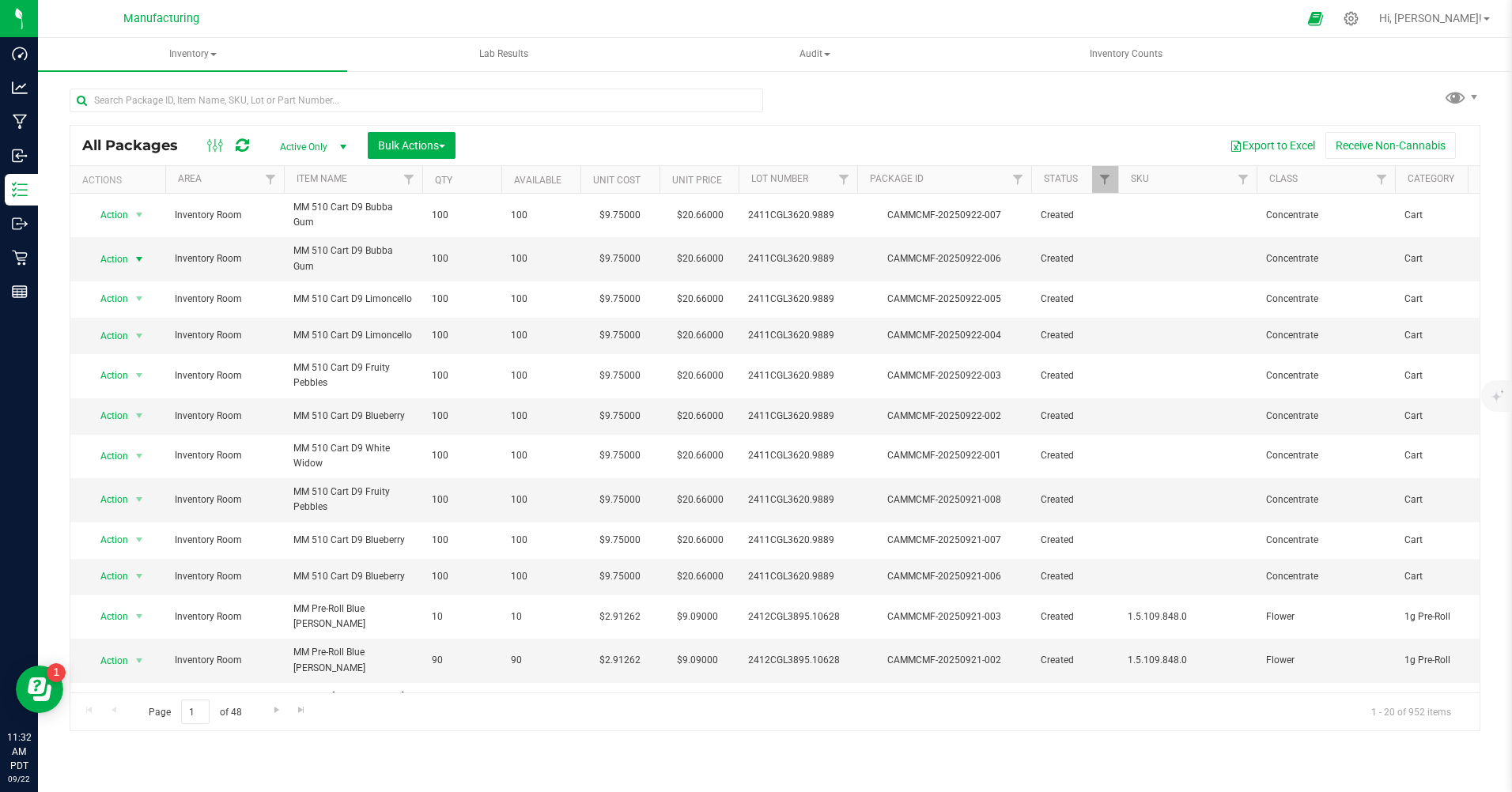
click at [117, 261] on span "Action" at bounding box center [108, 259] width 43 height 22
click at [116, 261] on span "Action" at bounding box center [108, 259] width 43 height 22
click at [108, 261] on span "Action" at bounding box center [108, 259] width 43 height 22
click at [120, 427] on li "Print package label" at bounding box center [138, 427] width 101 height 24
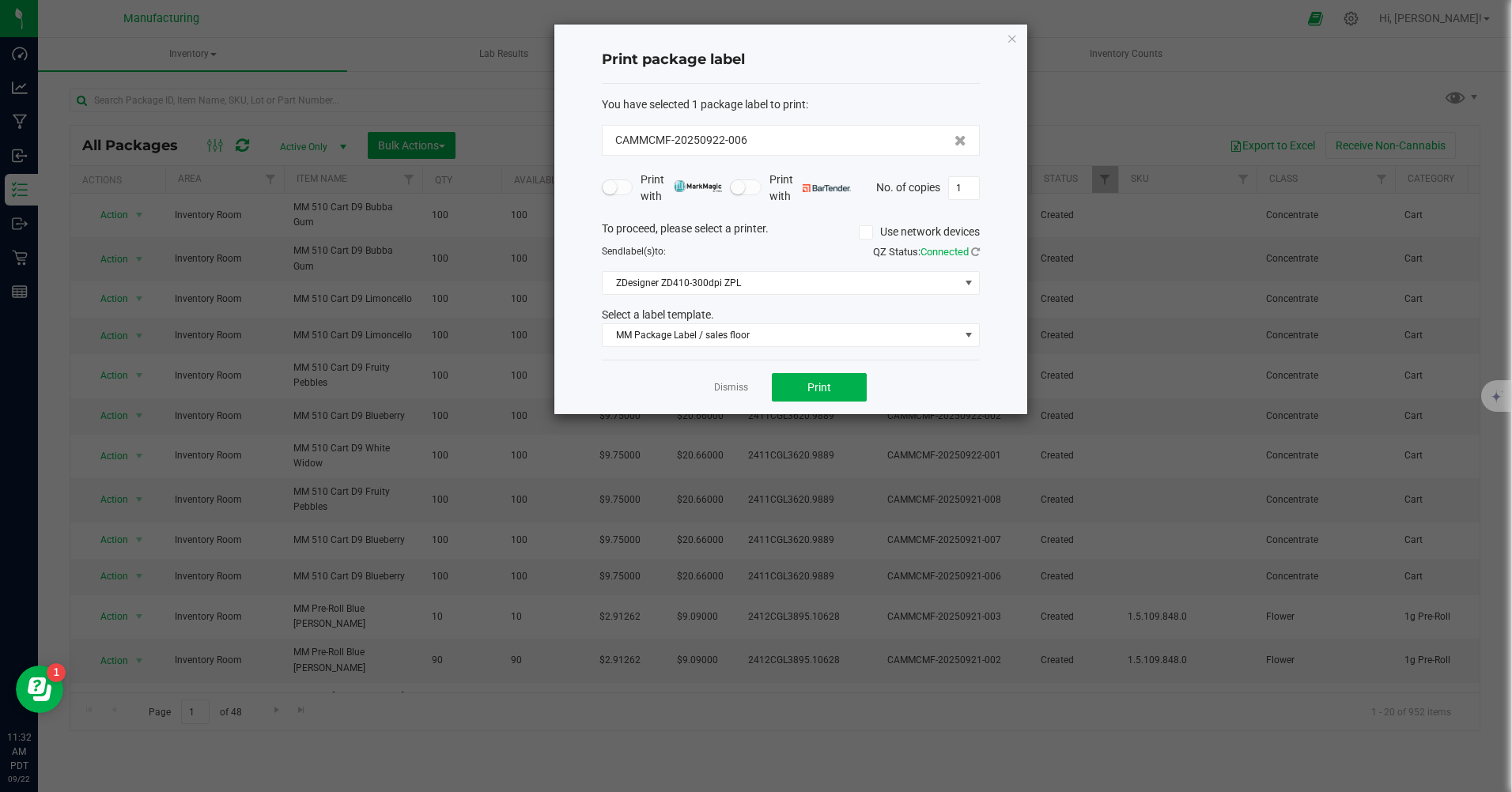
click at [962, 182] on input "1" at bounding box center [963, 188] width 30 height 22
type input "100"
click at [840, 390] on button "Print" at bounding box center [819, 387] width 95 height 29
